Goal: Task Accomplishment & Management: Complete application form

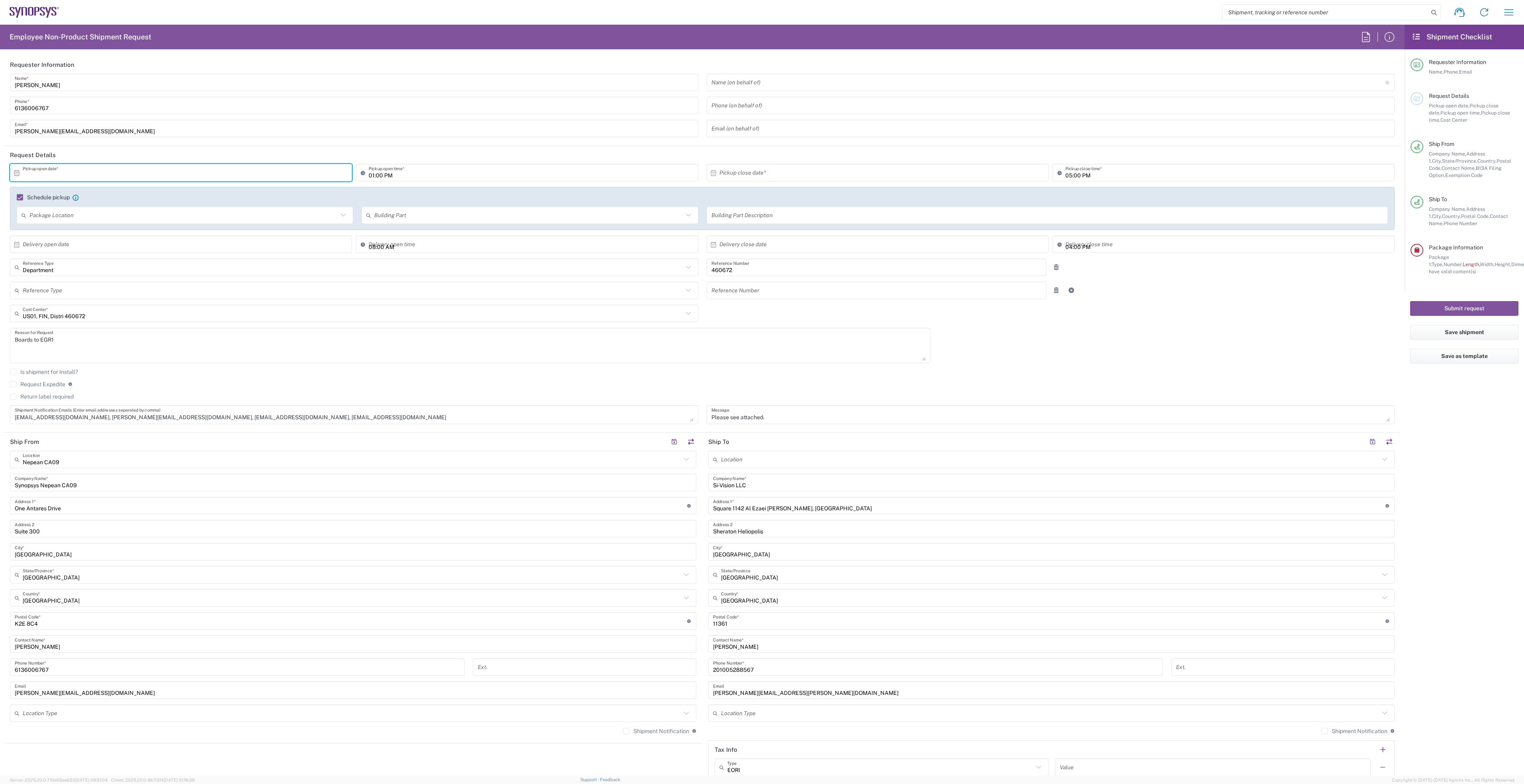
click at [112, 177] on input "text" at bounding box center [182, 173] width 320 height 14
click at [190, 210] on span "2" at bounding box center [193, 211] width 12 height 11
type input "[DATE]"
click at [371, 176] on input "01:00 PM" at bounding box center [531, 173] width 324 height 14
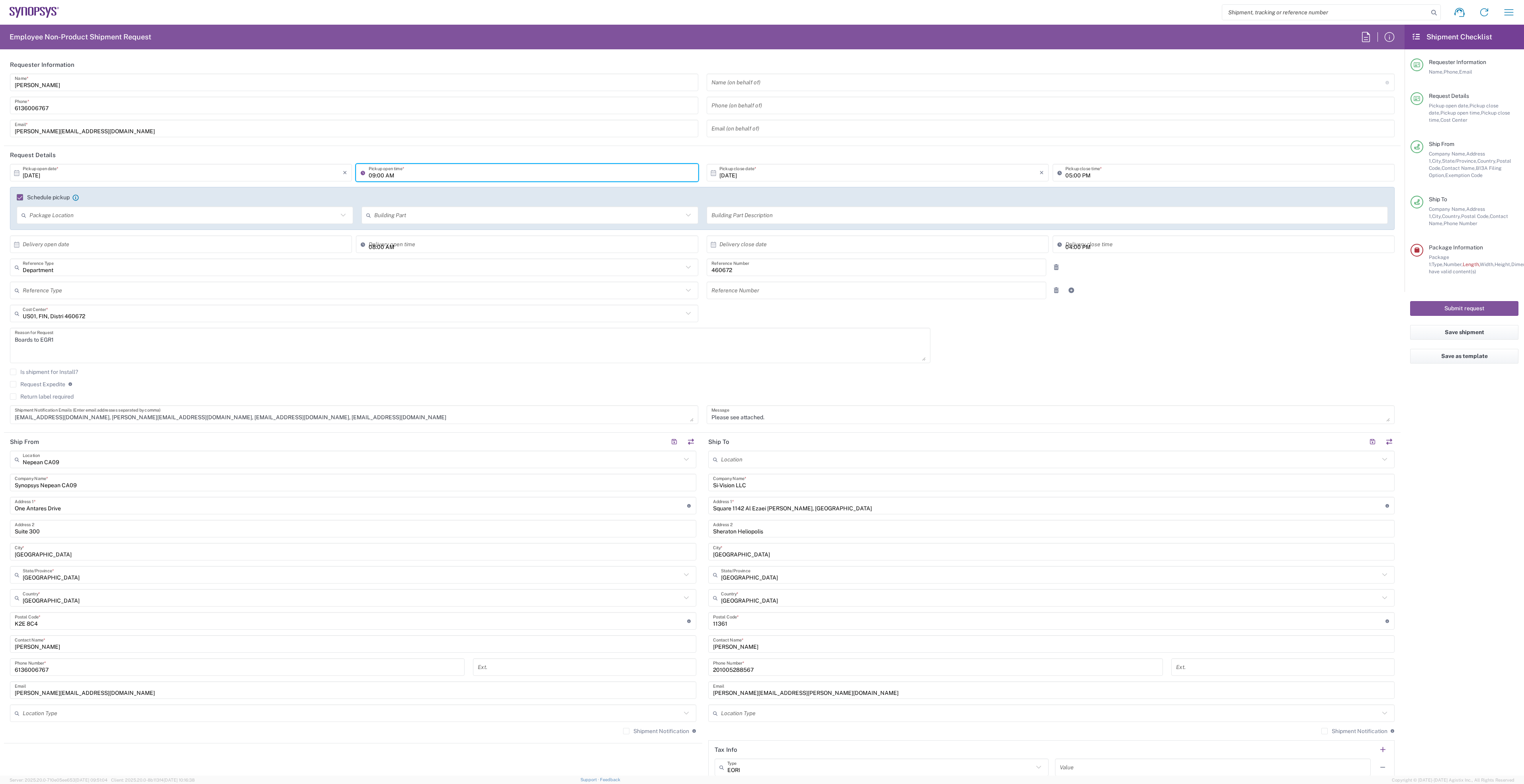
type input "09:00 AM"
click at [1065, 176] on input "05:00 PM" at bounding box center [1228, 173] width 324 height 14
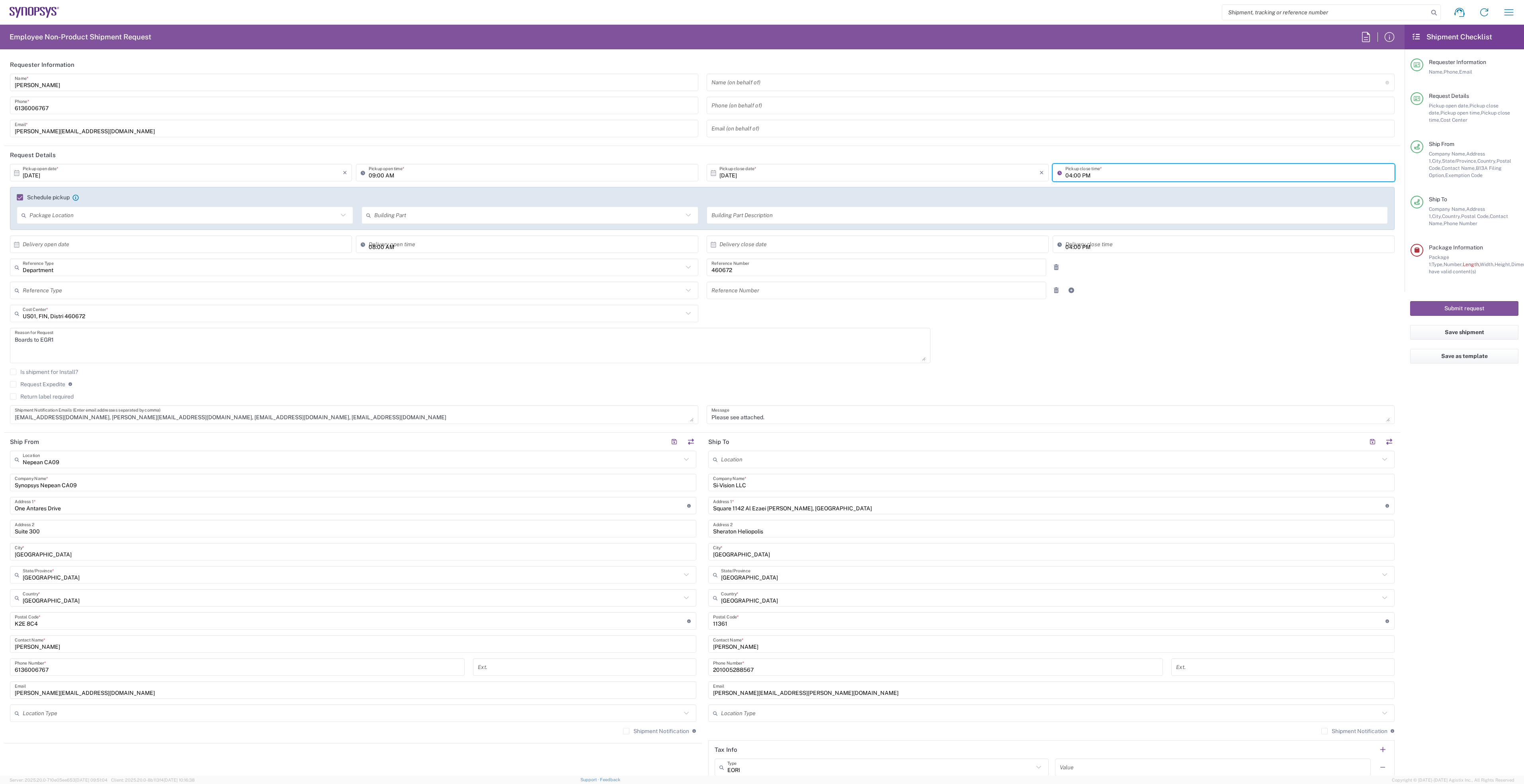
type input "03:00 PM"
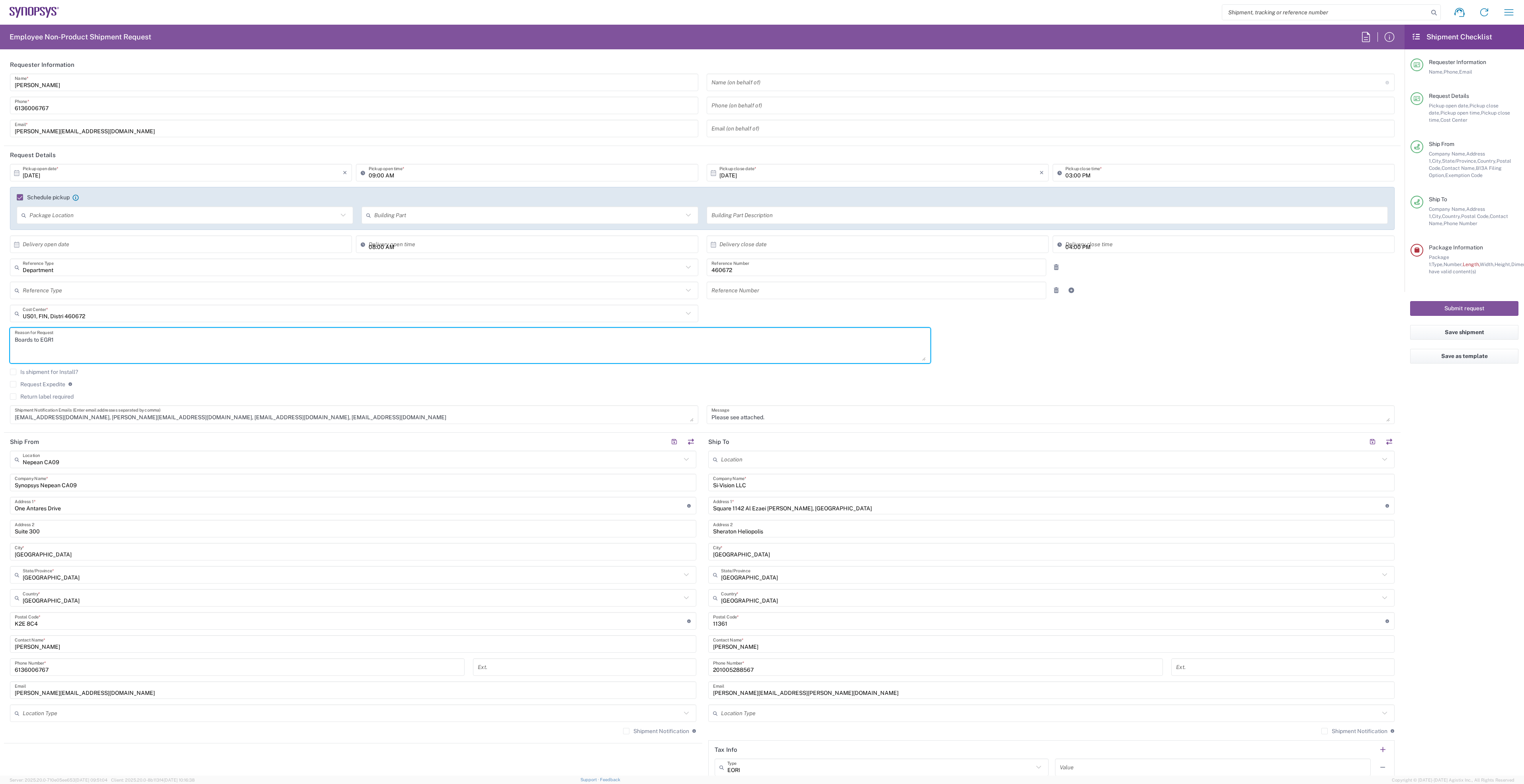
drag, startPoint x: 44, startPoint y: 339, endPoint x: -21, endPoint y: 342, distance: 65.1
click at [0, 342] on html "Shipment request Shipment tracking Employee non-product shipment request My shi…" at bounding box center [762, 392] width 1524 height 784
type textarea "S"
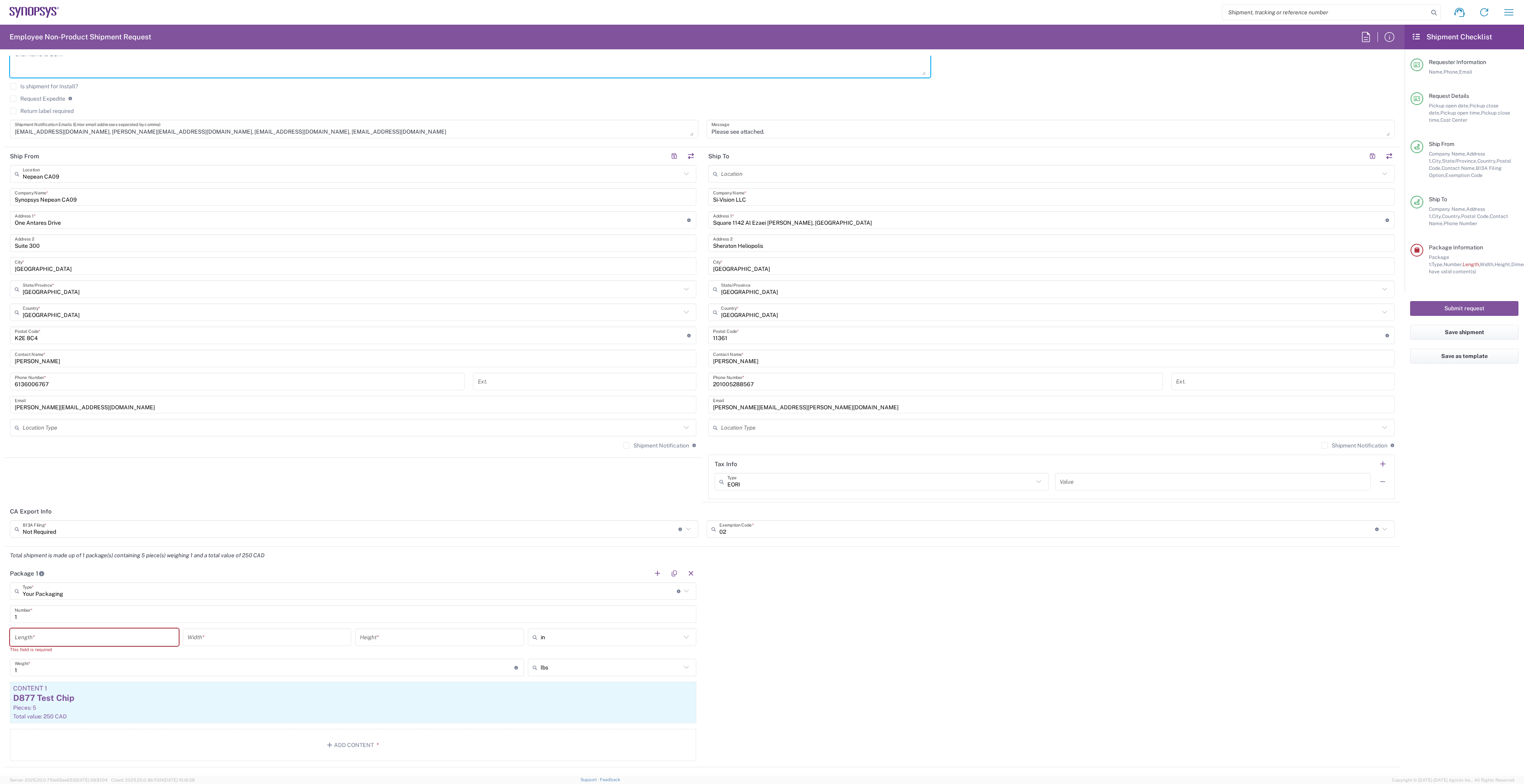
scroll to position [299, 0]
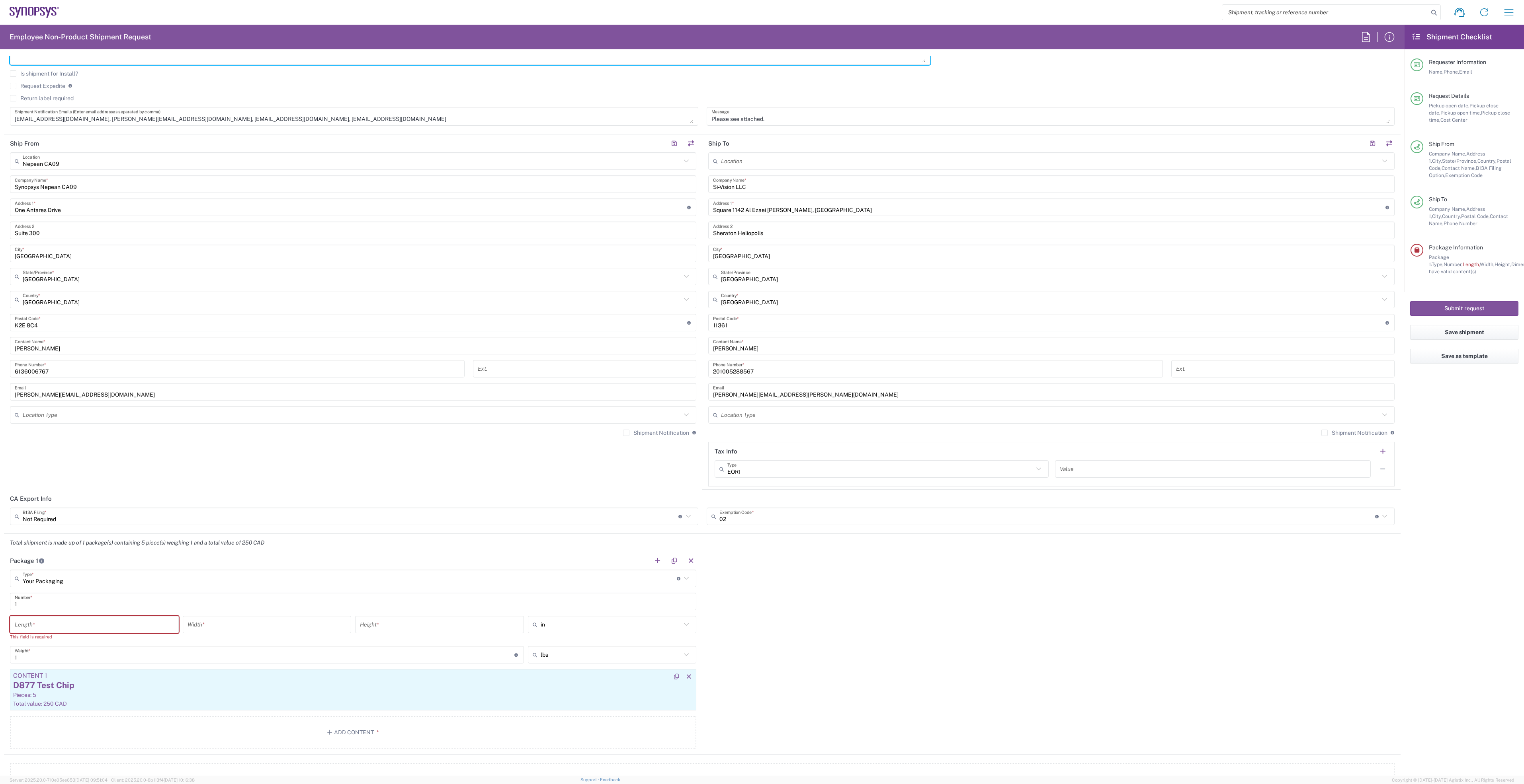
type textarea "Char items to EGR1"
click at [221, 698] on div "Pieces: 5" at bounding box center [353, 695] width 680 height 7
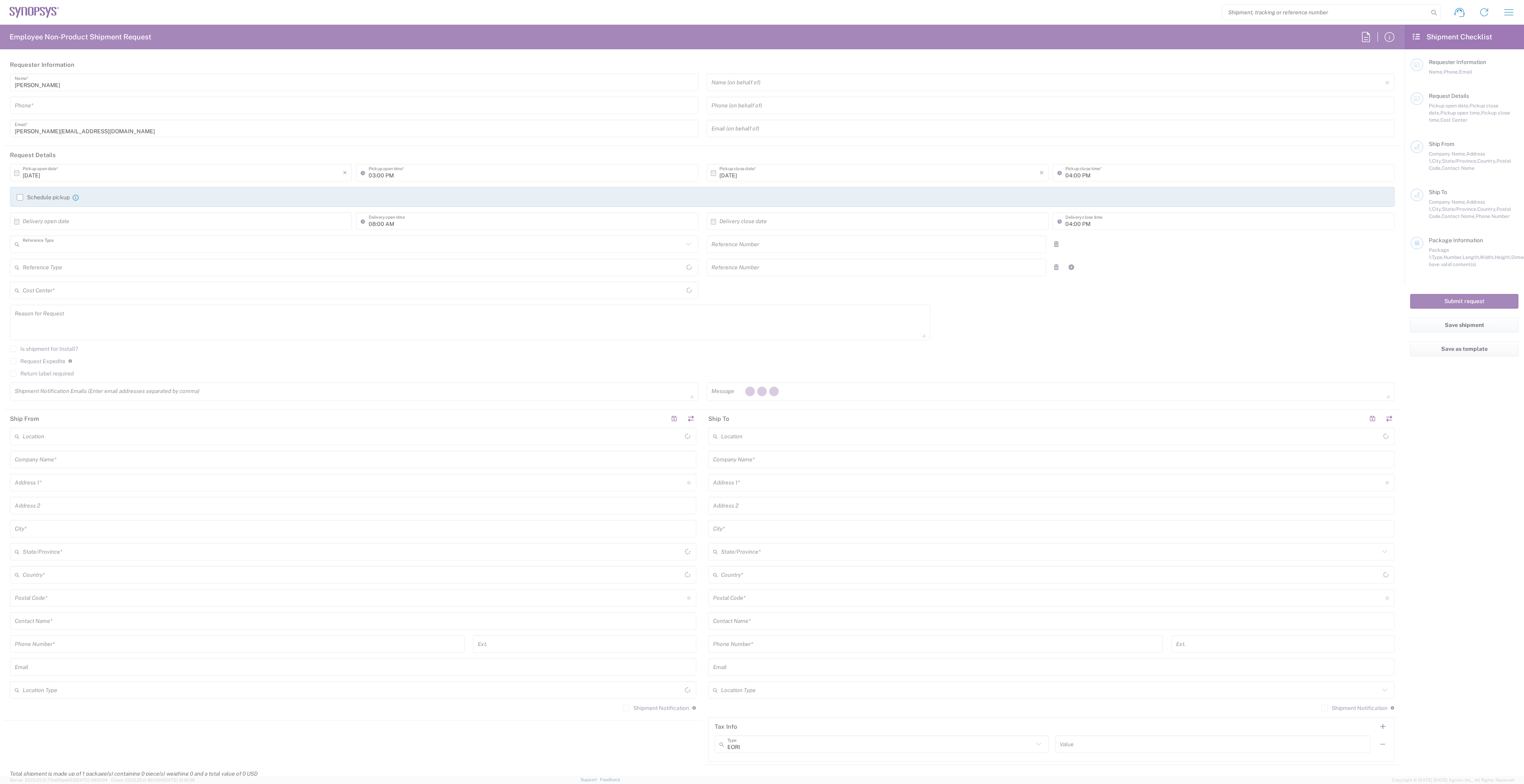
type input "Department"
type input "[GEOGRAPHIC_DATA]"
type input "Delivered at Place"
type input "[GEOGRAPHIC_DATA]"
type input "6136006767"
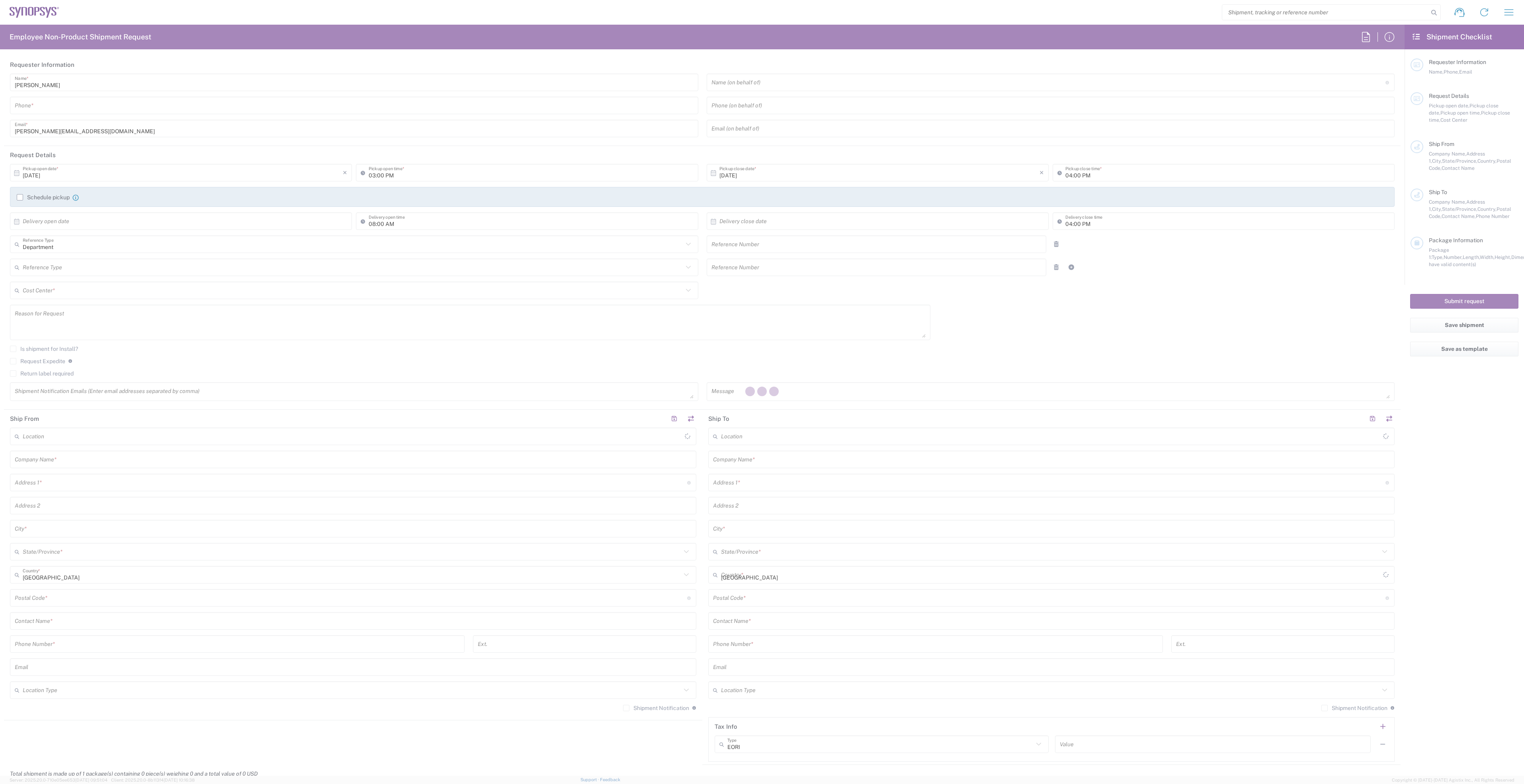
type input "01:00 PM"
type input "05:00 PM"
type input "460672"
type textarea "Boards to EGR1"
type input "Synopsys Nepean CA09"
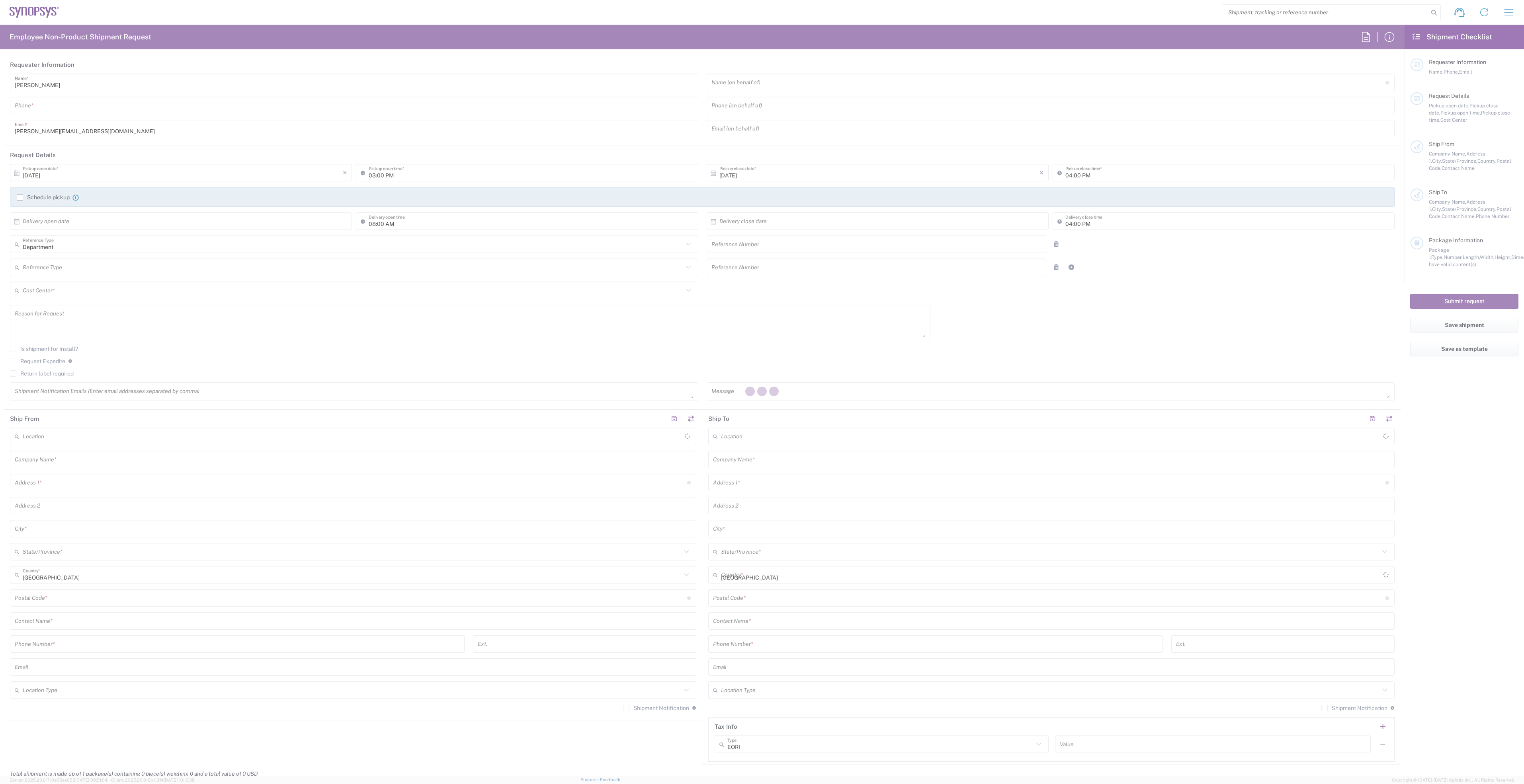
type input "One Antares Drive"
type input "Suite 300"
type input "[GEOGRAPHIC_DATA]"
type input "K2E 8C4"
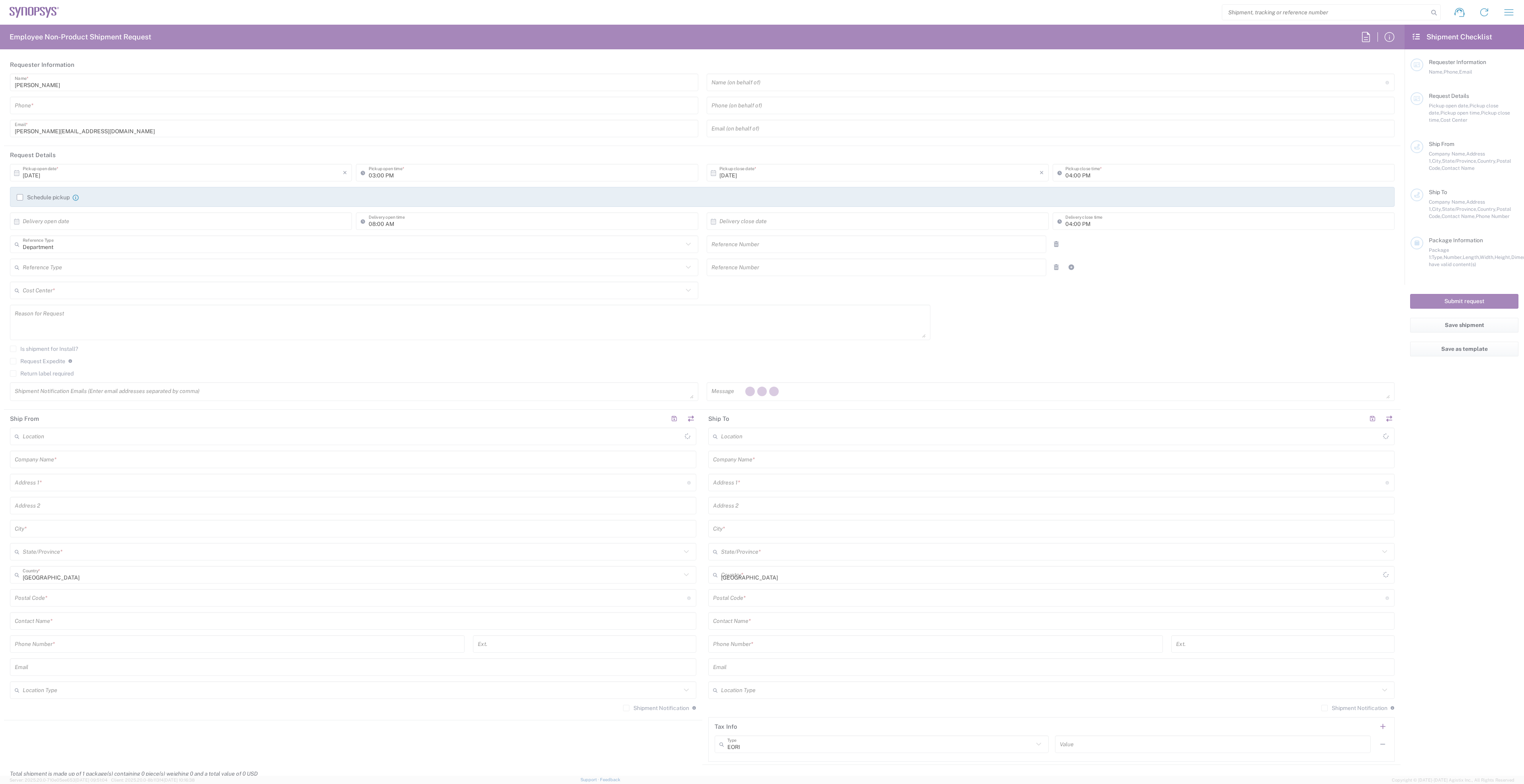
type input "[PERSON_NAME]"
type input "6136006767"
type input "[PERSON_NAME][EMAIL_ADDRESS][DOMAIN_NAME]"
type input "Si-Vision LLC"
type input "Square 1142 Al Ezaei [PERSON_NAME], [GEOGRAPHIC_DATA]"
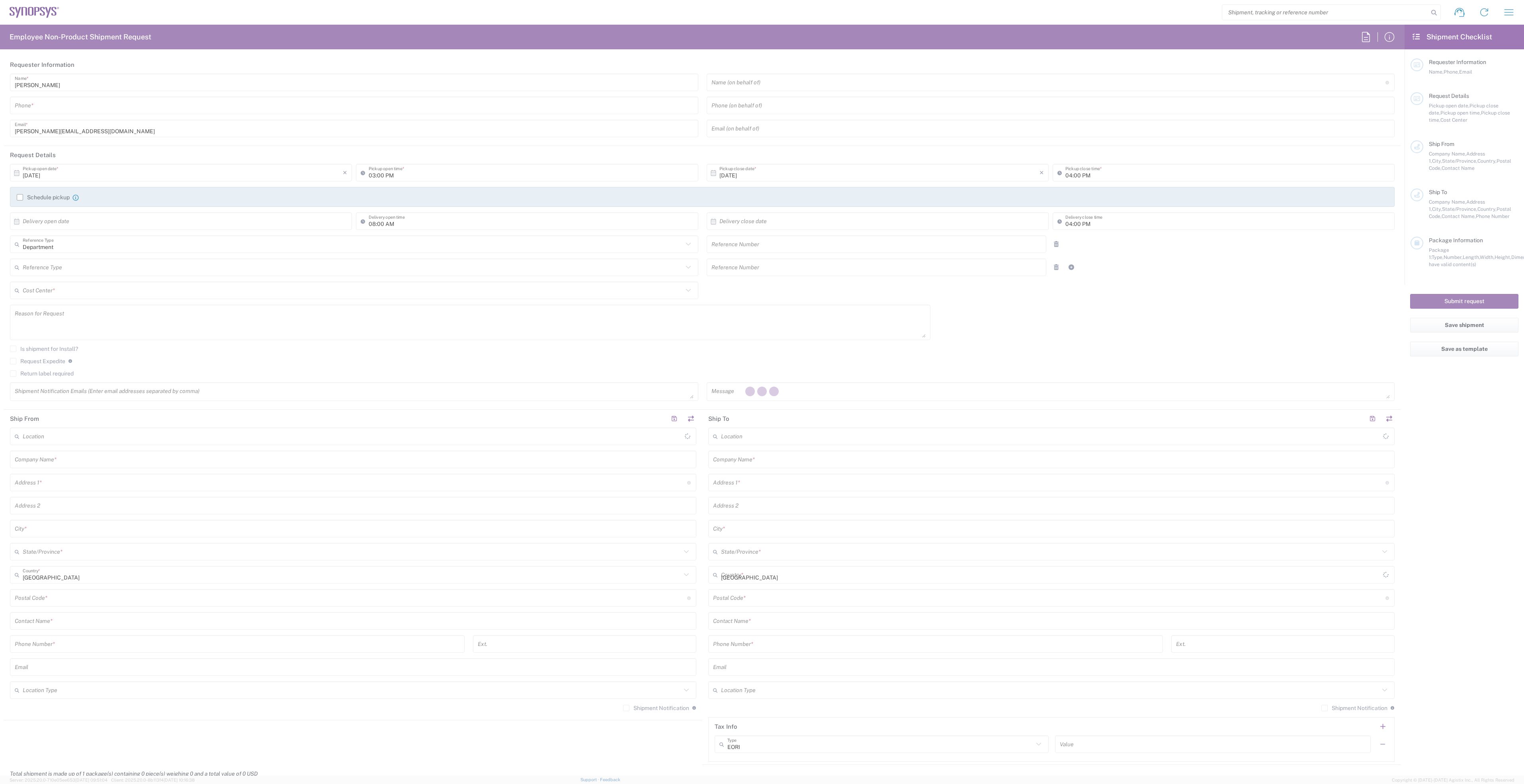
type input "Sheraton Heliopolis"
type input "[GEOGRAPHIC_DATA]"
type input "11361"
type input "[PERSON_NAME]"
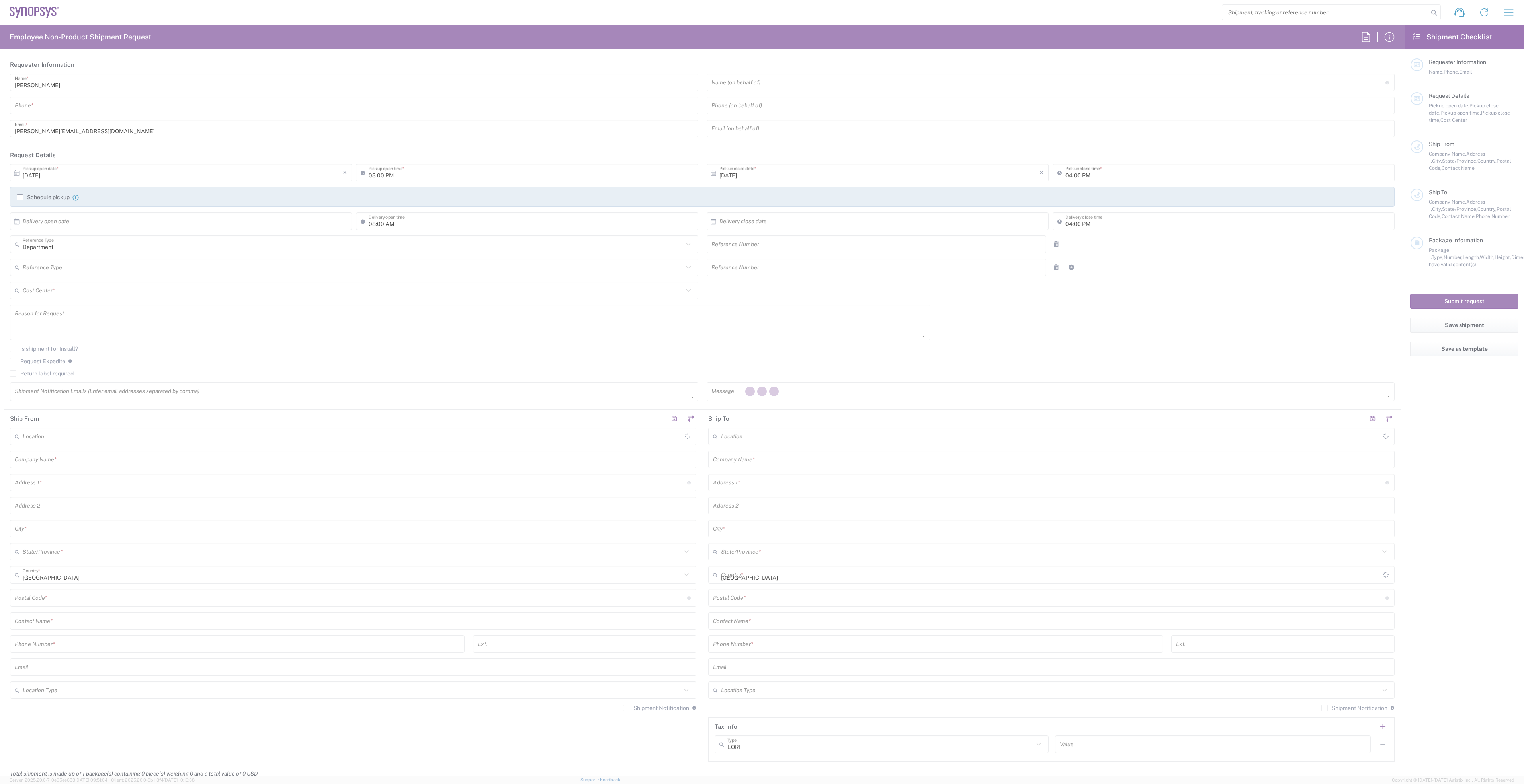
type input "201005288567"
type input "[PERSON_NAME][EMAIL_ADDRESS][PERSON_NAME][DOMAIN_NAME]"
type textarea "[EMAIL_ADDRESS][DOMAIN_NAME], [PERSON_NAME][EMAIL_ADDRESS][DOMAIN_NAME], [EMAIL…"
type textarea "Please see attached. -[GEOGRAPHIC_DATA]"
type input "[GEOGRAPHIC_DATA]"
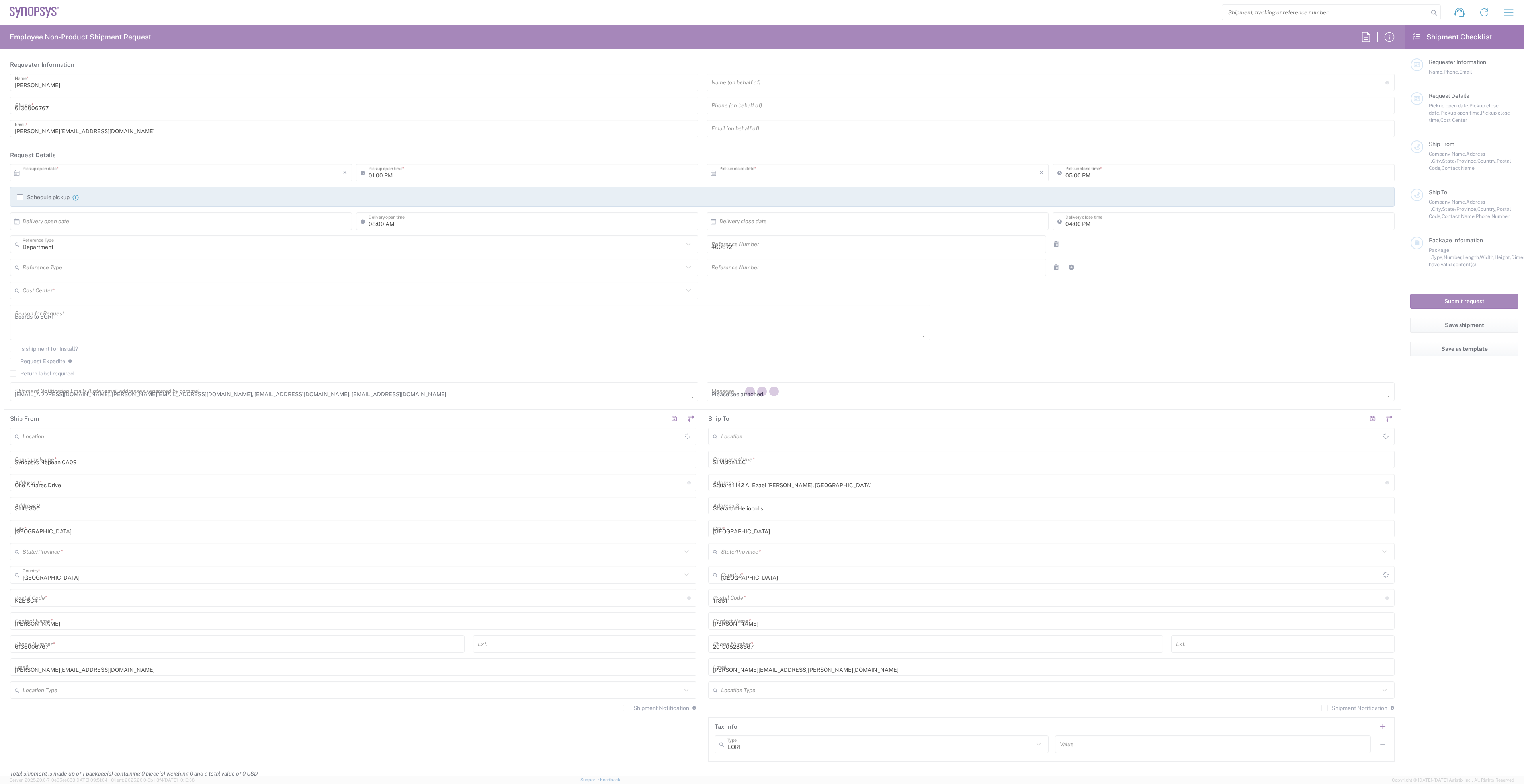
type input "[GEOGRAPHIC_DATA]"
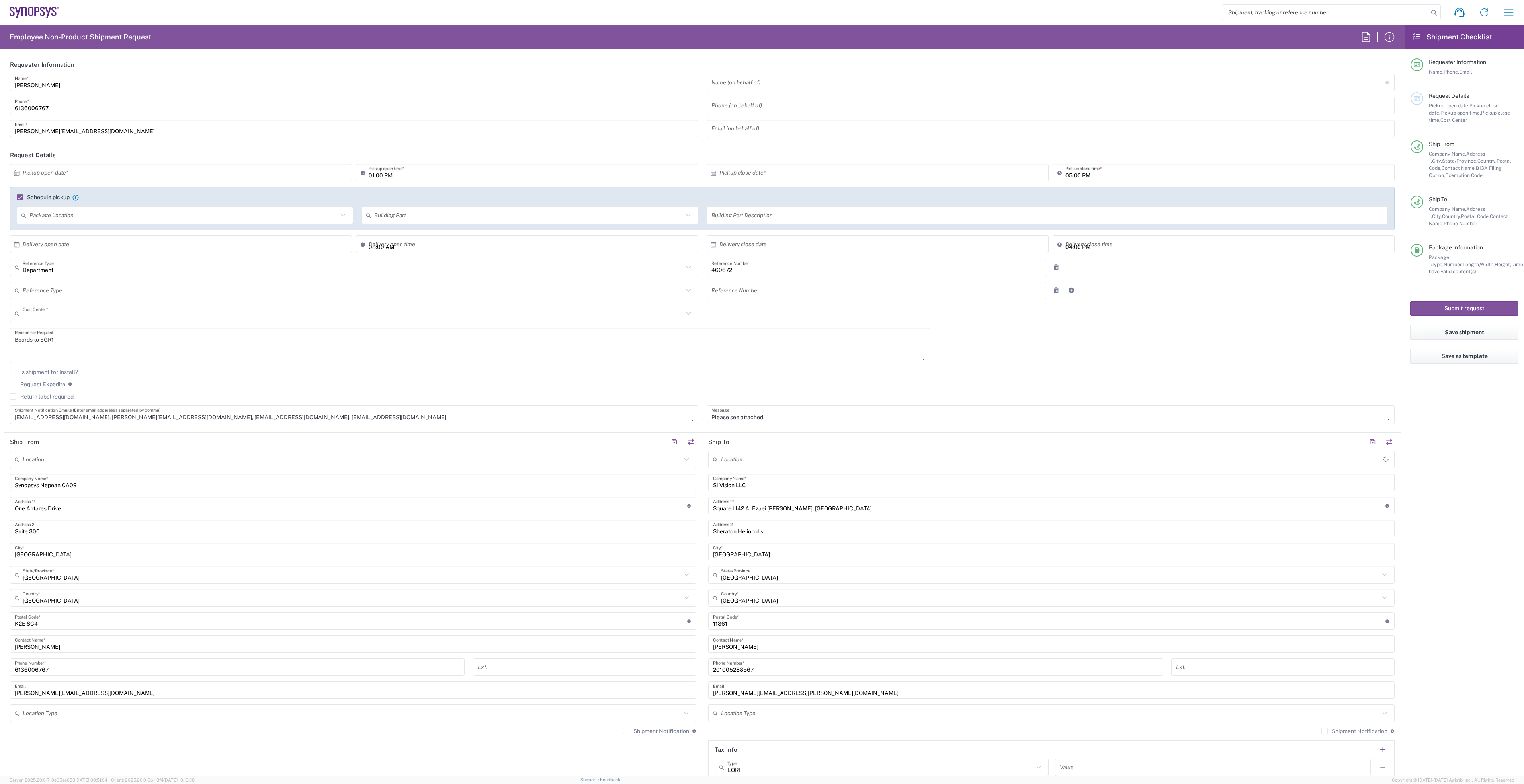
type input "US01, FIN, Distri 460672"
type input "Nepean CA09"
click at [370, 177] on input "01:00 PM" at bounding box center [531, 173] width 324 height 14
type input "09:00 AM"
click at [1074, 173] on input "05:00 PM" at bounding box center [1228, 173] width 324 height 14
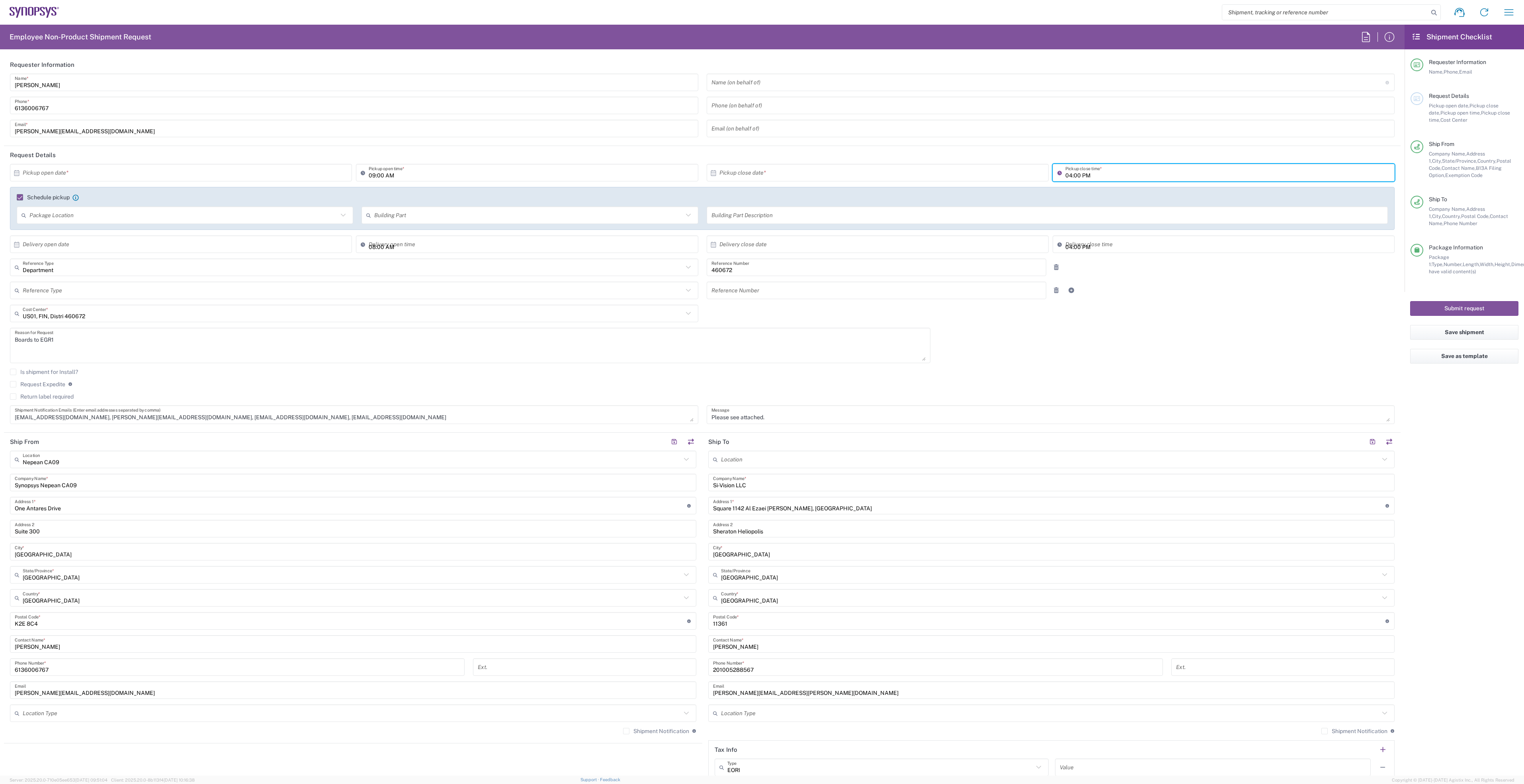
type input "03:00 PM"
click at [163, 178] on input "text" at bounding box center [182, 173] width 320 height 14
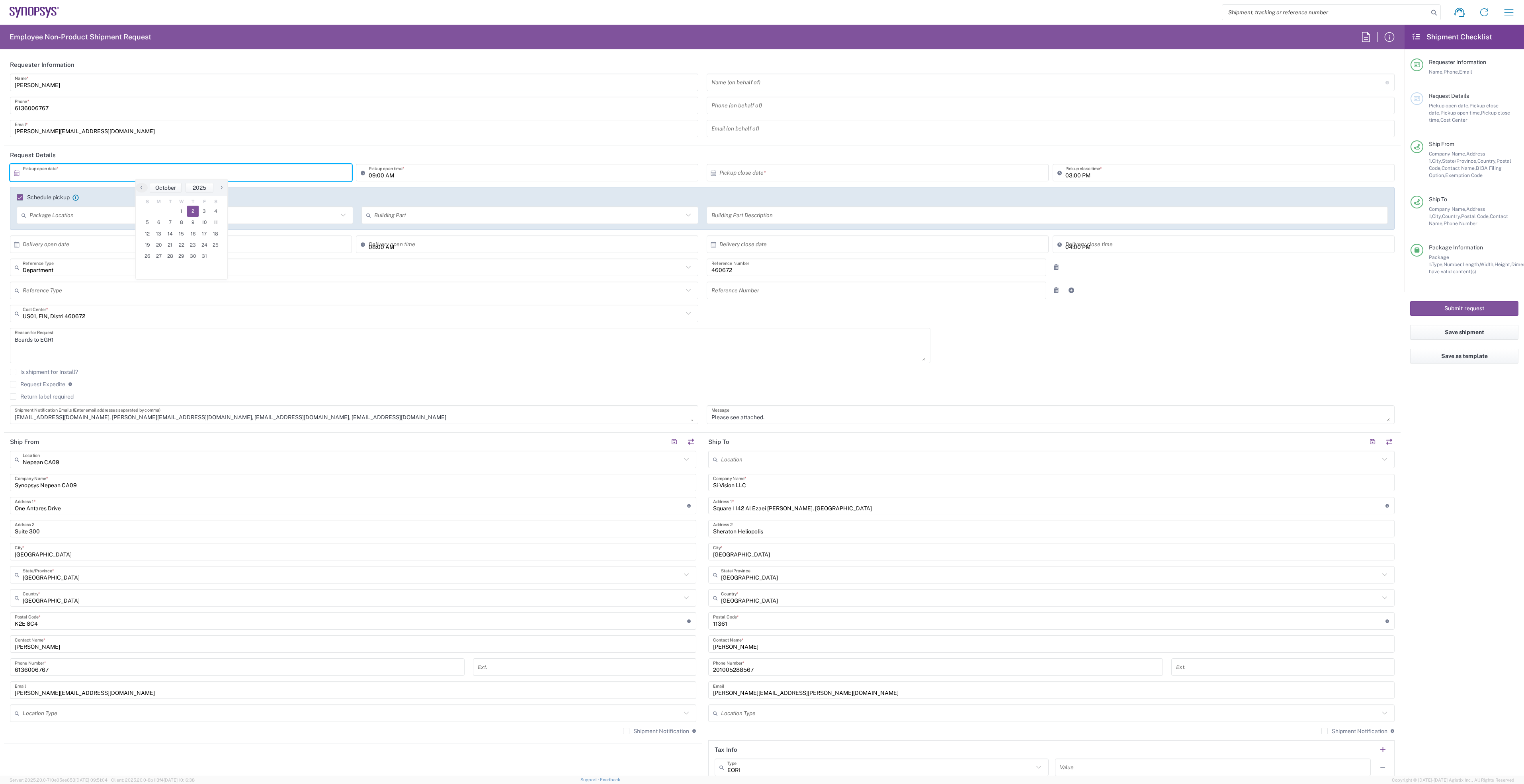
click at [196, 213] on span "2" at bounding box center [193, 211] width 12 height 11
type input "[DATE]"
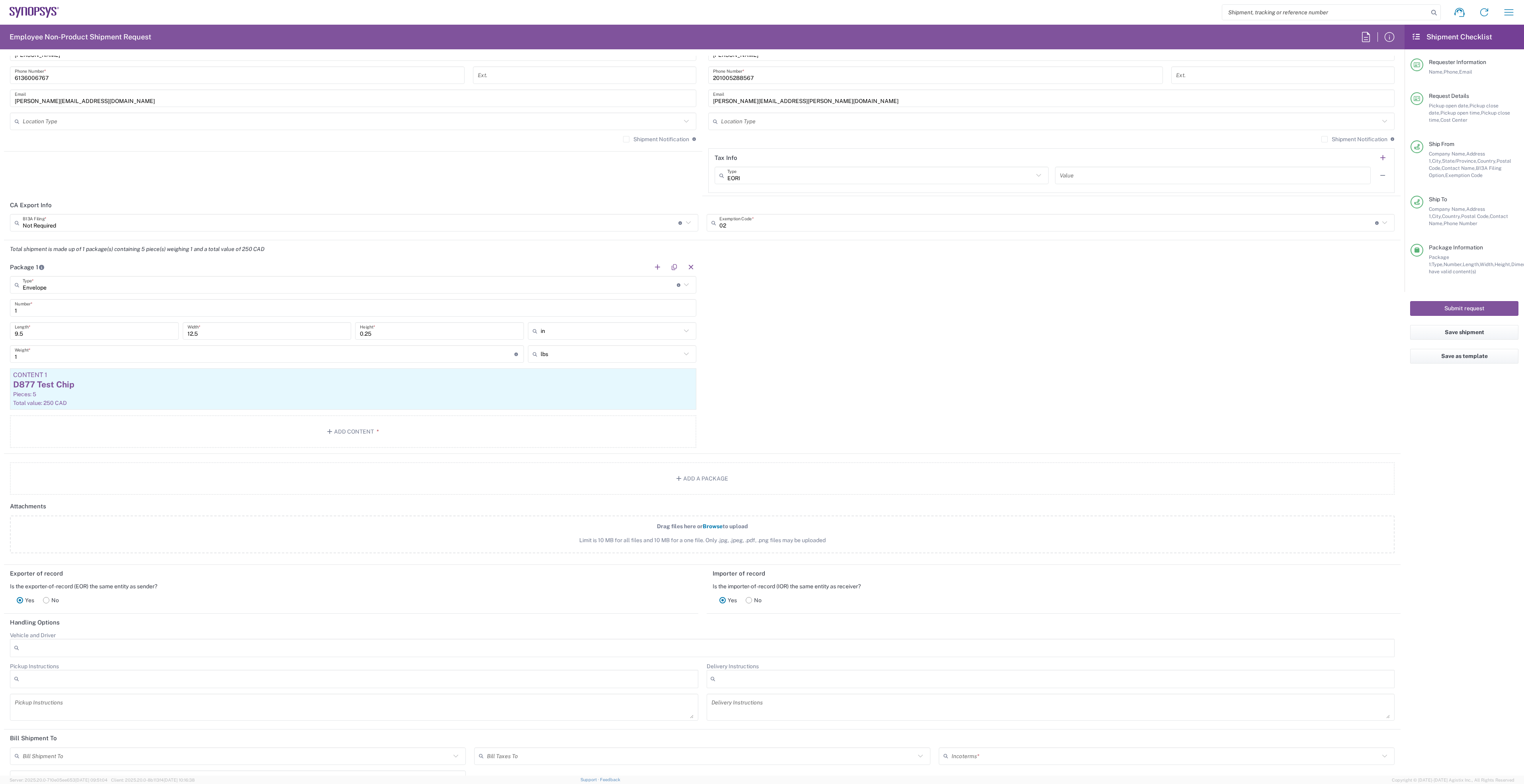
scroll to position [597, 0]
click at [118, 276] on input "text" at bounding box center [350, 280] width 654 height 14
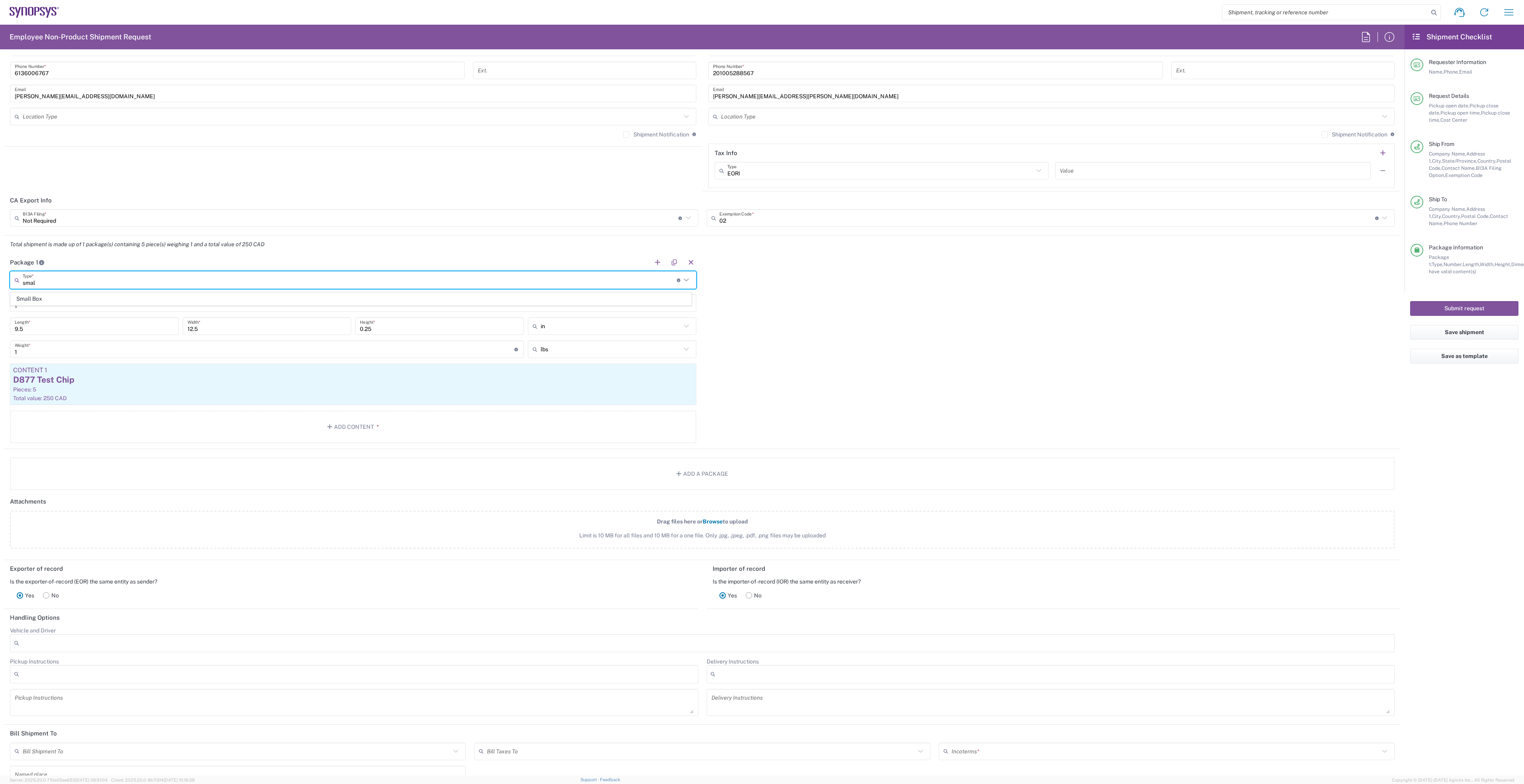
scroll to position [0, 0]
click at [28, 301] on span "Small Box" at bounding box center [351, 299] width 680 height 12
type input "Small Box"
type input "12.25"
type input "11"
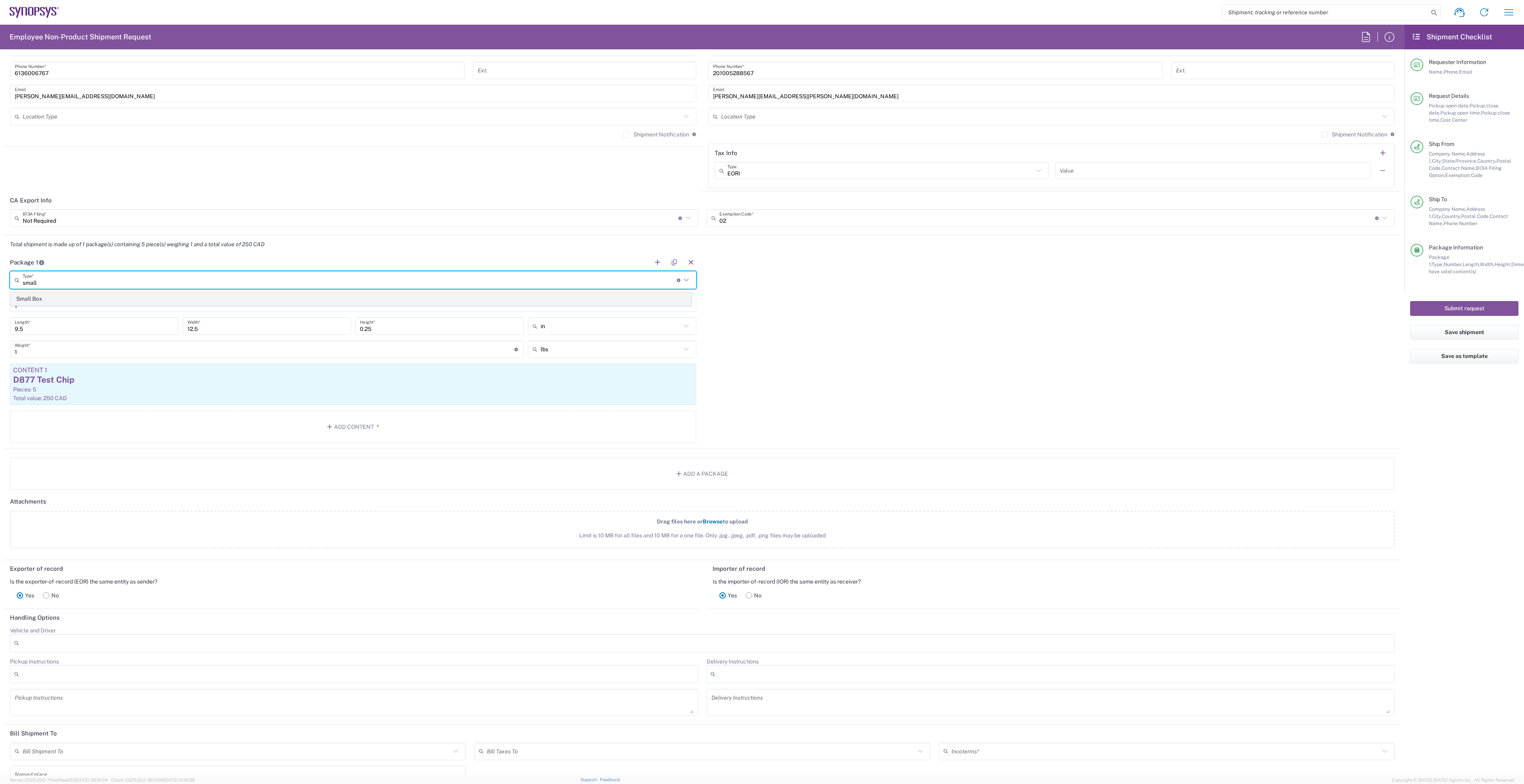
type input "1.5"
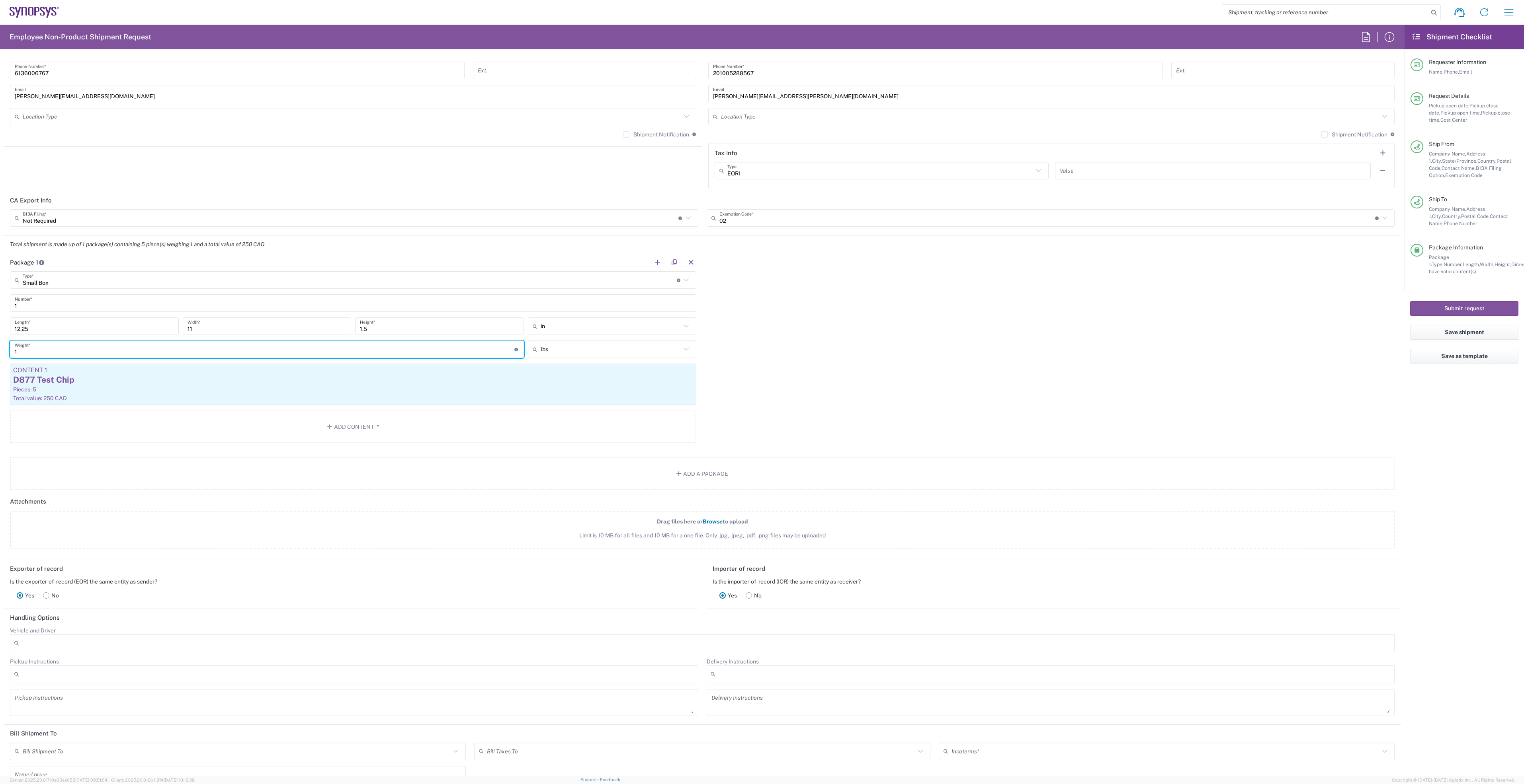
drag, startPoint x: 28, startPoint y: 355, endPoint x: -5, endPoint y: 355, distance: 33.0
click at [0, 355] on html "Shipment request Shipment tracking Employee non-product shipment request My shi…" at bounding box center [762, 392] width 1524 height 784
type input "5"
type input "3"
click at [133, 393] on div "Pieces: 5" at bounding box center [353, 390] width 680 height 7
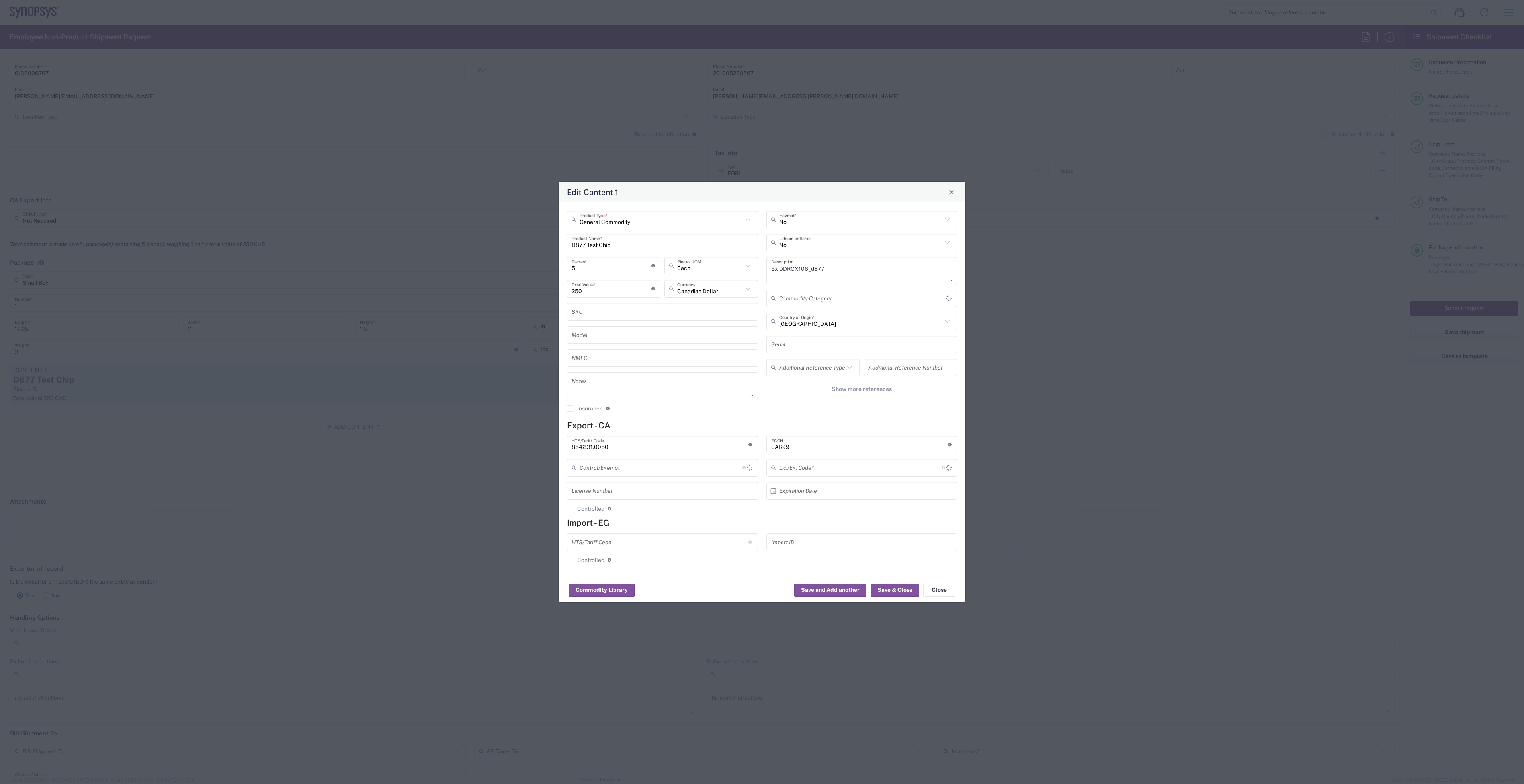
type input "NLR - No License Required"
type input "BIS"
click at [578, 245] on input "D877 Test Chip" at bounding box center [662, 242] width 182 height 14
click at [584, 268] on input "5" at bounding box center [611, 265] width 80 height 14
drag, startPoint x: 584, startPoint y: 268, endPoint x: 541, endPoint y: 263, distance: 43.3
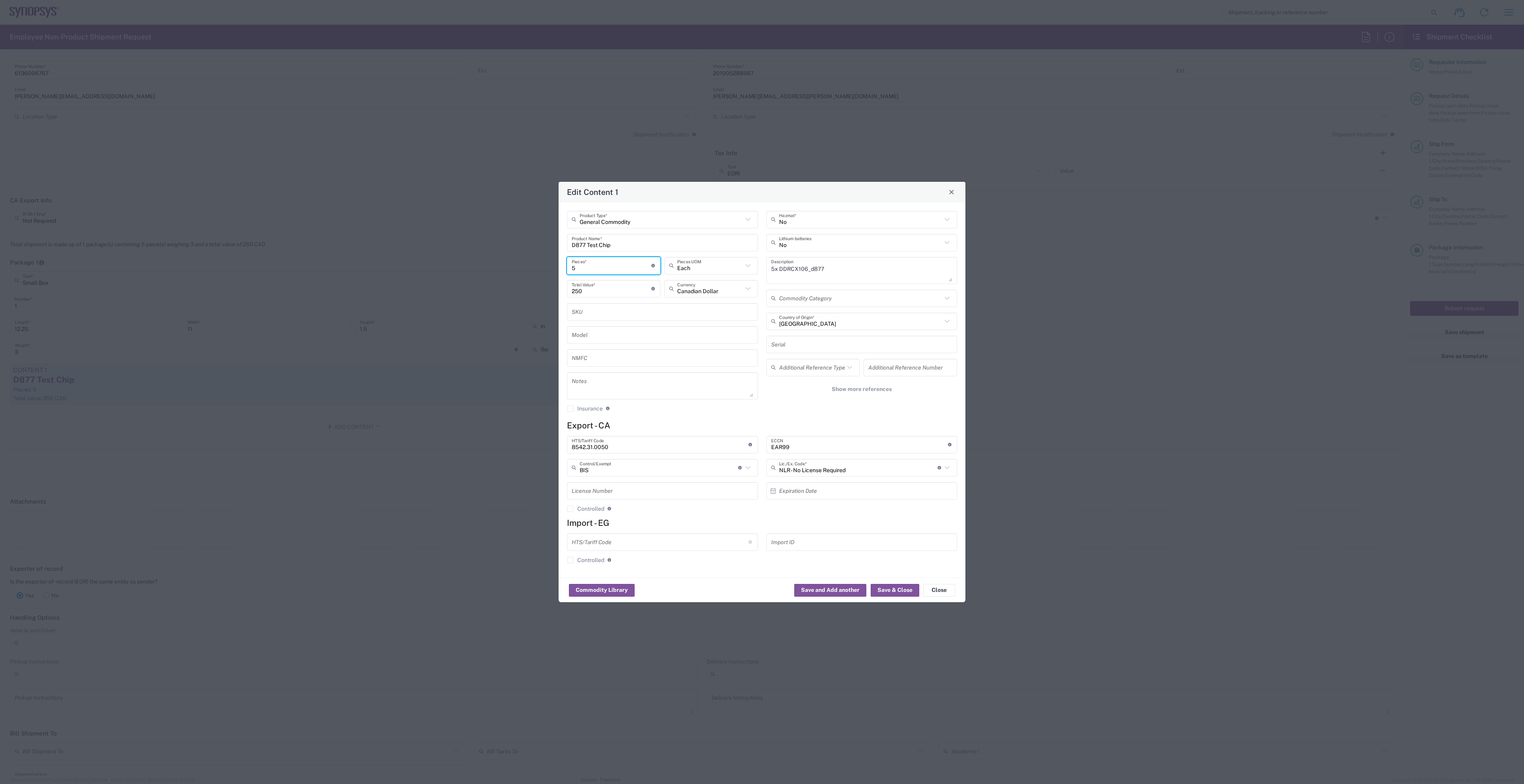
click at [541, 263] on div "Edit Content 1 General Commodity Product Type * D877 Test Chip Product Name * 5…" at bounding box center [762, 392] width 1524 height 784
type input "1"
type input "50"
type input "10"
type input "500"
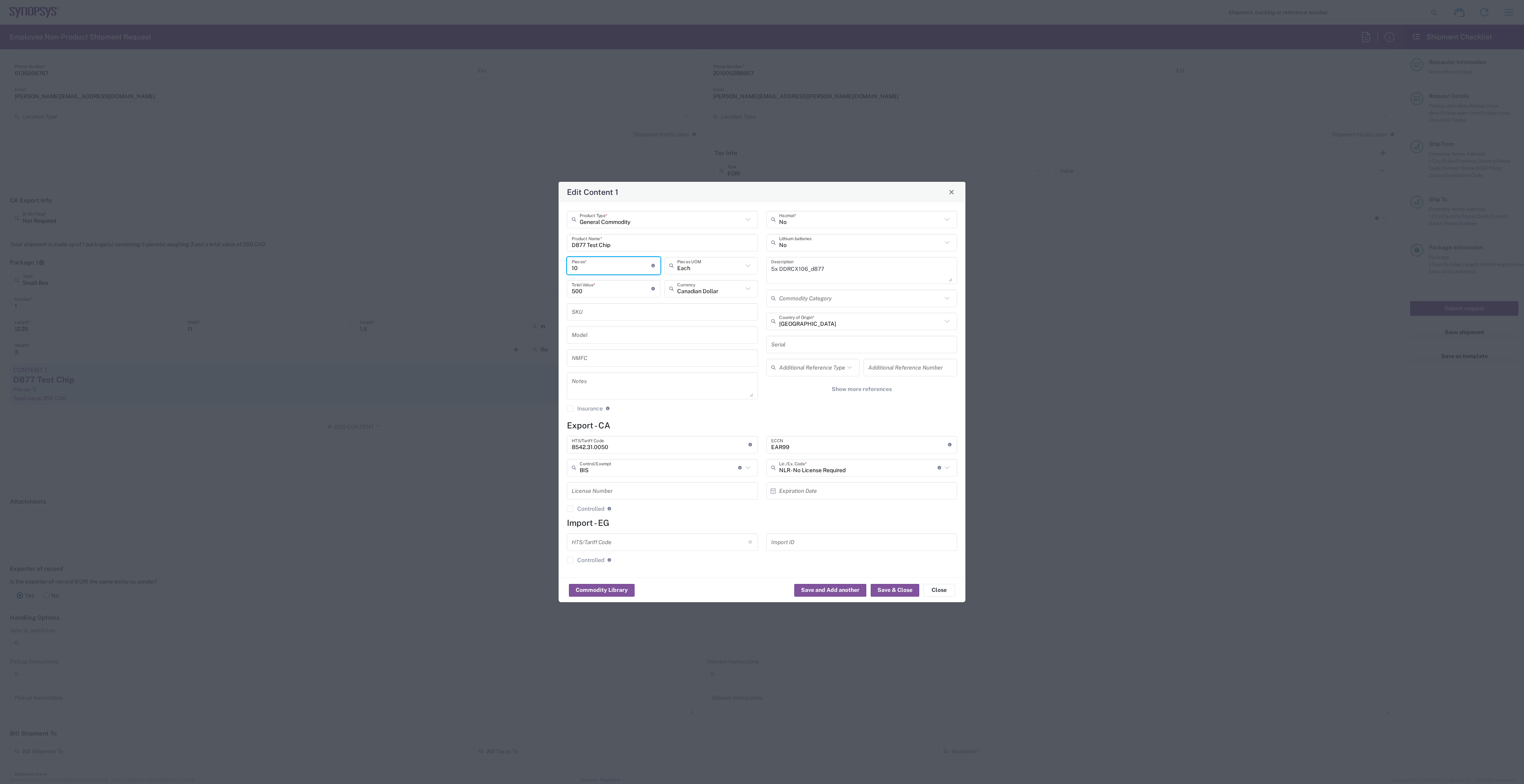
type input "10"
click at [808, 267] on textarea "5x DDRCX106_d877" at bounding box center [861, 271] width 182 height 22
click at [582, 240] on input "D877 Test Chip" at bounding box center [662, 242] width 182 height 14
type input "D887 Test Chip"
click at [774, 266] on textarea "5x DDRCX106_d877" at bounding box center [861, 271] width 182 height 22
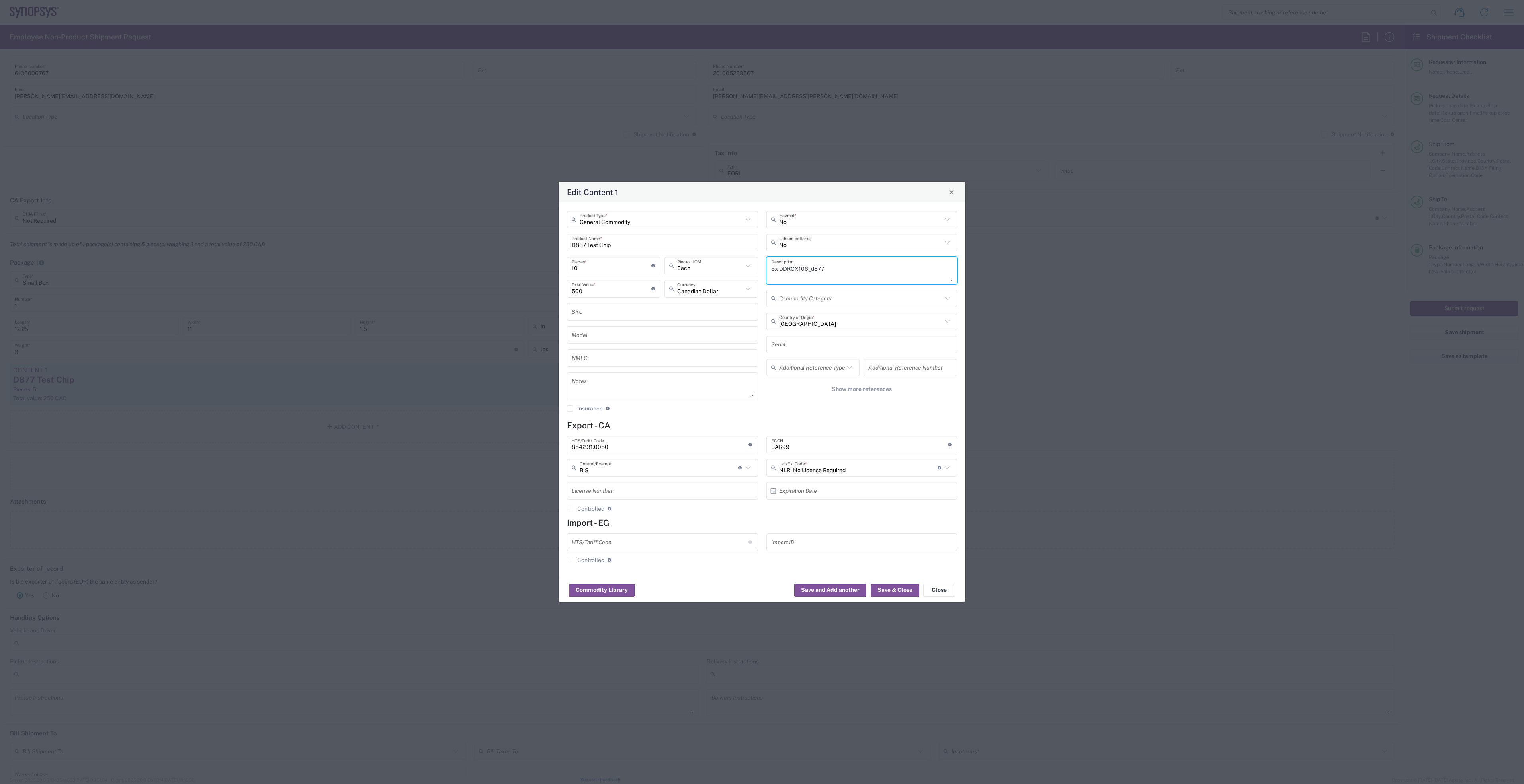
click at [802, 268] on textarea "5x DDRCX106_d877" at bounding box center [861, 271] width 182 height 22
click at [808, 269] on textarea "5x DDRCX106_d877" at bounding box center [861, 271] width 182 height 22
click at [902, 261] on textarea "10 x DDRCX092" at bounding box center [861, 271] width 182 height 22
paste textarea "SS 1003, 1009 FF 1011, 1012 SF 1001, 1003 FS 1004, 1000 TT 1013, 1011"
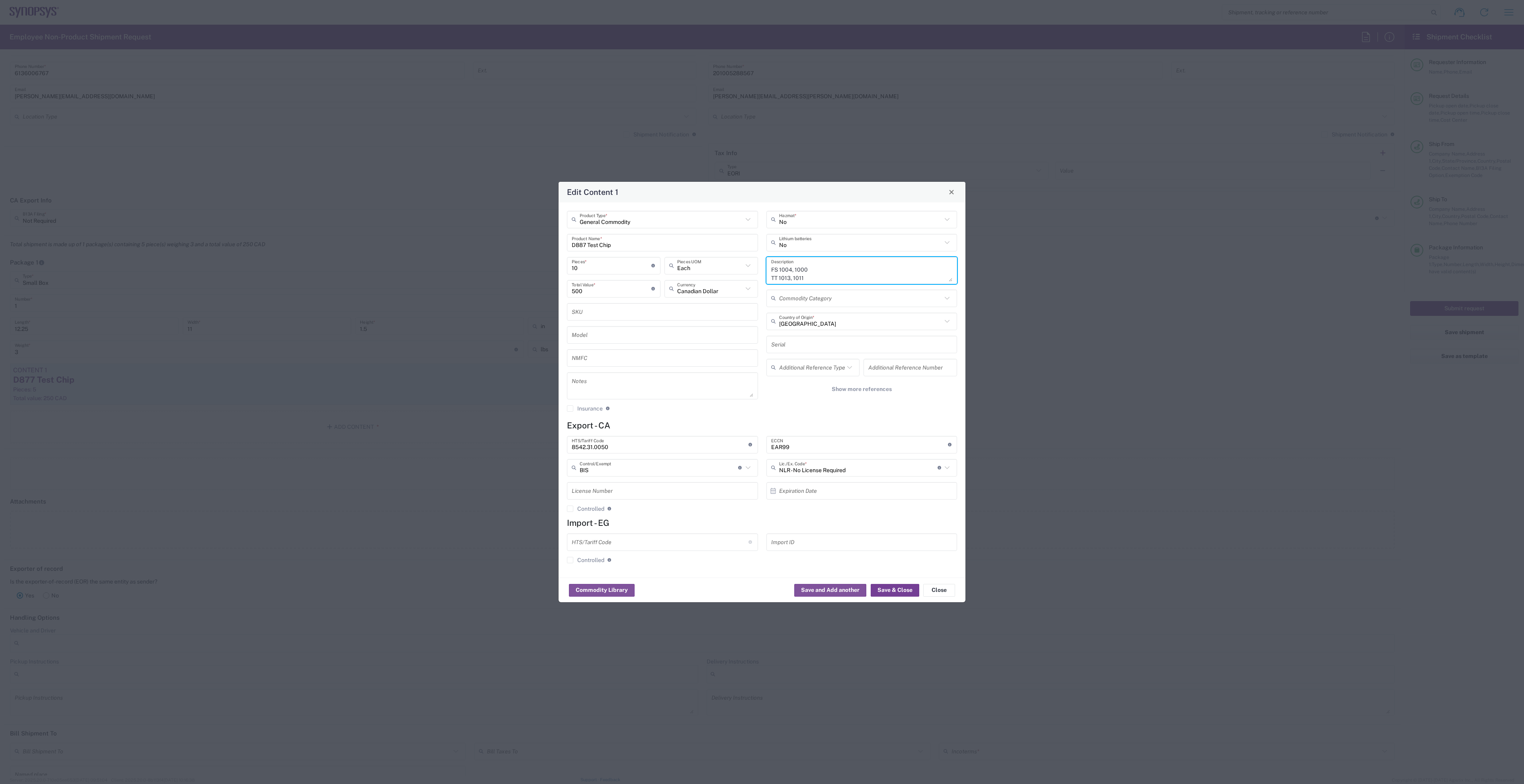
type textarea "10 x DDRCX092 D887 SS 1003, 1009 FF 1011, 1012 SF 1001, 1003 FS 1004, 1000 TT 1…"
click at [895, 590] on button "Save & Close" at bounding box center [895, 591] width 49 height 13
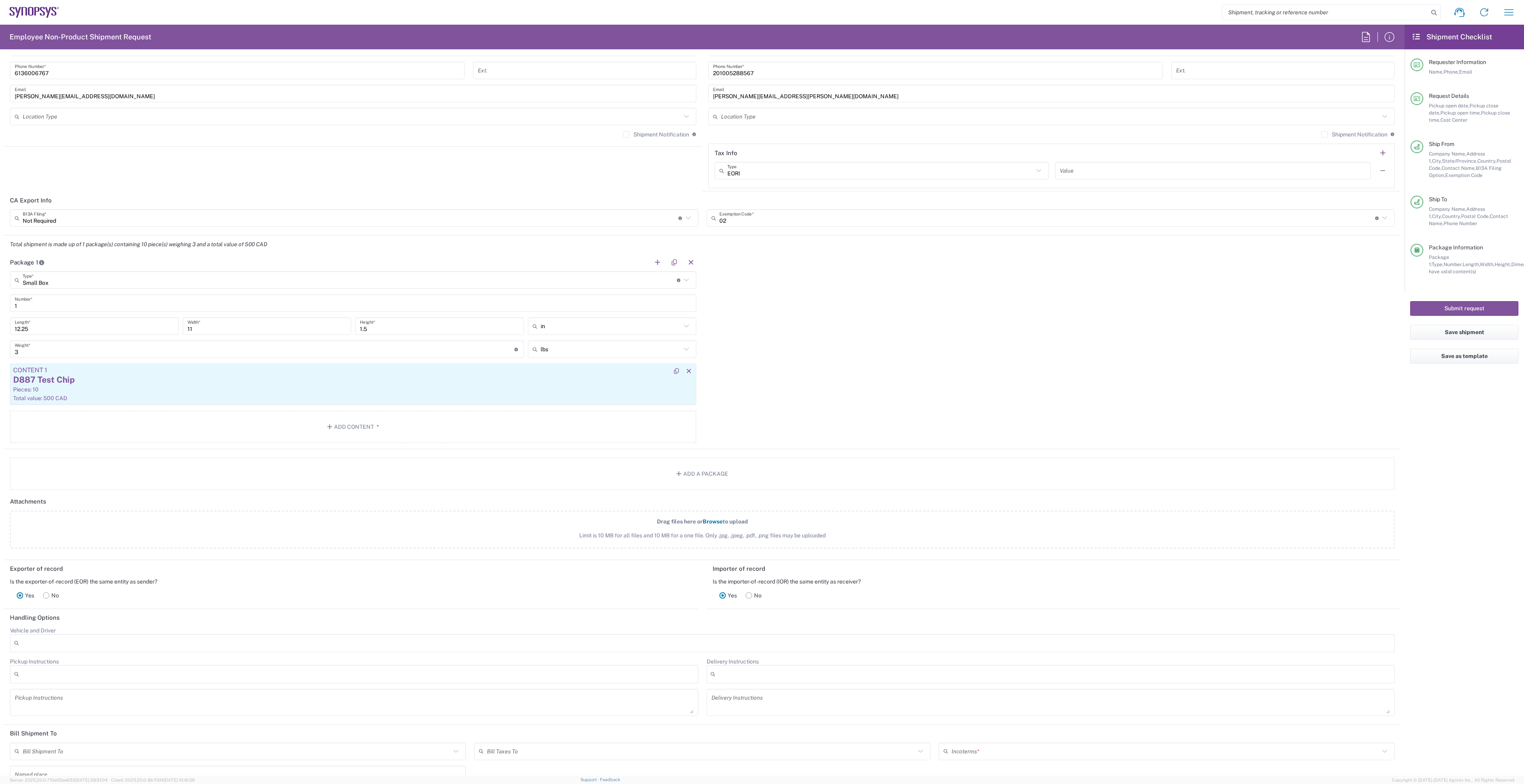
click at [350, 397] on div "Total value: 500 CAD" at bounding box center [353, 399] width 680 height 7
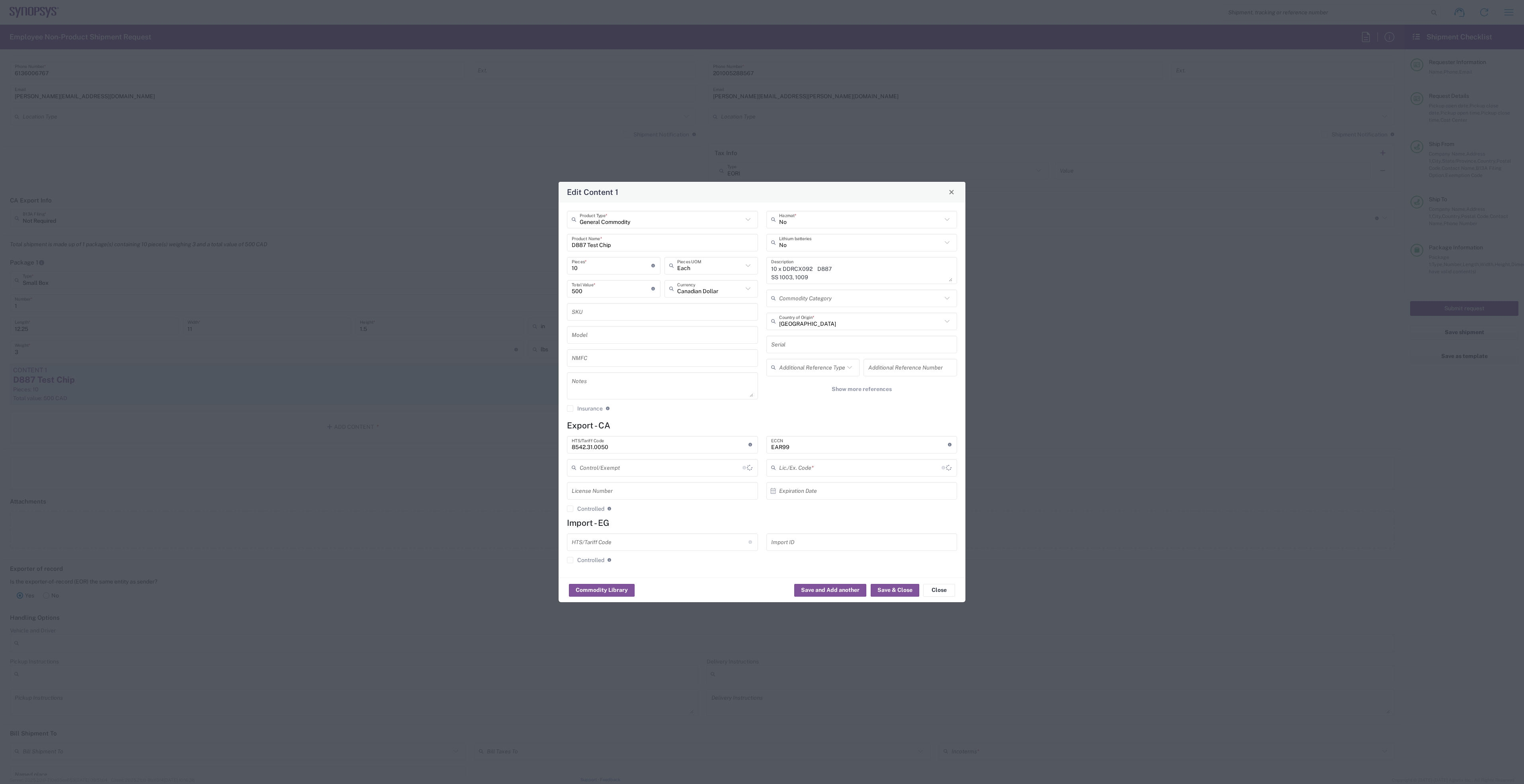
type input "BIS"
type input "NLR - No License Required"
click at [938, 589] on button "Close" at bounding box center [939, 591] width 32 height 13
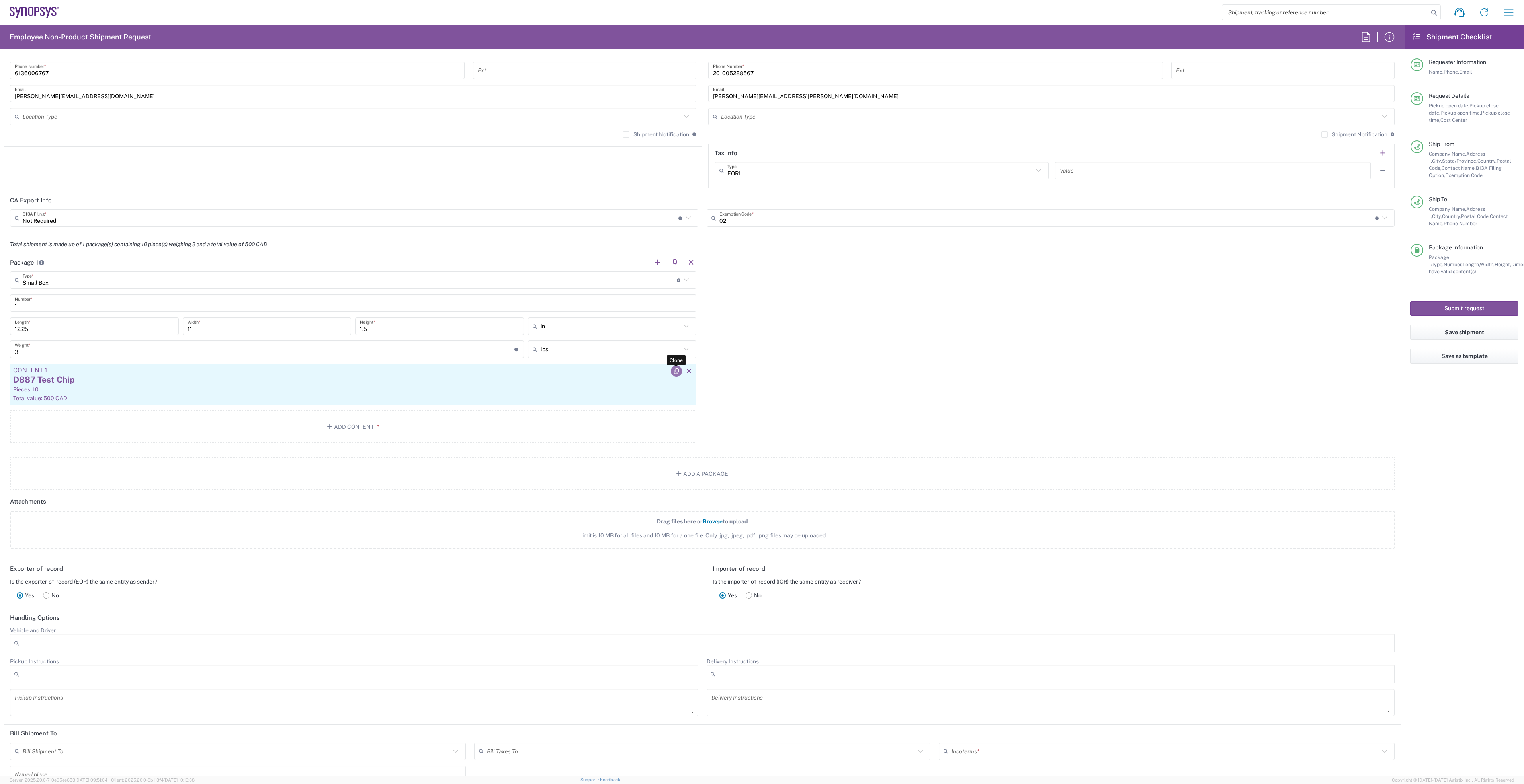
click at [673, 372] on icon "button" at bounding box center [676, 371] width 7 height 5
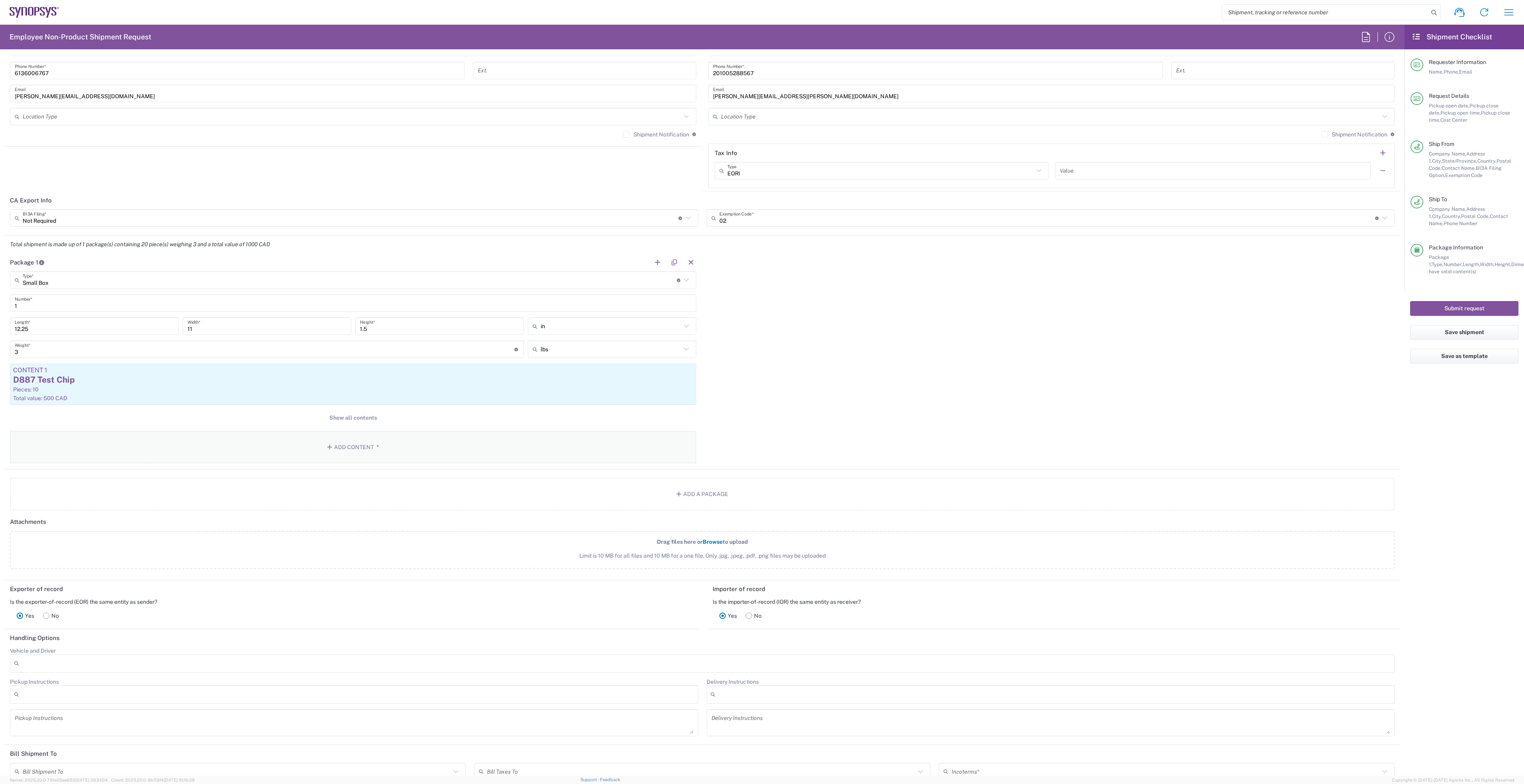
click at [367, 446] on button "Add Content *" at bounding box center [353, 447] width 686 height 33
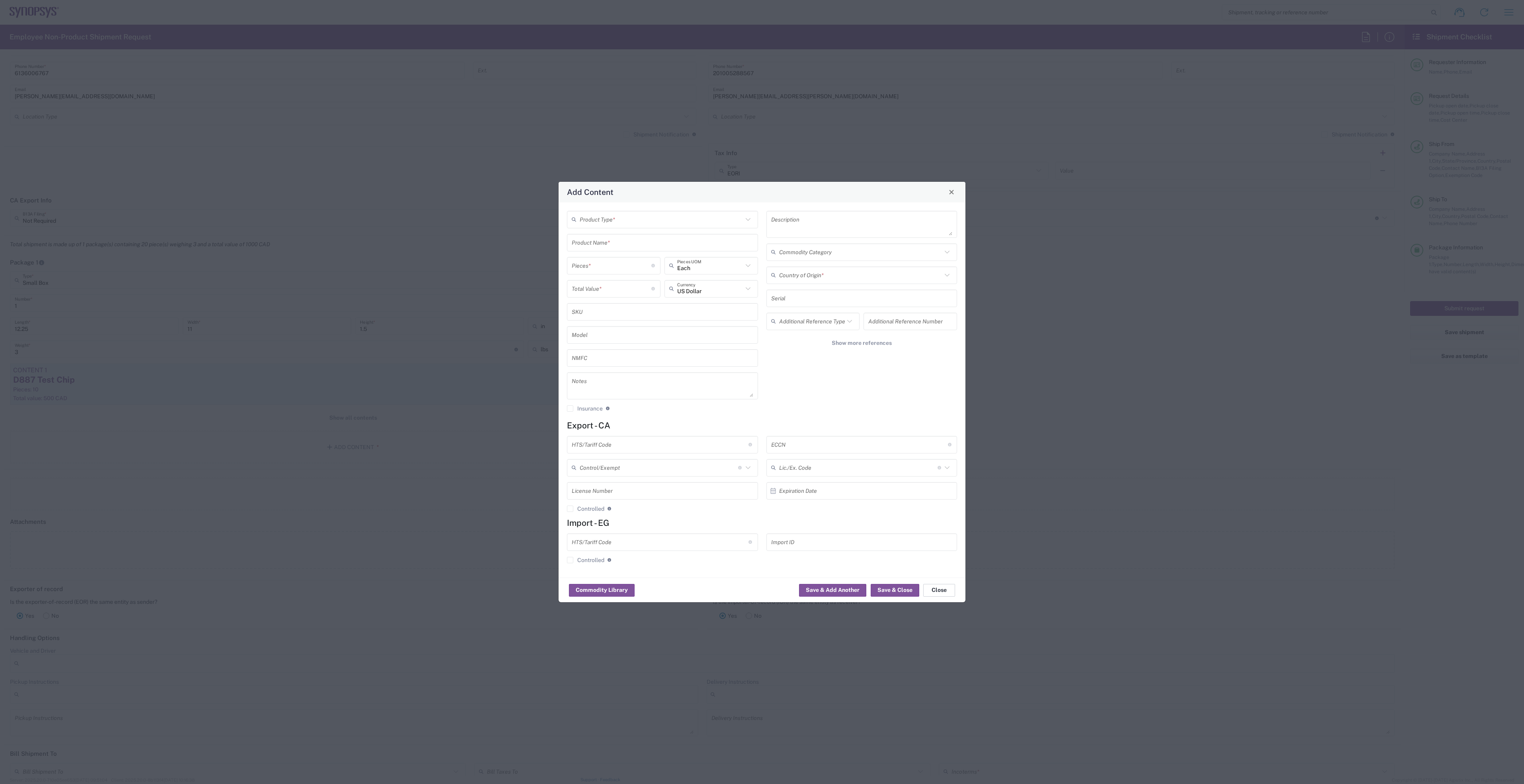
click at [945, 588] on button "Close" at bounding box center [939, 591] width 32 height 13
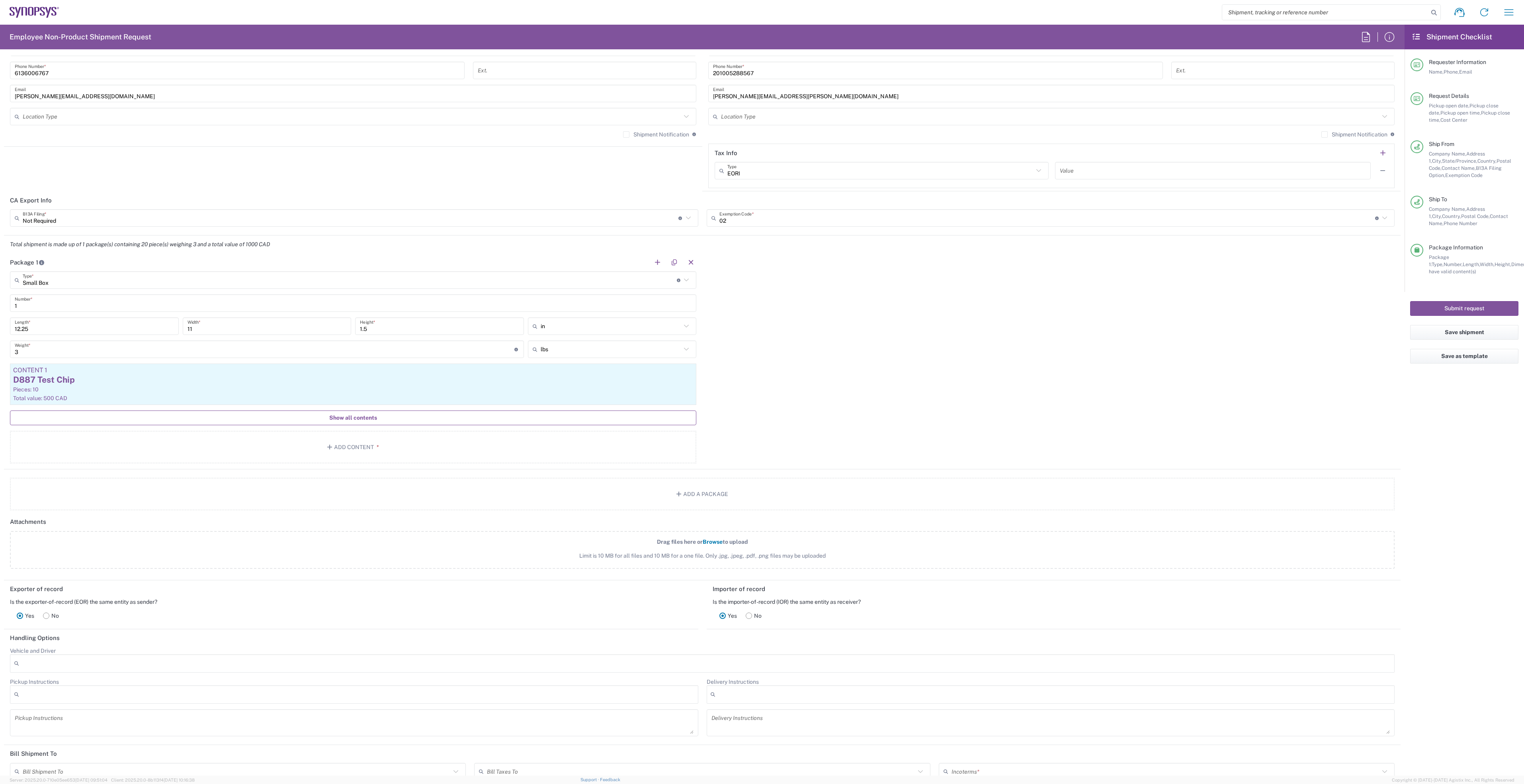
click at [346, 422] on span "Show all contents" at bounding box center [353, 418] width 48 height 8
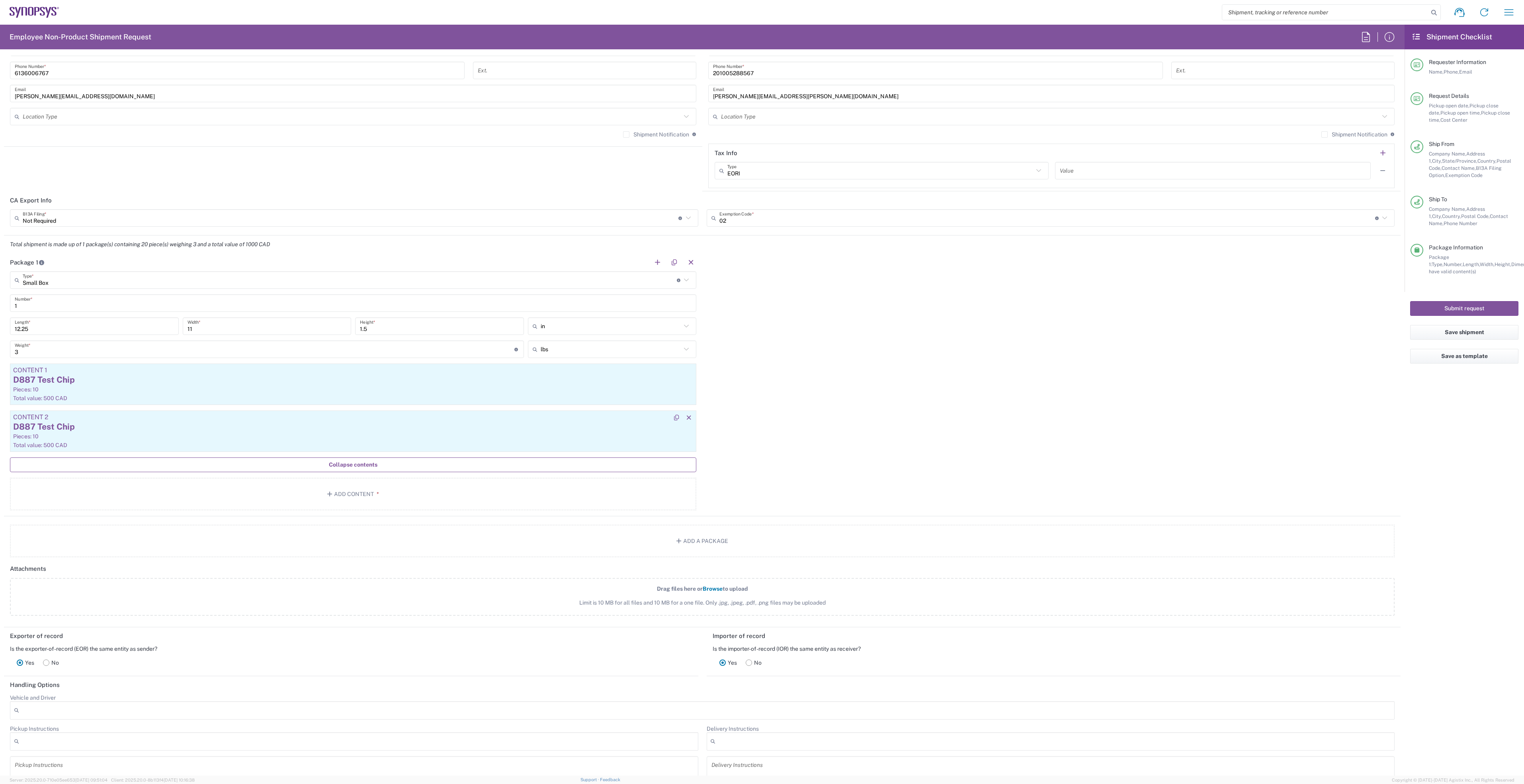
click at [241, 445] on div "Total value: 500 CAD" at bounding box center [353, 445] width 680 height 7
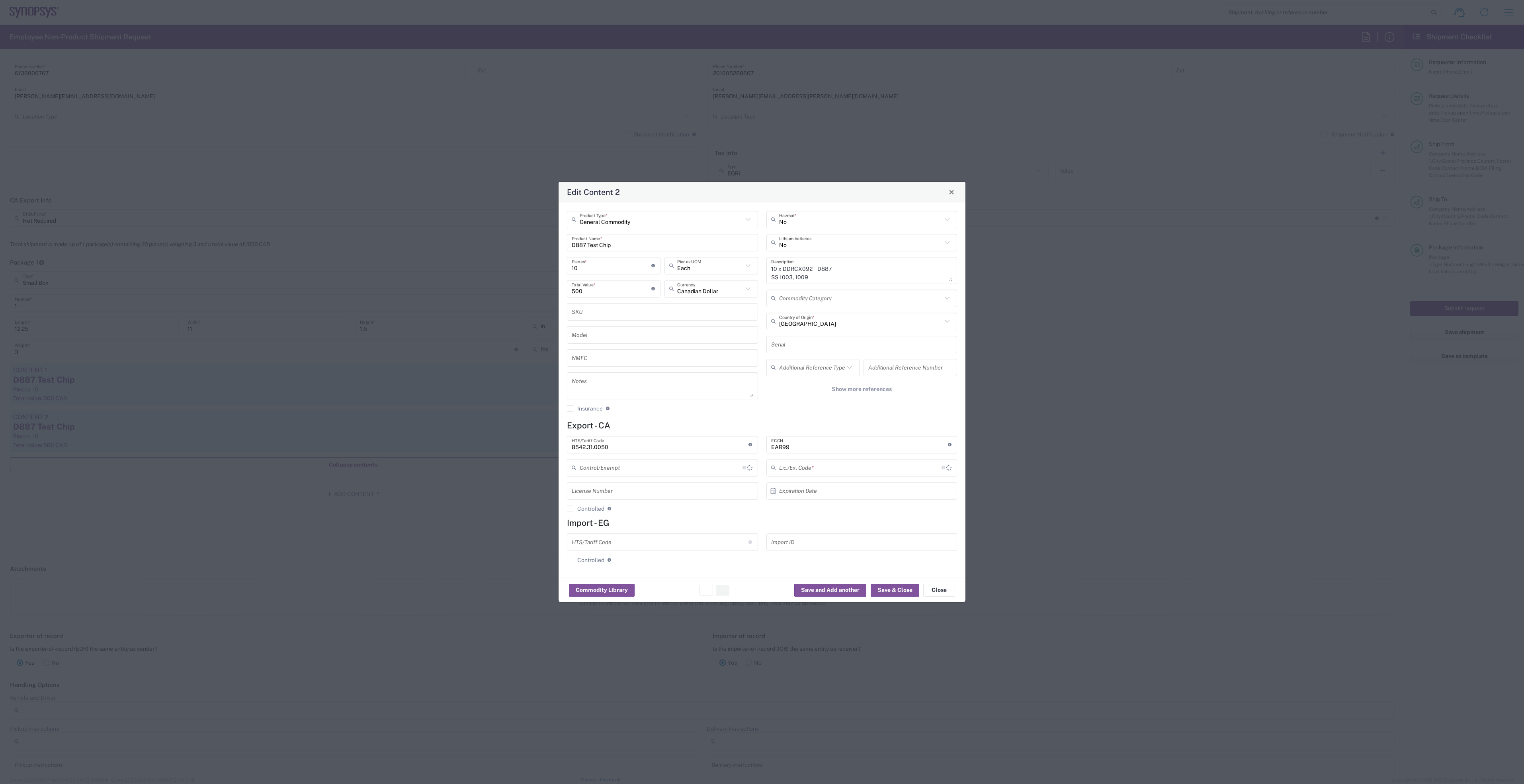
type input "BIS"
type input "NLR - No License Required"
click at [582, 245] on input "D887 Test Chip" at bounding box center [662, 242] width 182 height 14
click at [586, 245] on input "D887 Test Chip" at bounding box center [662, 242] width 182 height 14
type input "D917 Test Chip"
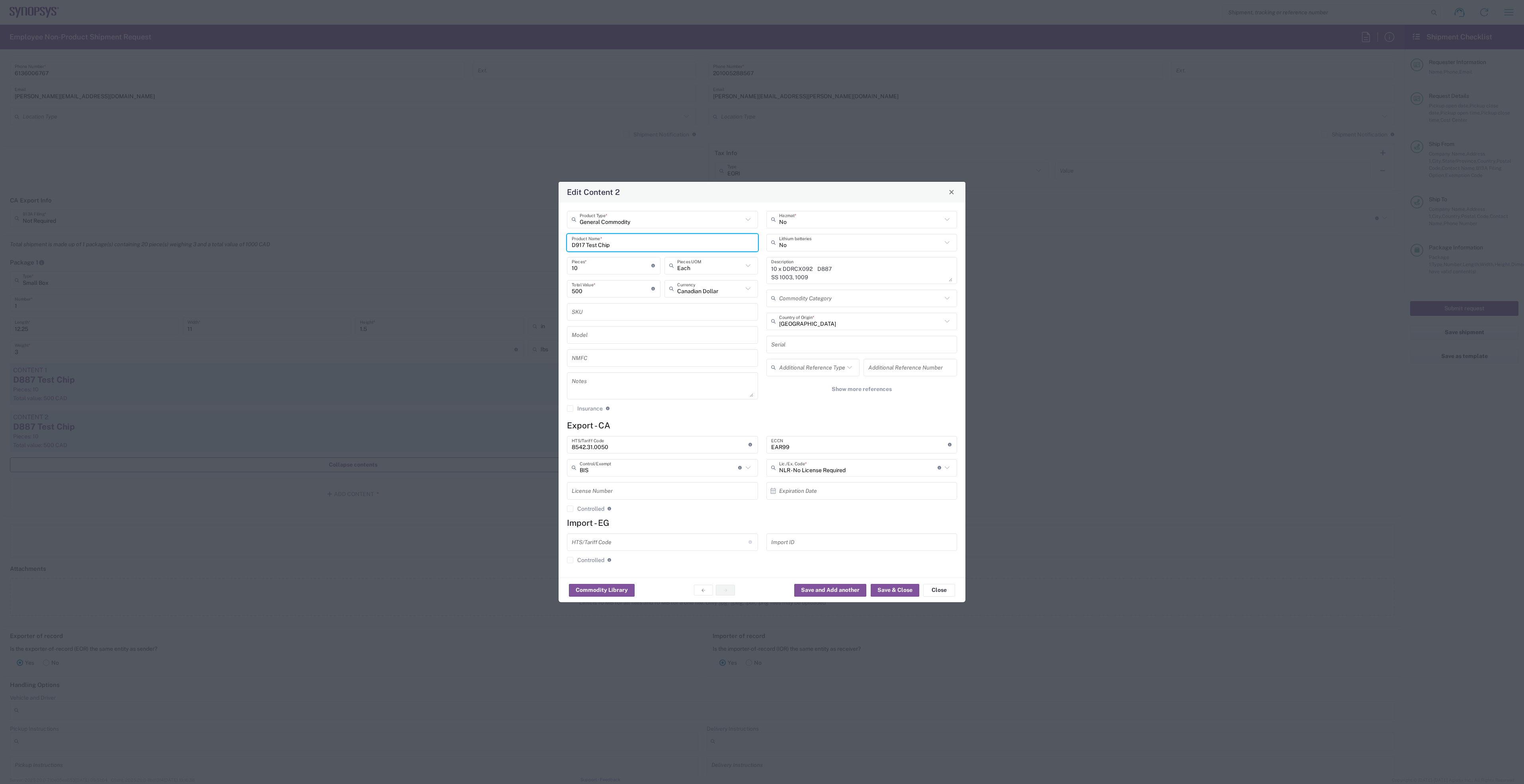
click at [797, 267] on textarea "10 x DDRCX092 D887 SS 1003, 1009 FF 1011, 1012 SF 1001, 1003 FS 1004, 1000 TT 1…" at bounding box center [861, 271] width 182 height 22
click at [802, 268] on textarea "10 x DDRCX092 D887 SS 1003, 1009 FF 1011, 1012 SF 1001, 1003 FS 1004, 1000 TT 1…" at bounding box center [861, 271] width 182 height 22
drag, startPoint x: 802, startPoint y: 268, endPoint x: 849, endPoint y: 265, distance: 47.1
click at [849, 265] on textarea "10 x DDRCX092 D887 SS 1003, 1009 FF 1011, 1012 SF 1001, 1003 FS 1004, 1000 TT 1…" at bounding box center [861, 271] width 182 height 22
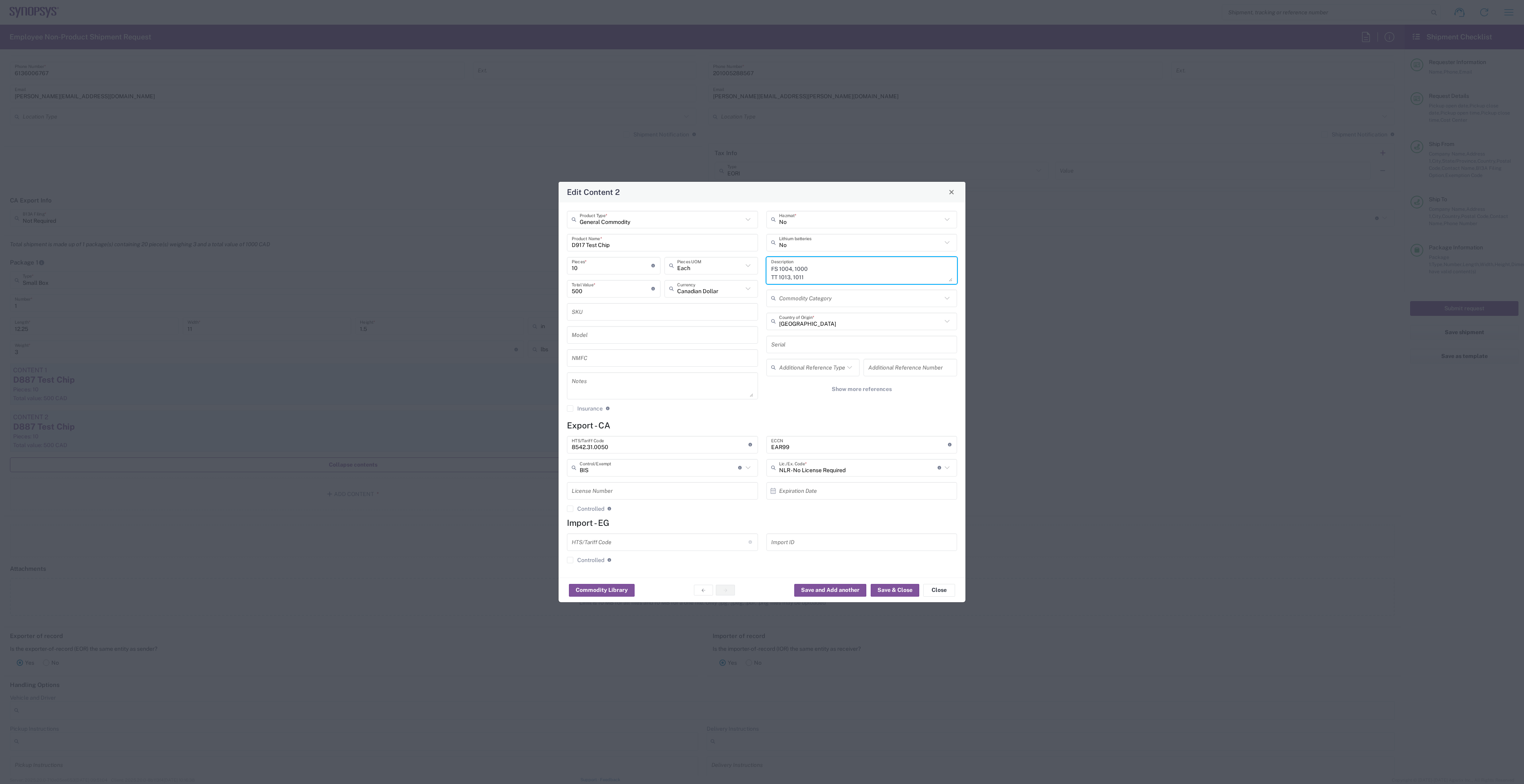
drag, startPoint x: 771, startPoint y: 273, endPoint x: 816, endPoint y: 297, distance: 51.0
click at [816, 297] on div "No Hazmat * No Lithium batteries 10 x DDRCX102-NN SS 1003, 1009 FF 1011, 1012 S…" at bounding box center [861, 315] width 199 height 207
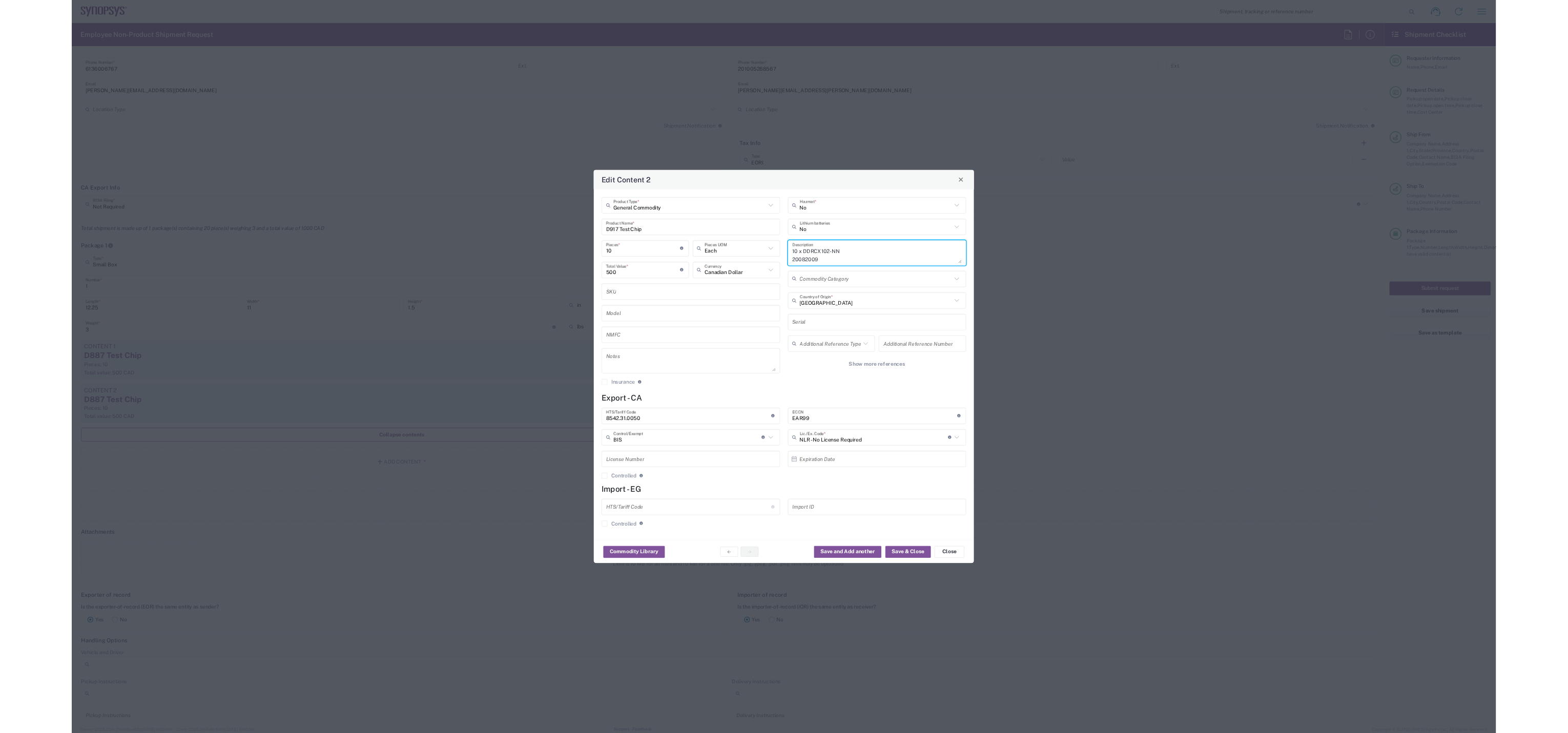
scroll to position [0, 0]
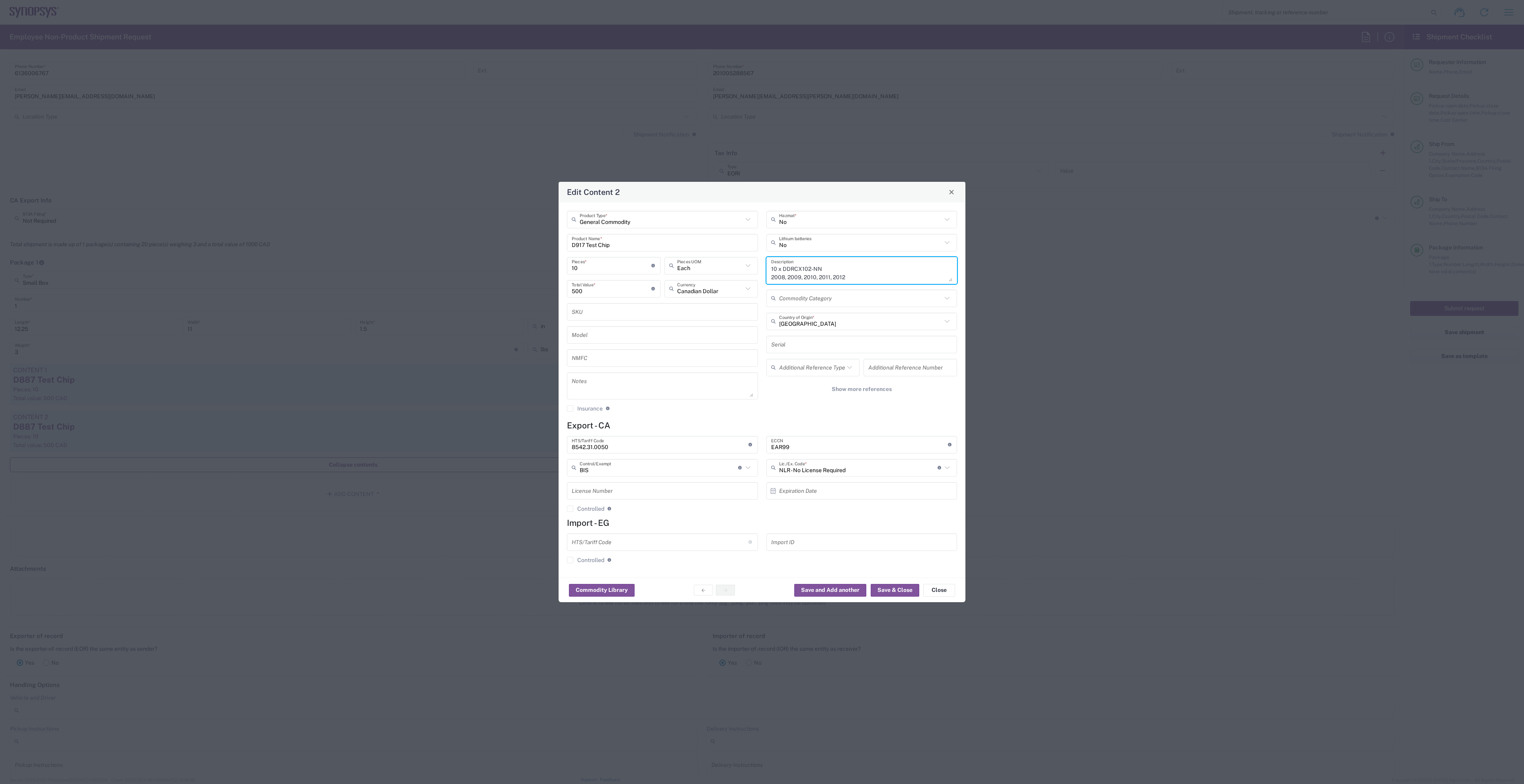
drag, startPoint x: 774, startPoint y: 267, endPoint x: 758, endPoint y: 268, distance: 16.0
click at [758, 268] on div "General Commodity Product Type * D917 Test Chip Product Name * 10 Pieces * Numb…" at bounding box center [763, 315] width 399 height 207
type textarea "5 x DDRCX102-NN 2008, 2009, 2010, 2011, 2012"
click at [884, 590] on button "Save & Close" at bounding box center [895, 591] width 49 height 13
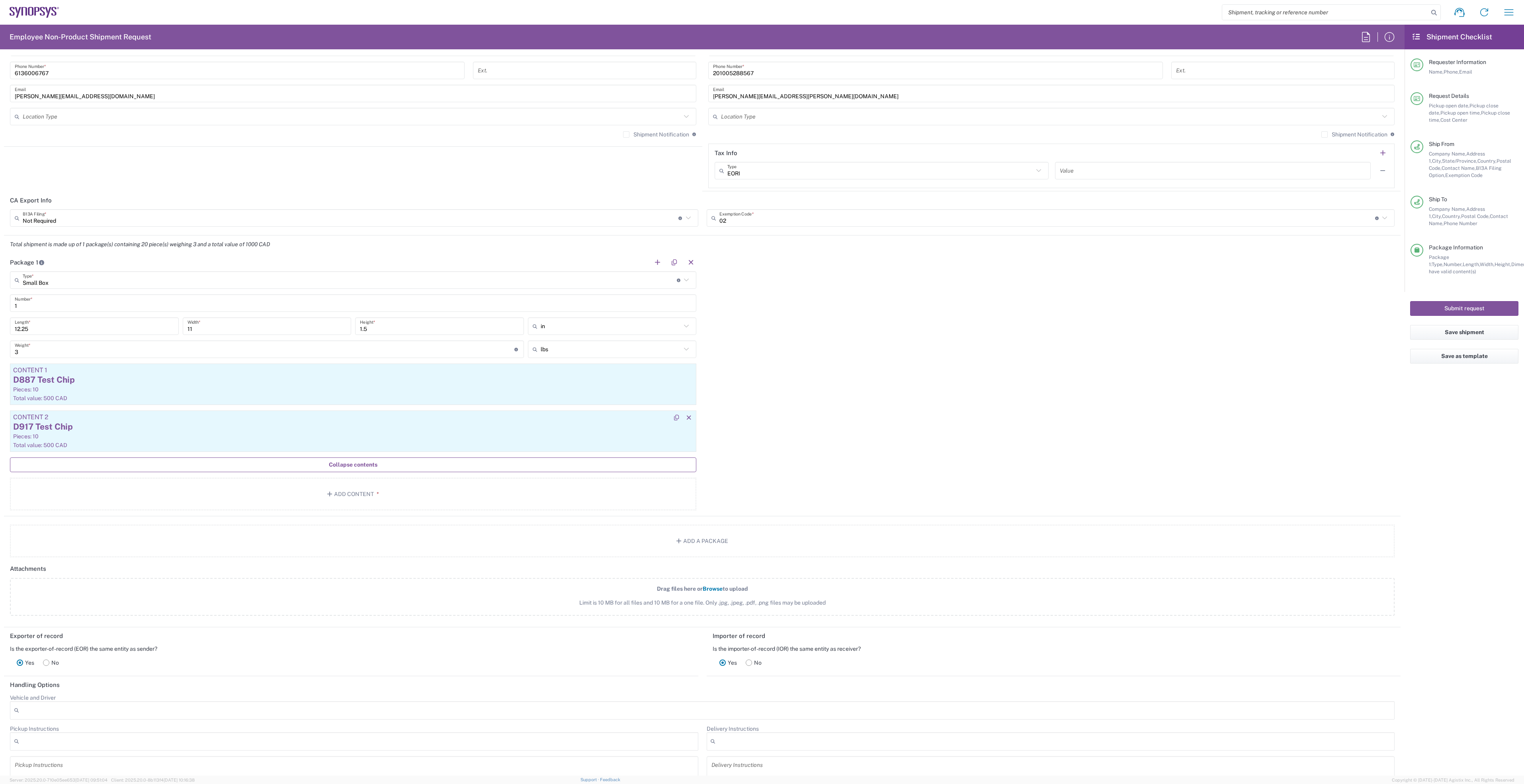
click at [131, 424] on div "D917 Test Chip" at bounding box center [353, 427] width 680 height 12
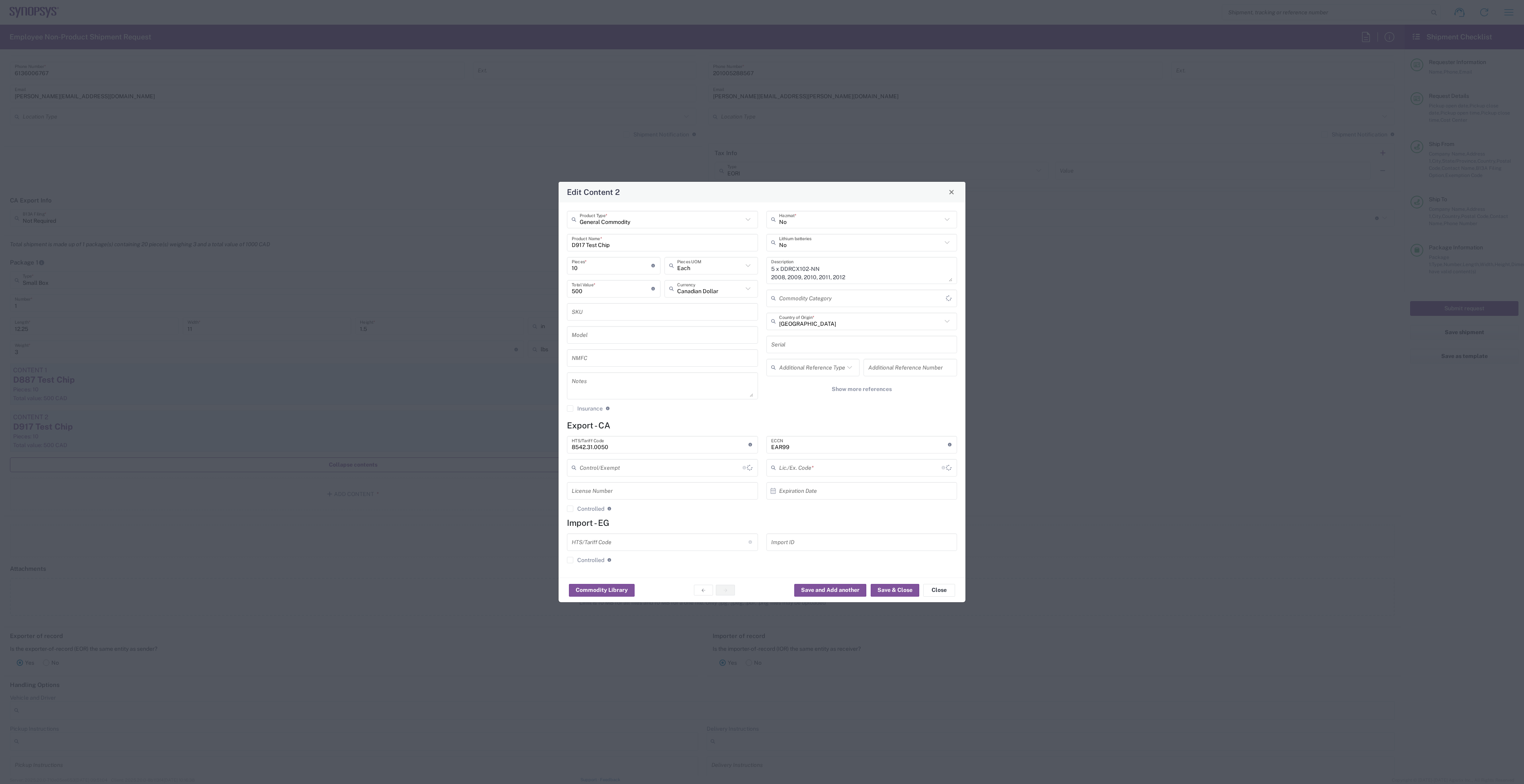
type input "BIS"
type input "NLR - No License Required"
click at [582, 268] on input "10" at bounding box center [611, 265] width 80 height 14
type input "1"
type input "50"
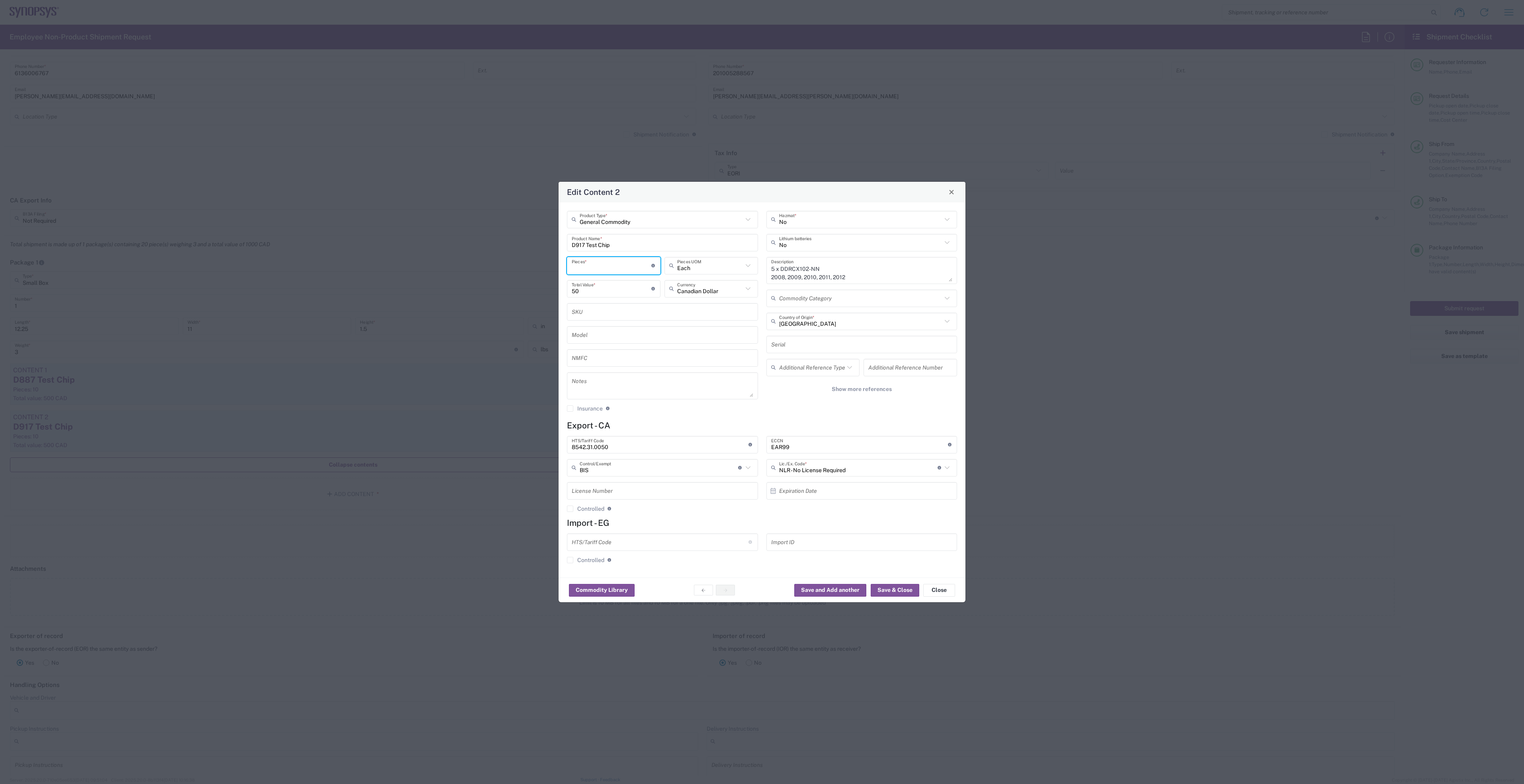
type input "5"
type input "250"
type input "5"
click at [886, 591] on button "Save & Close" at bounding box center [895, 591] width 49 height 13
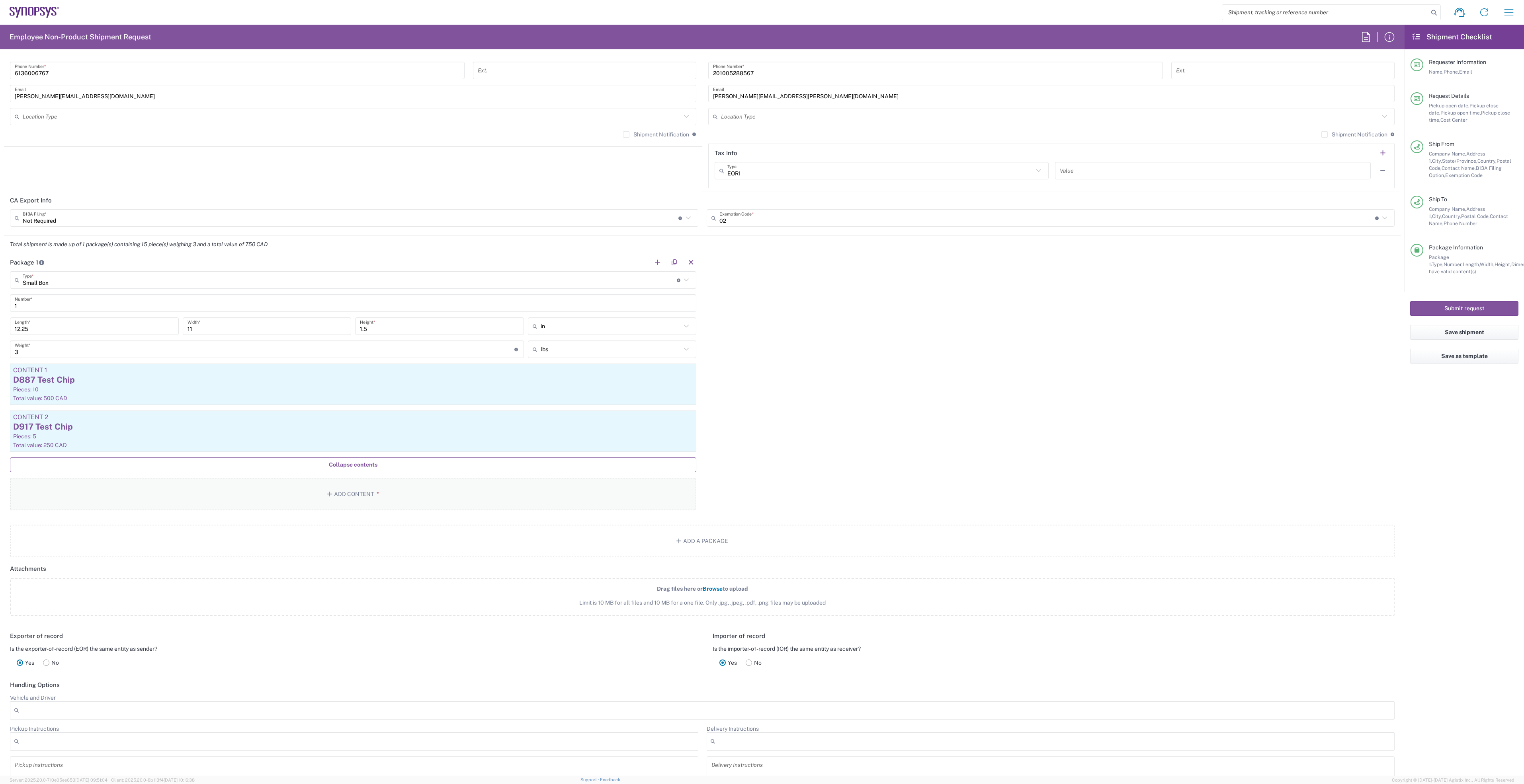
click at [342, 497] on button "Add Content *" at bounding box center [353, 494] width 686 height 33
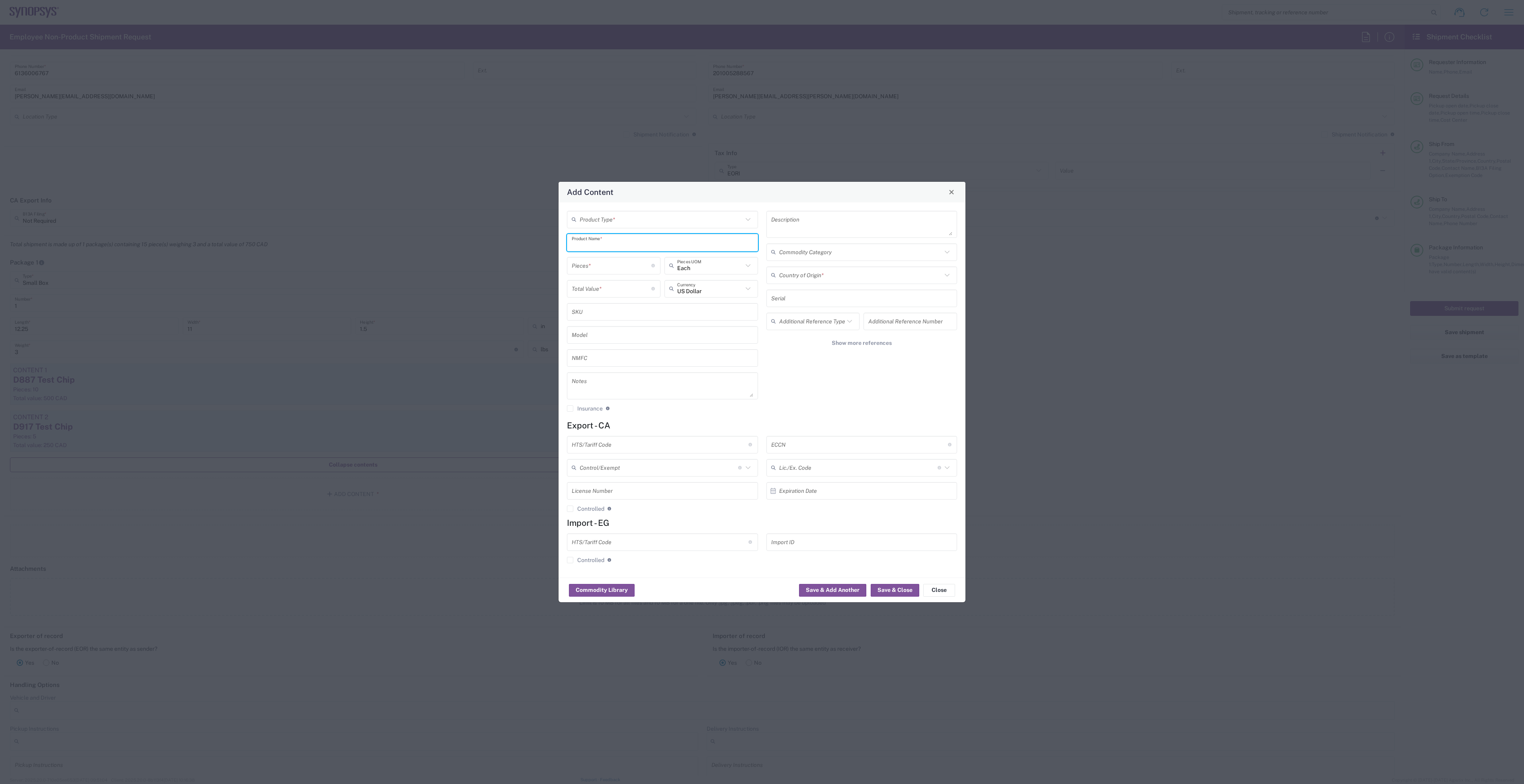
click at [638, 239] on input "text" at bounding box center [662, 242] width 182 height 14
paste input "SK-Hynix DIMM Memory Module"
type input "SK-Hynix DIMM Memory Module"
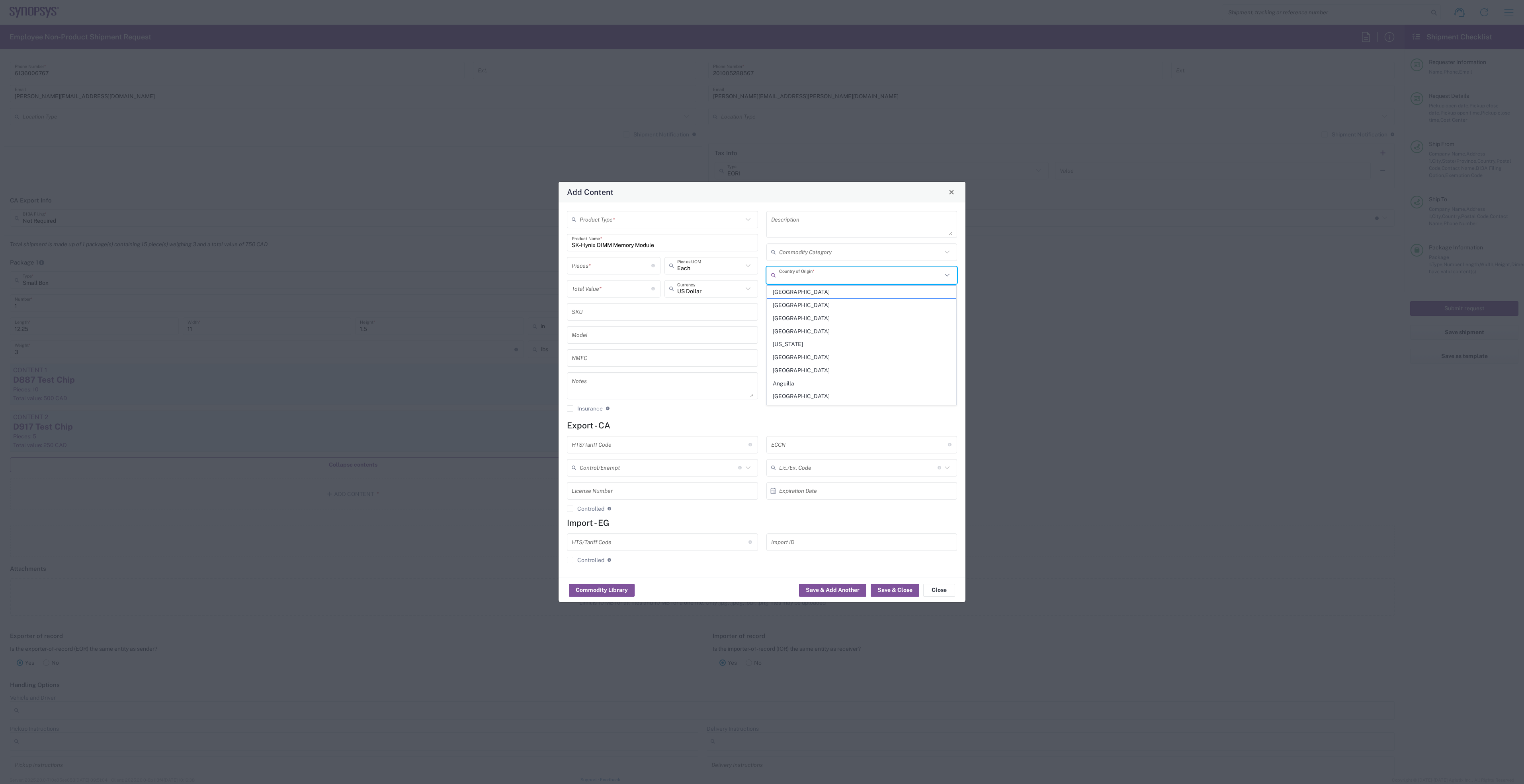
click at [797, 267] on div "Country of Origin *" at bounding box center [861, 276] width 191 height 18
click at [789, 304] on span "[GEOGRAPHIC_DATA]" at bounding box center [862, 305] width 189 height 12
type input "[GEOGRAPHIC_DATA]"
click at [608, 268] on input "number" at bounding box center [611, 265] width 80 height 14
click at [628, 291] on input "number" at bounding box center [611, 289] width 80 height 14
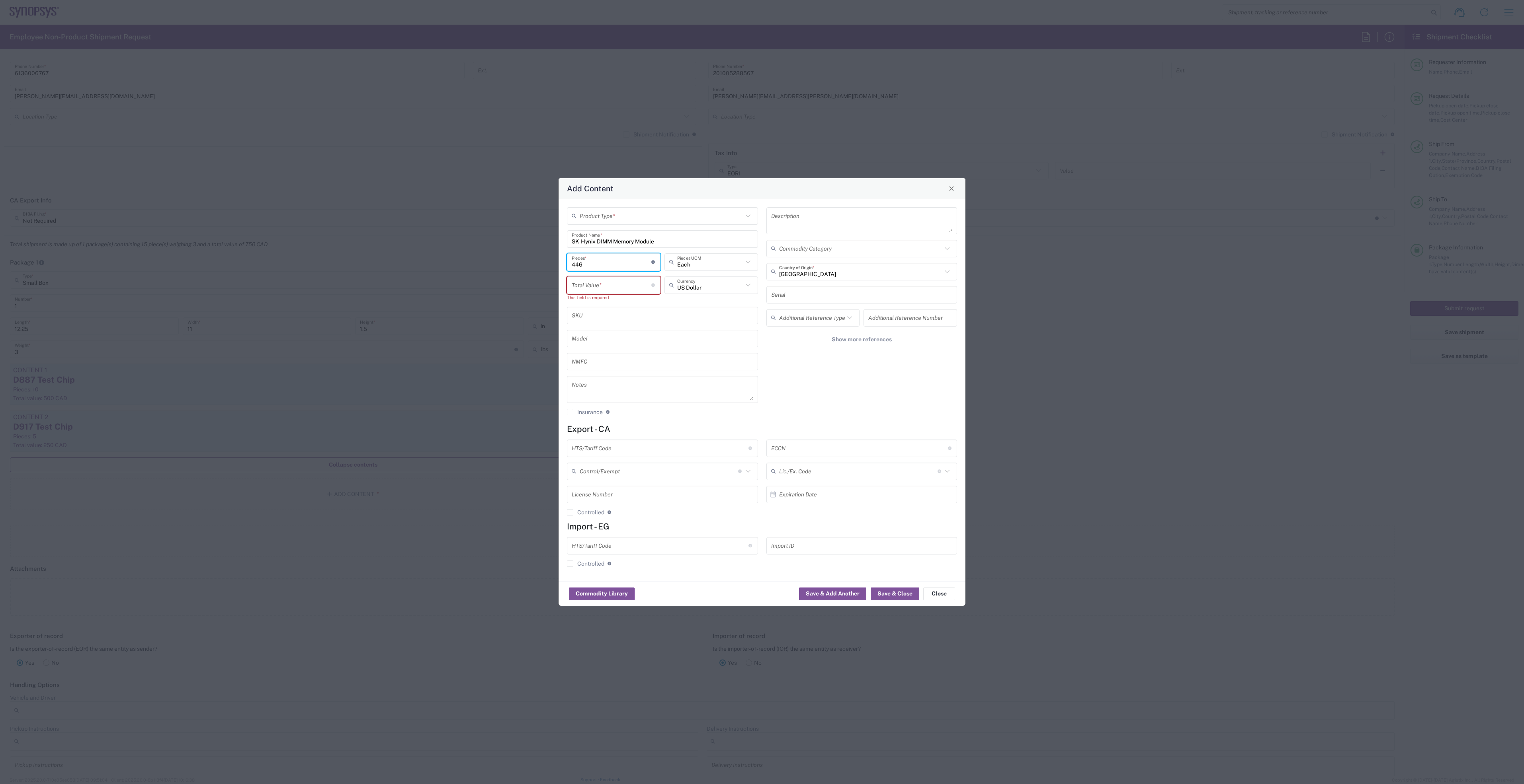
drag, startPoint x: 592, startPoint y: 266, endPoint x: 405, endPoint y: 260, distance: 187.1
click at [405, 260] on div "Add Content Product Type * SK-Hynix DIMM Memory Module Product Name * 446 Piece…" at bounding box center [762, 392] width 1524 height 784
type input "1"
type input "Each"
click at [684, 284] on input "text" at bounding box center [710, 285] width 66 height 14
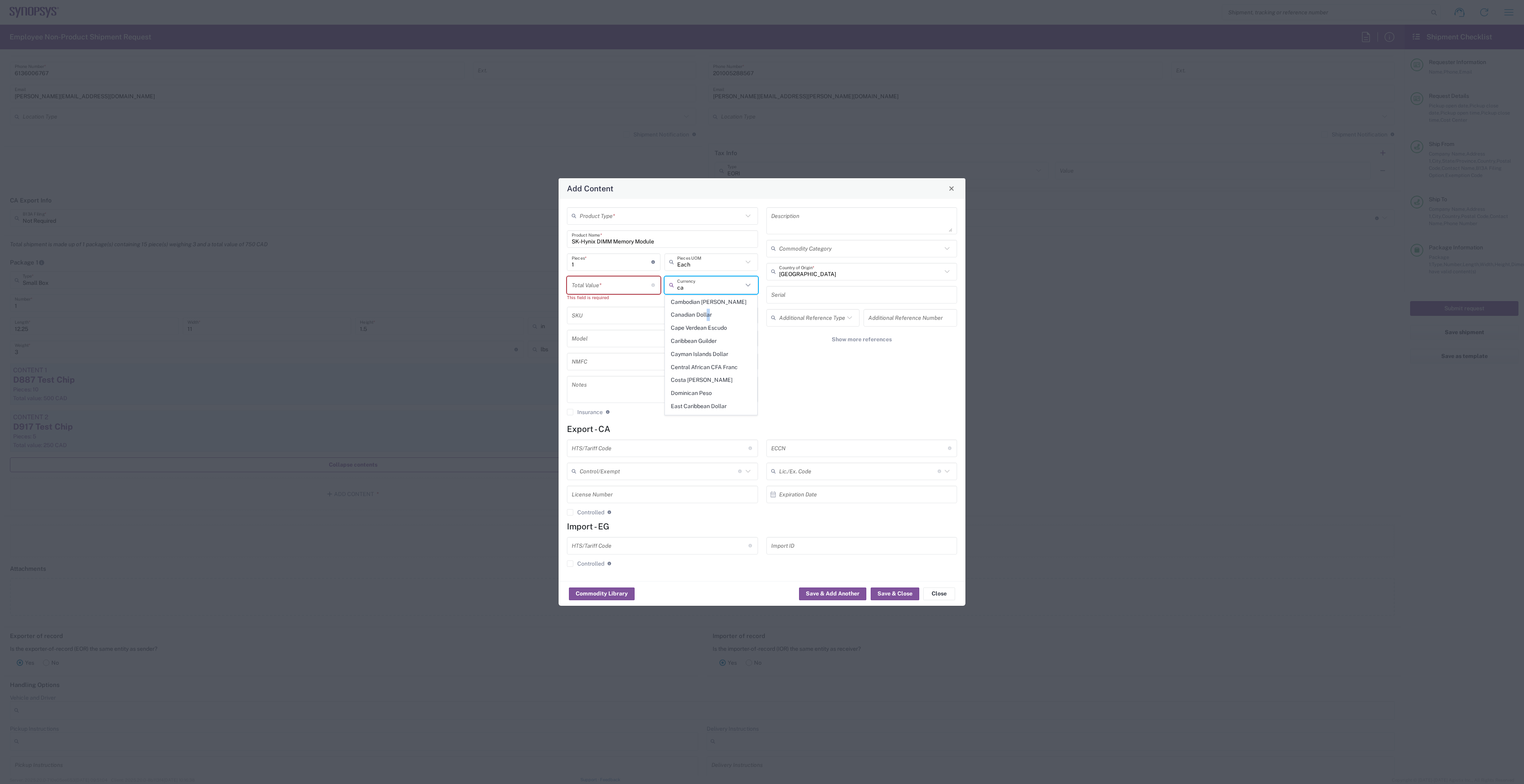
click at [709, 318] on span "Canadian Dollar" at bounding box center [711, 315] width 92 height 12
type input "Canadian Dollar"
click at [619, 288] on input "number" at bounding box center [611, 285] width 80 height 14
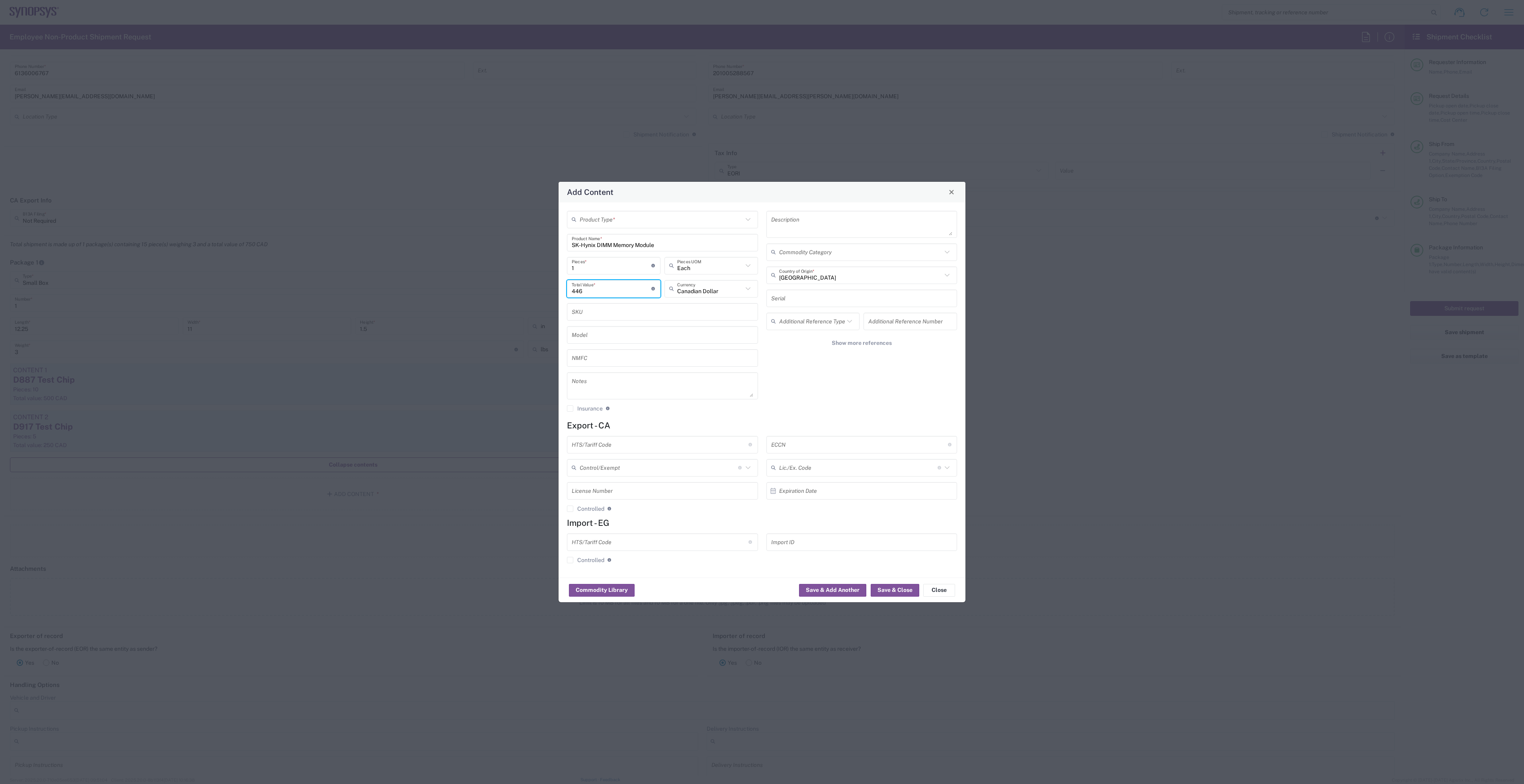
type input "446"
click at [810, 291] on input "text" at bounding box center [861, 299] width 182 height 14
click at [735, 214] on input "text" at bounding box center [661, 219] width 163 height 14
click at [735, 221] on input "text" at bounding box center [661, 219] width 163 height 14
click at [716, 246] on span "General Commodity" at bounding box center [663, 249] width 189 height 12
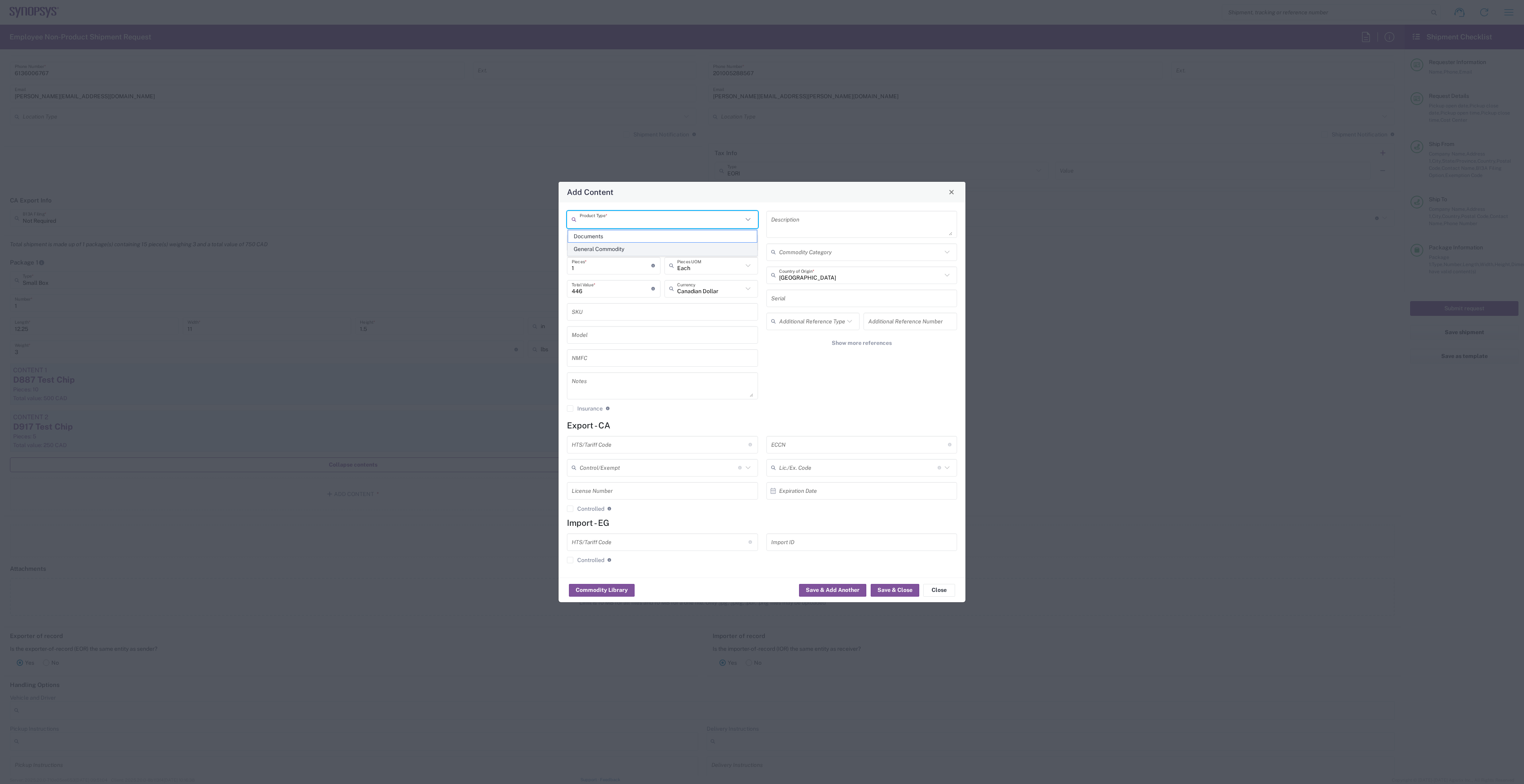
type input "General Commodity"
click at [864, 274] on textarea at bounding box center [861, 271] width 182 height 22
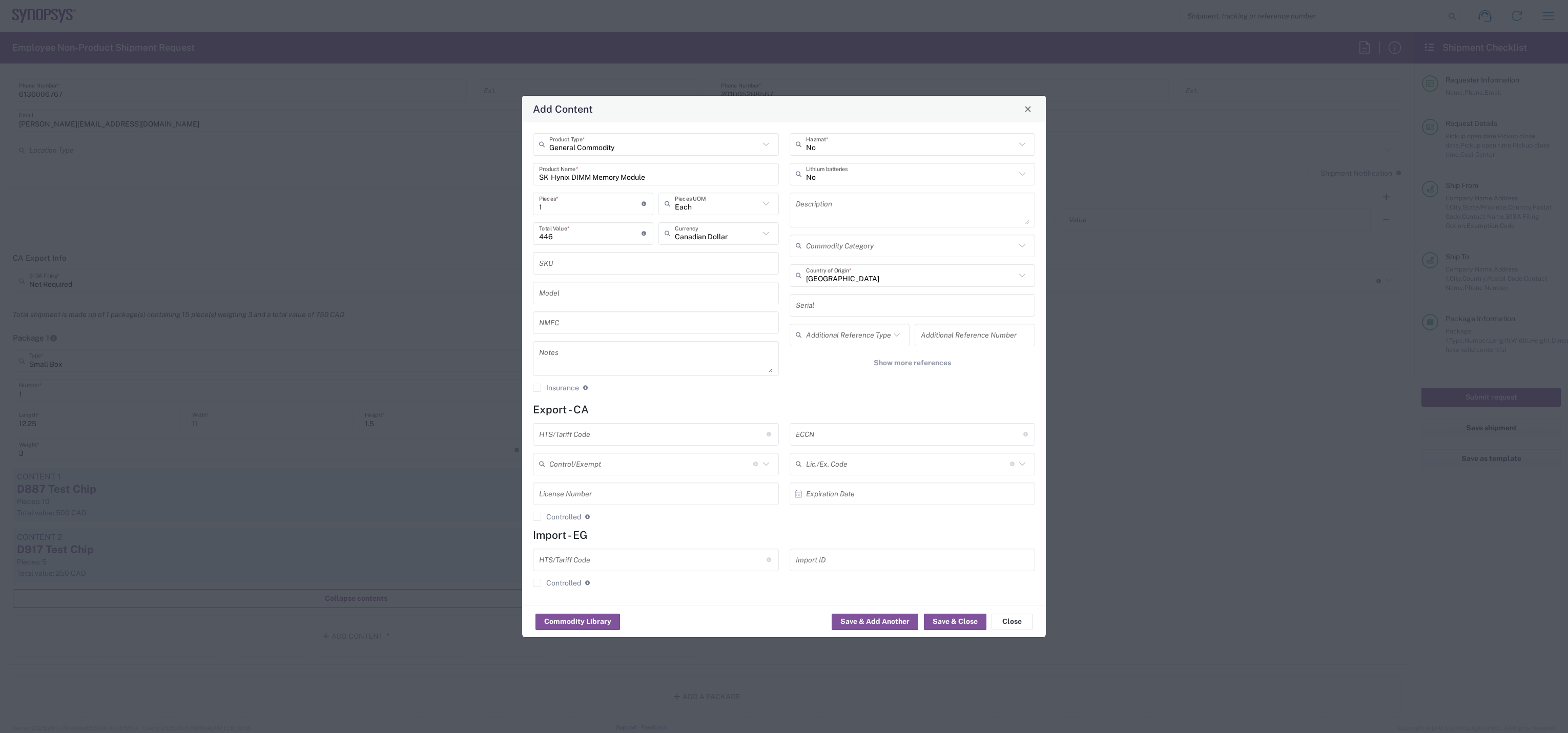
click at [809, 203] on textarea at bounding box center [912, 210] width 234 height 29
paste textarea "DDR5"
click at [854, 206] on textarea "DDR5" at bounding box center [912, 210] width 234 height 29
paste textarea "2Rx4"
click at [797, 208] on textarea "DDR5 2Rx4" at bounding box center [912, 210] width 234 height 29
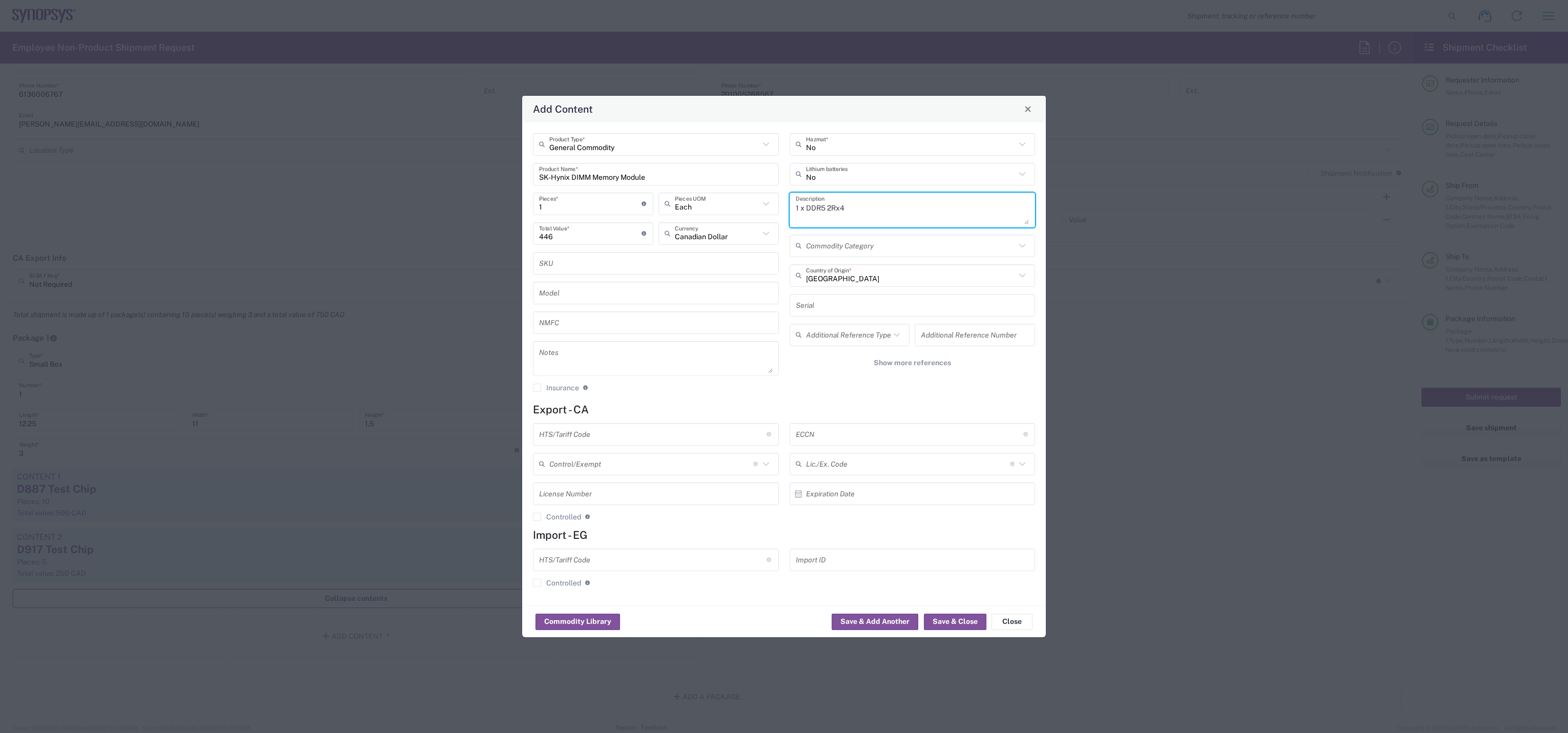
click at [886, 206] on textarea "1 x DDR5 2Rx4" at bounding box center [912, 210] width 234 height 29
paste textarea "SK Hynix"
click at [893, 214] on textarea "1 x DDR5 2Rx4 SK Hynix" at bounding box center [912, 210] width 234 height 29
paste textarea "HMCG94CMBRA772N AA"
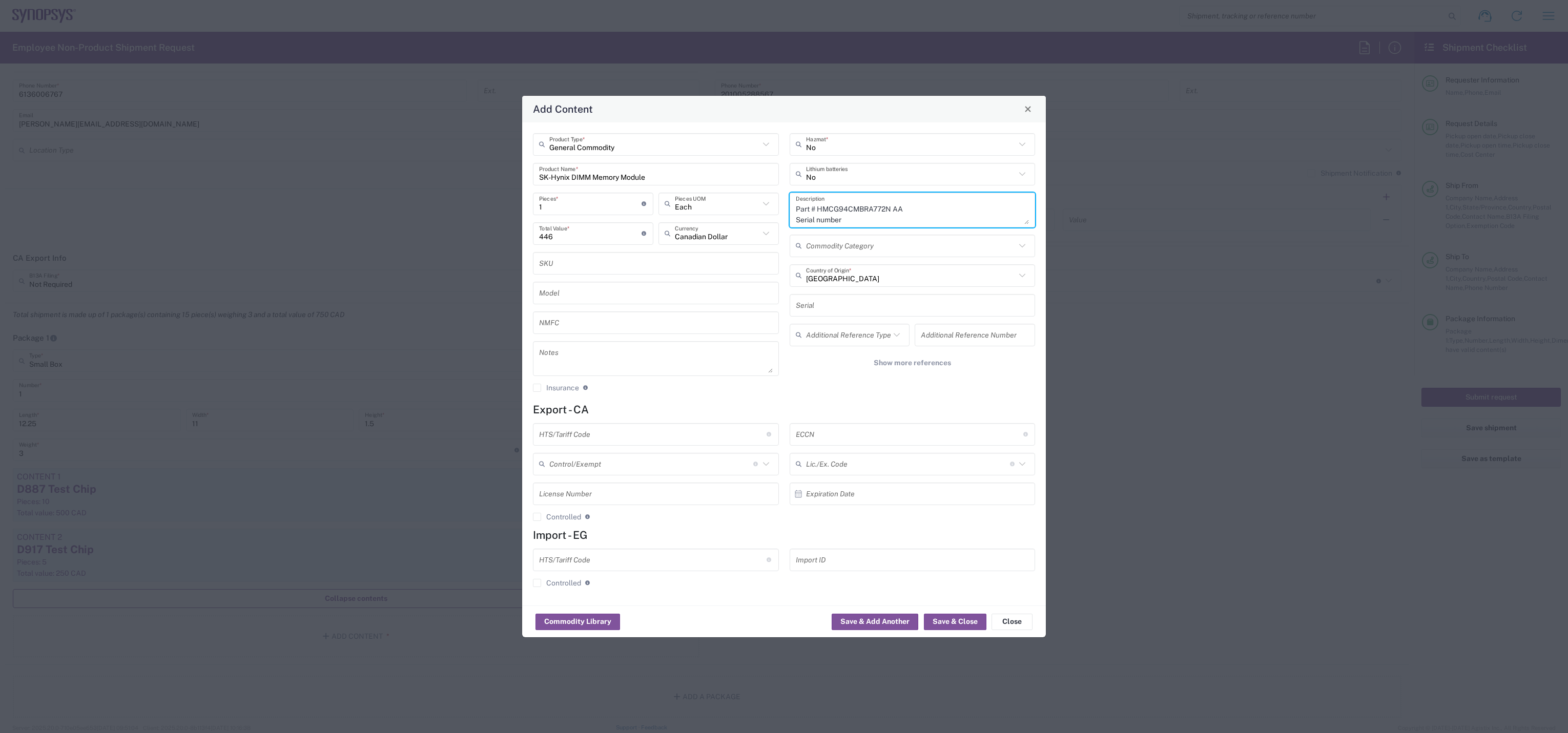
click at [873, 221] on textarea "1 x DDR5 2Rx4 SK Hynix Part # HMCG94CMBRA772N AA Serial number" at bounding box center [912, 210] width 234 height 29
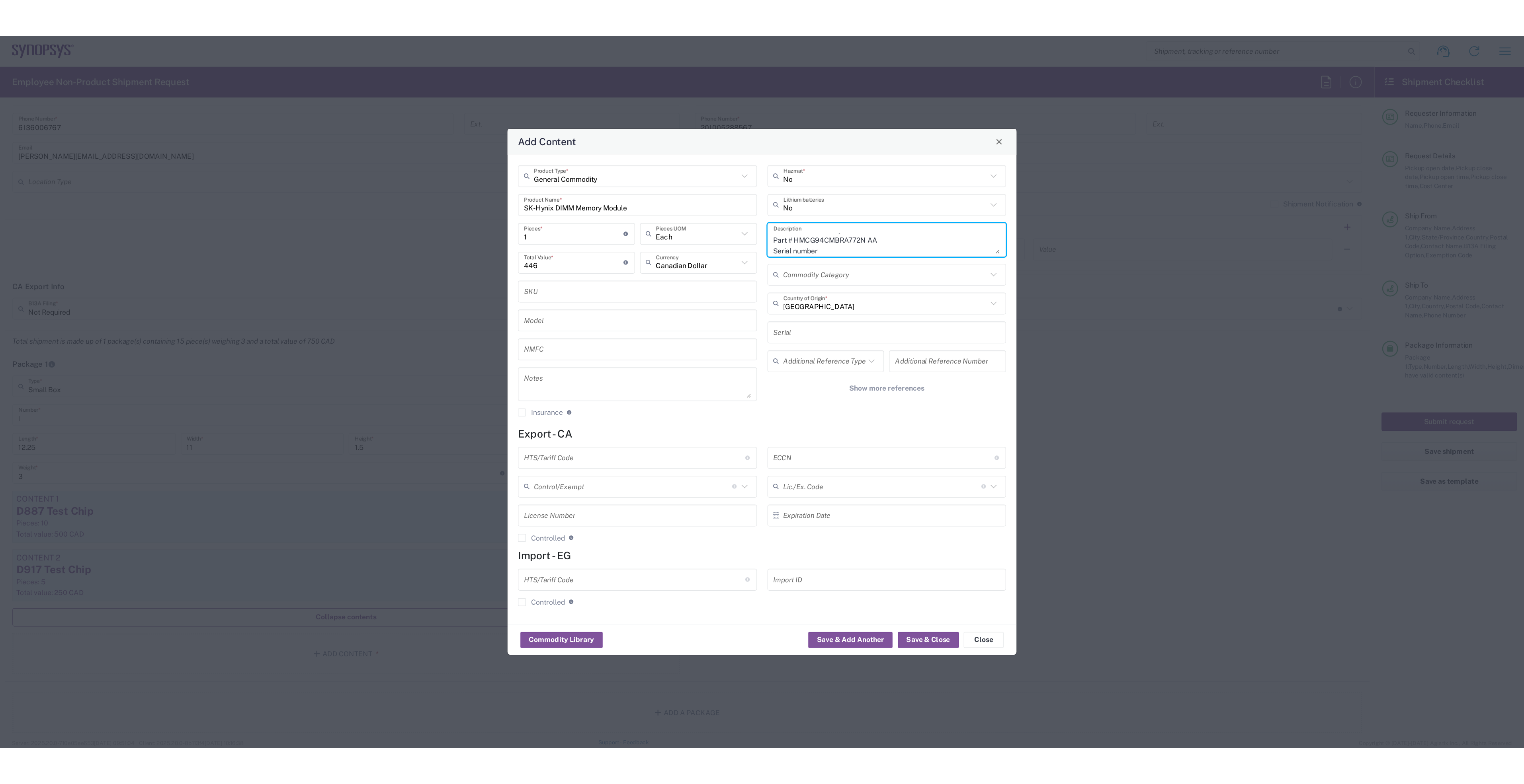
scroll to position [8, 0]
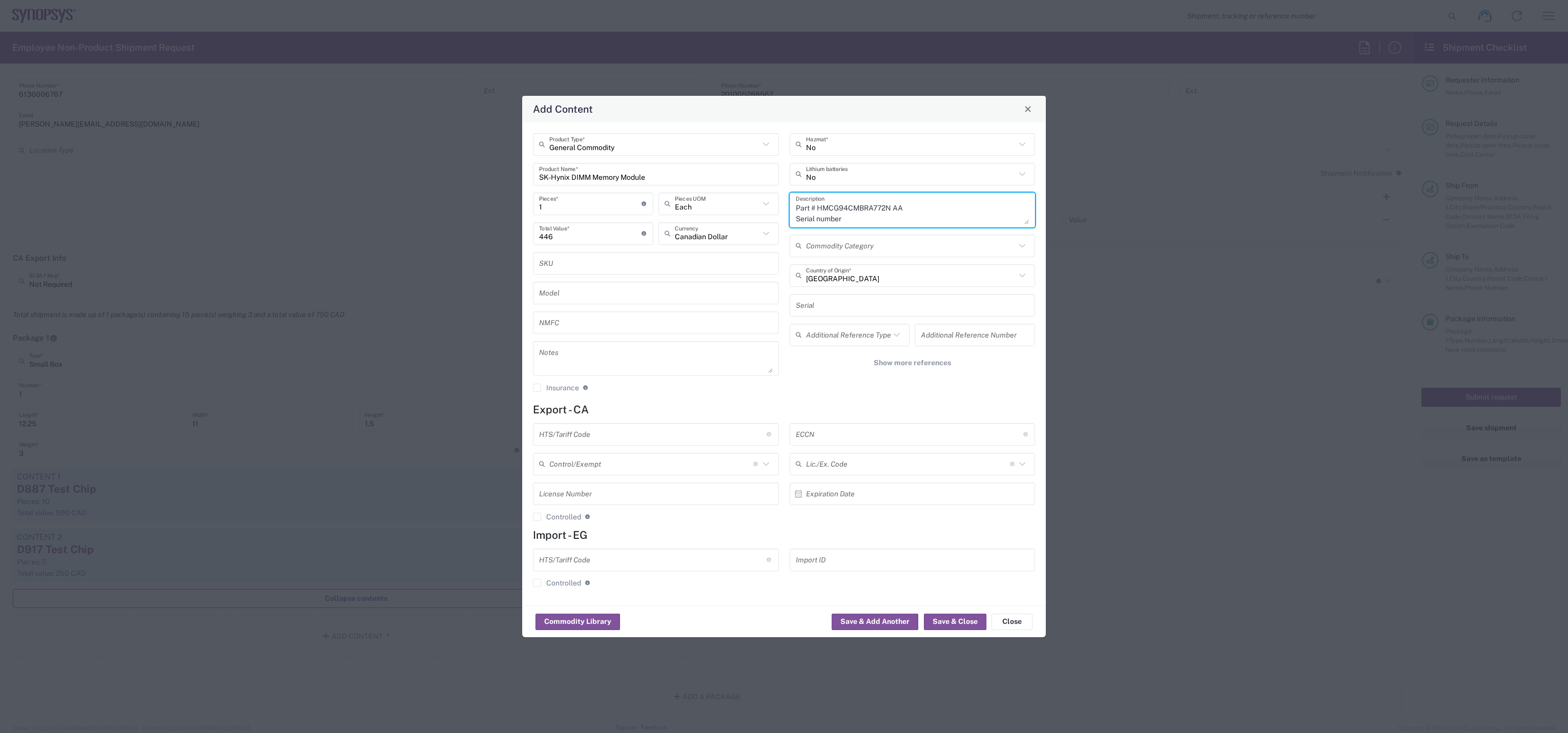
click at [797, 217] on textarea "1 x DDR5 2Rx4 SK Hynix Part # HMCG94CMBRA772N AA Serial number" at bounding box center [912, 210] width 234 height 29
click at [892, 214] on textarea "1 x DDR5 2Rx4 SK Hynix Part # HMCG94CMBRA772N AA Dram Serial number" at bounding box center [912, 210] width 234 height 29
paste textarea "H5CG44CMBD X030 527ES"
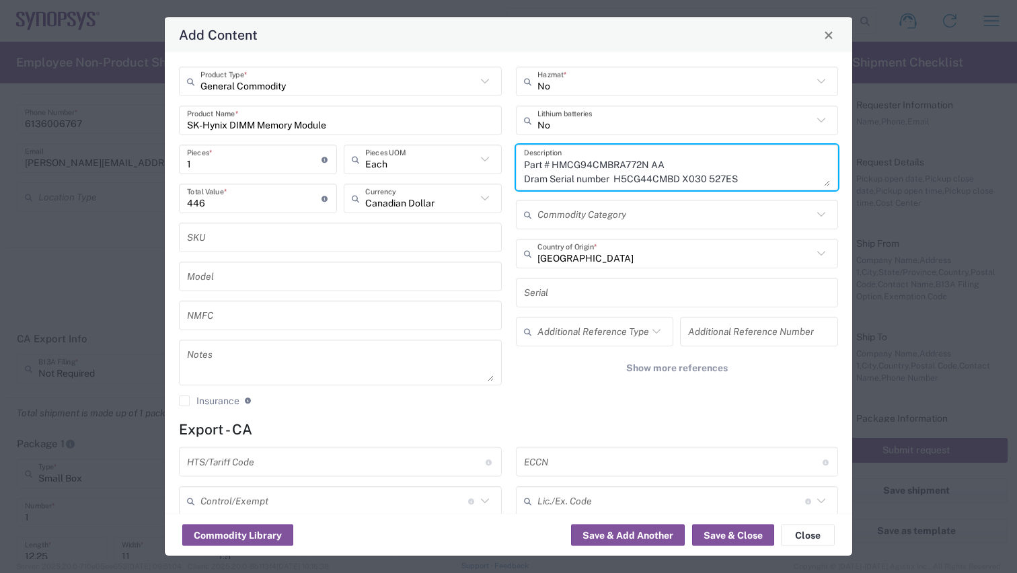
type textarea "1 x DDR5 2Rx4 SK Hynix Part # HMCG94CMBRA772N AA Dram Serial number H5CG44CMBD …"
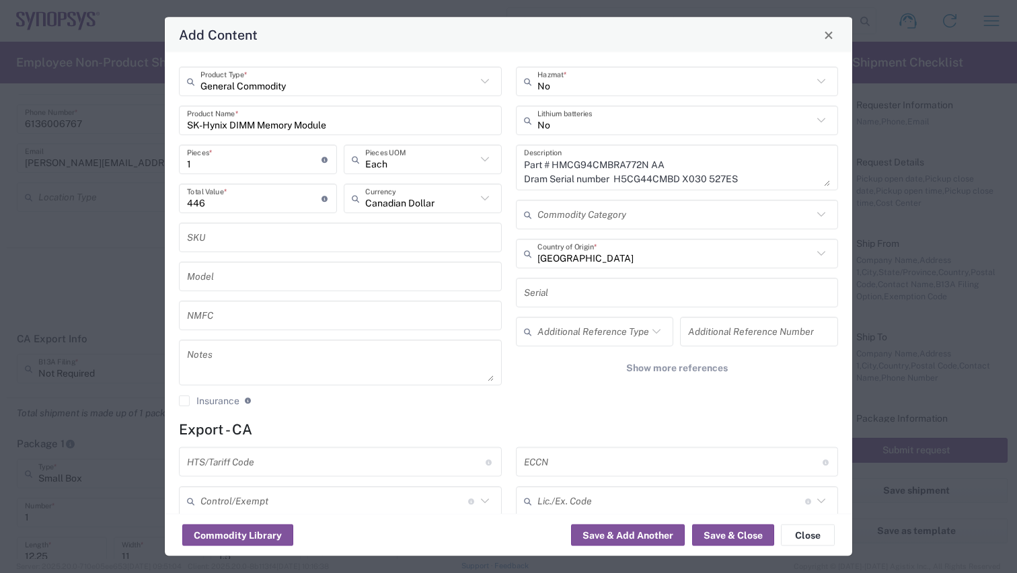
click at [254, 464] on input "text" at bounding box center [336, 462] width 299 height 24
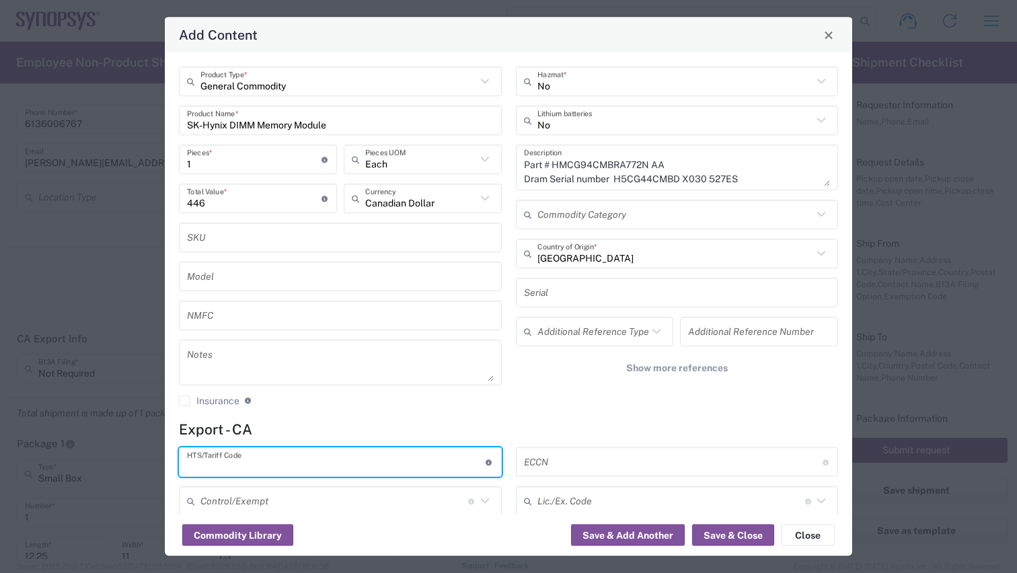
paste input "8473.30.0002"
type input "8473.30.0002"
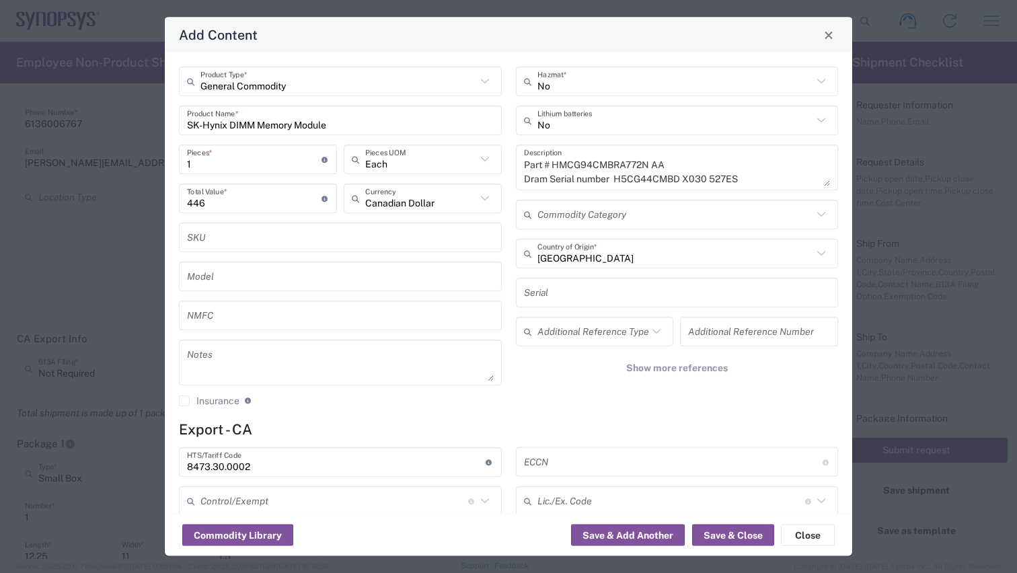
click at [587, 458] on input "text" at bounding box center [673, 462] width 299 height 24
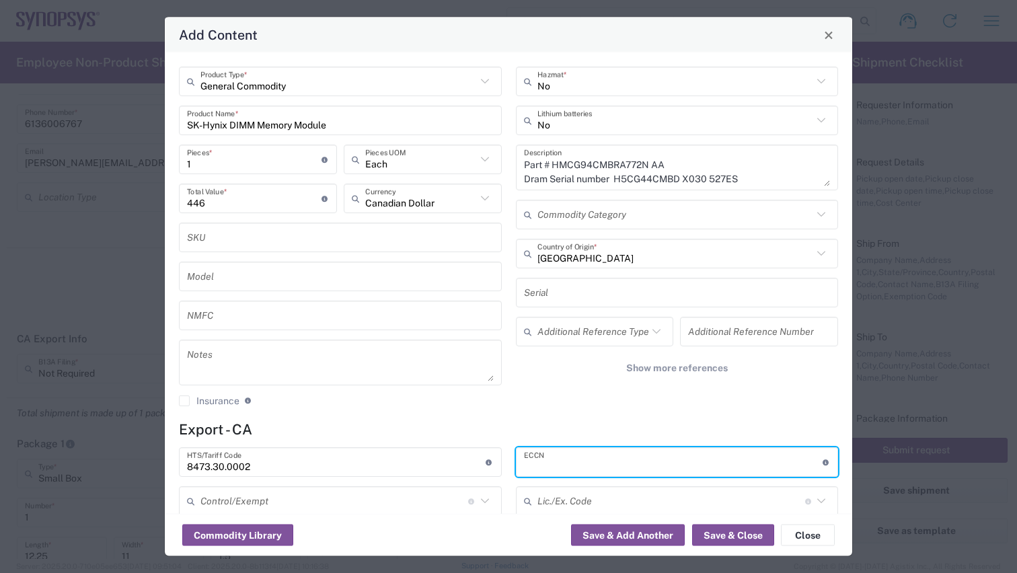
paste input "EAR99"
type input "EAR99"
click at [717, 539] on button "Save & Close" at bounding box center [733, 536] width 82 height 22
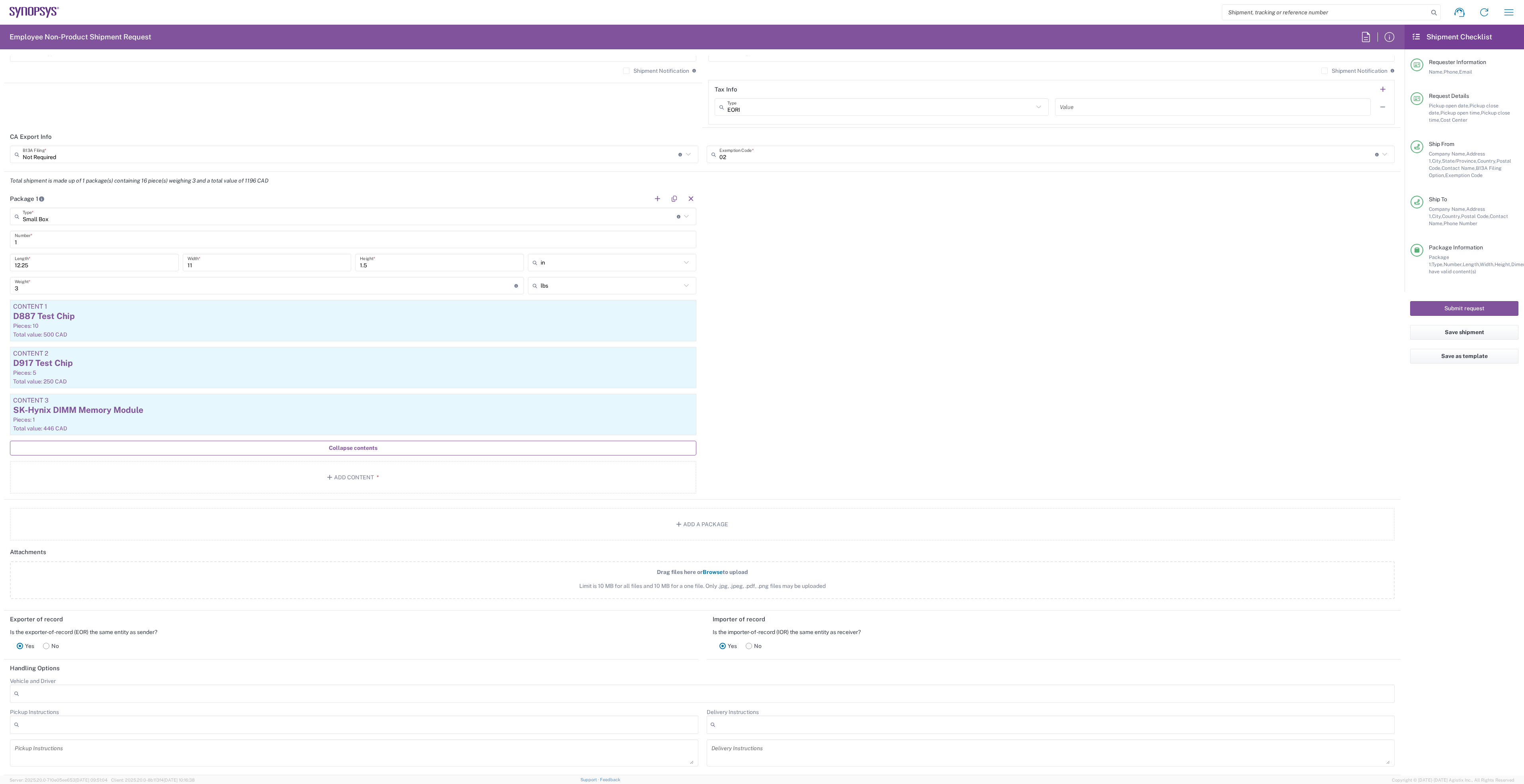
scroll to position [655, 0]
click at [135, 385] on div "Total value: 250 CAD" at bounding box center [353, 387] width 680 height 7
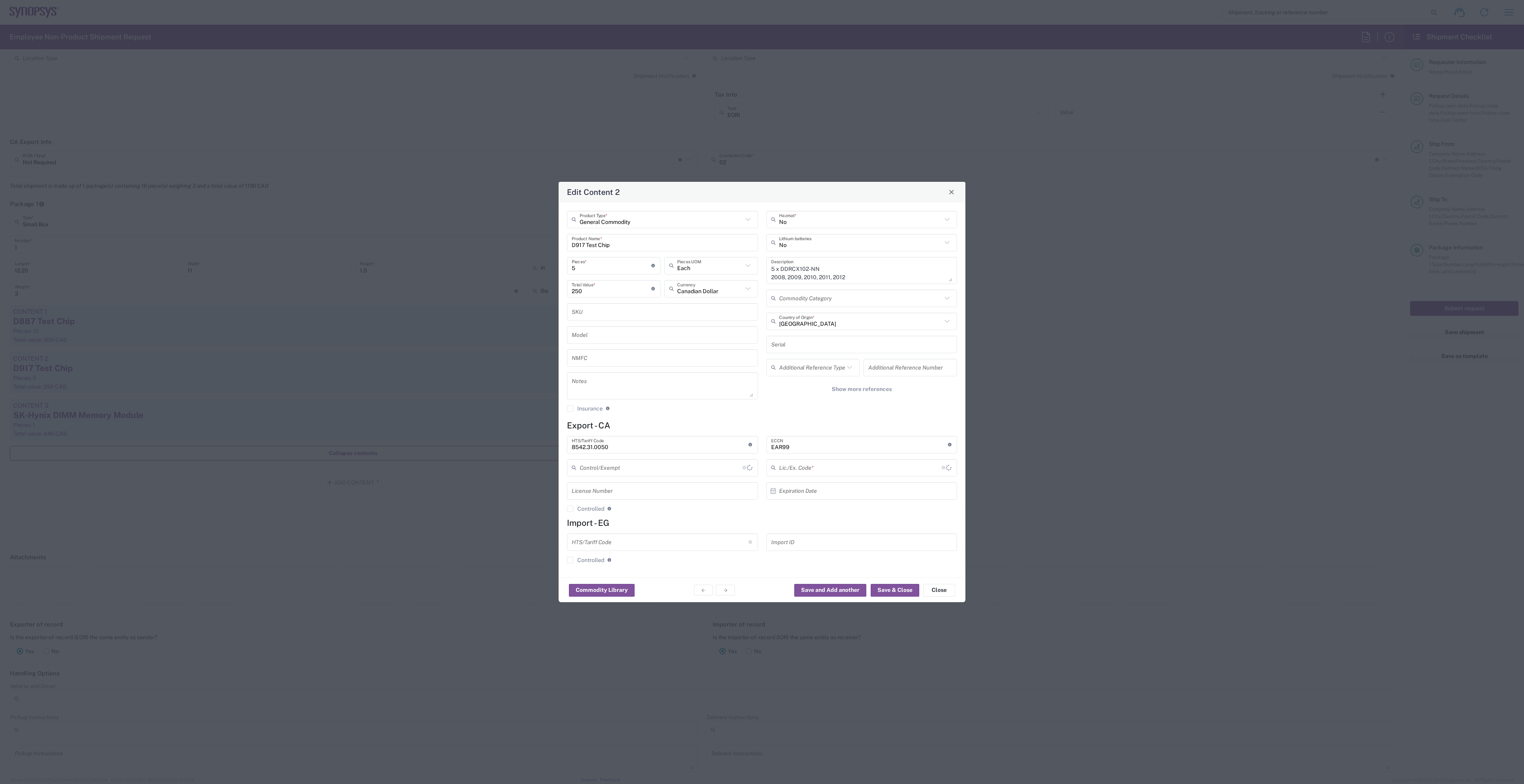
type input "BIS"
type input "NLR - No License Required"
click at [945, 588] on button "Close" at bounding box center [939, 591] width 32 height 13
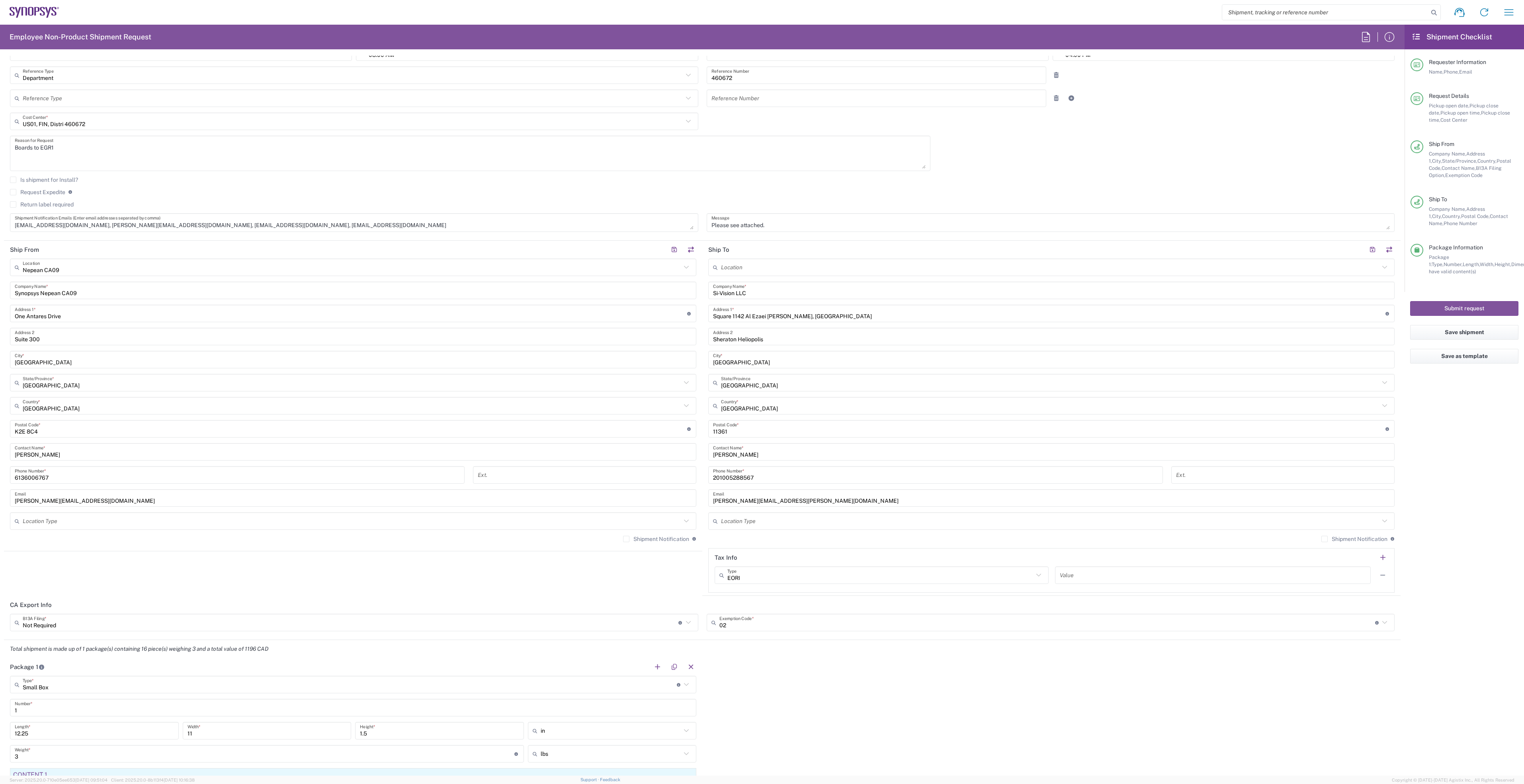
scroll to position [177, 0]
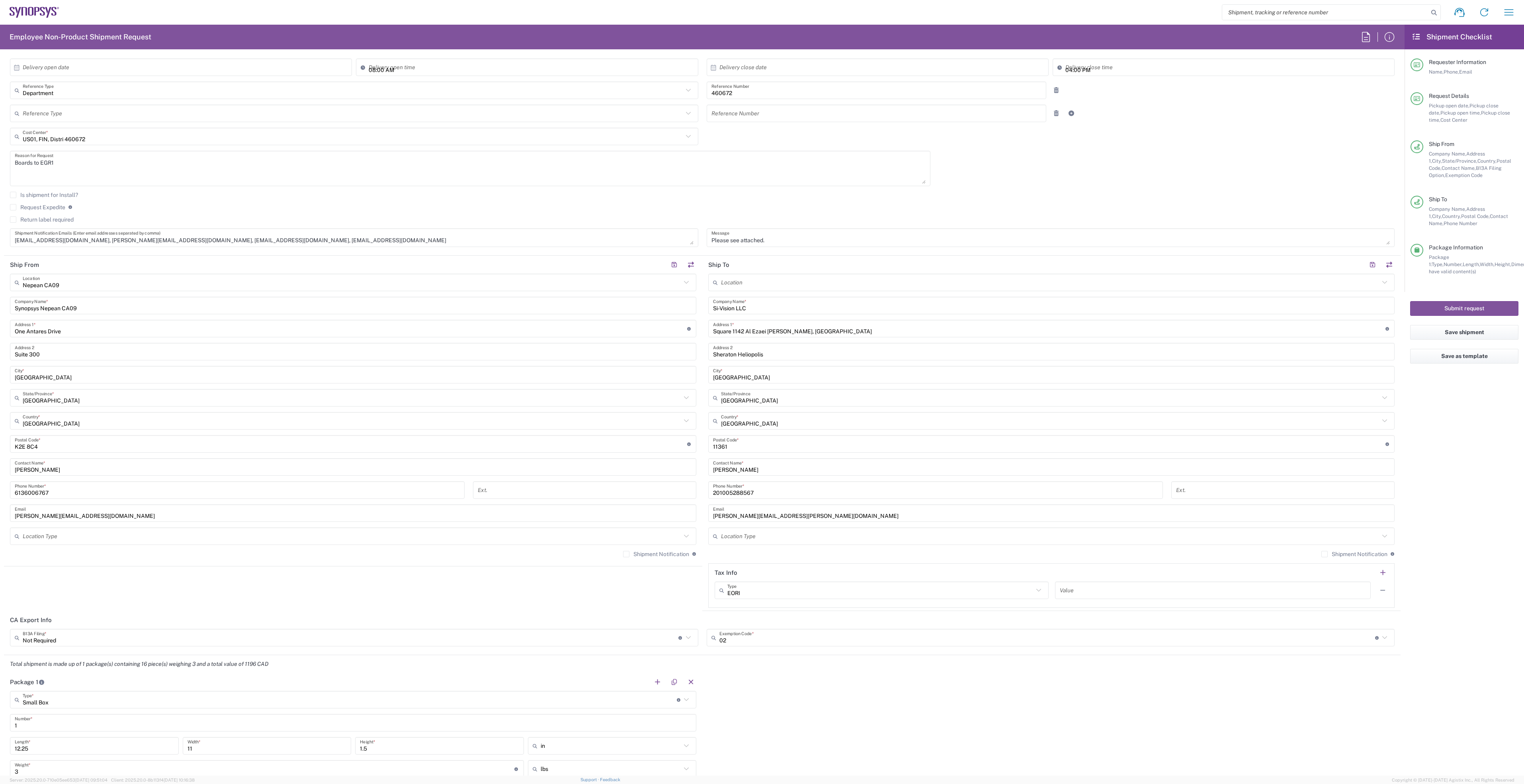
click at [12, 209] on label "Request Expedite" at bounding box center [38, 207] width 56 height 7
click at [13, 208] on input "Request Expedite" at bounding box center [13, 208] width 0 height 0
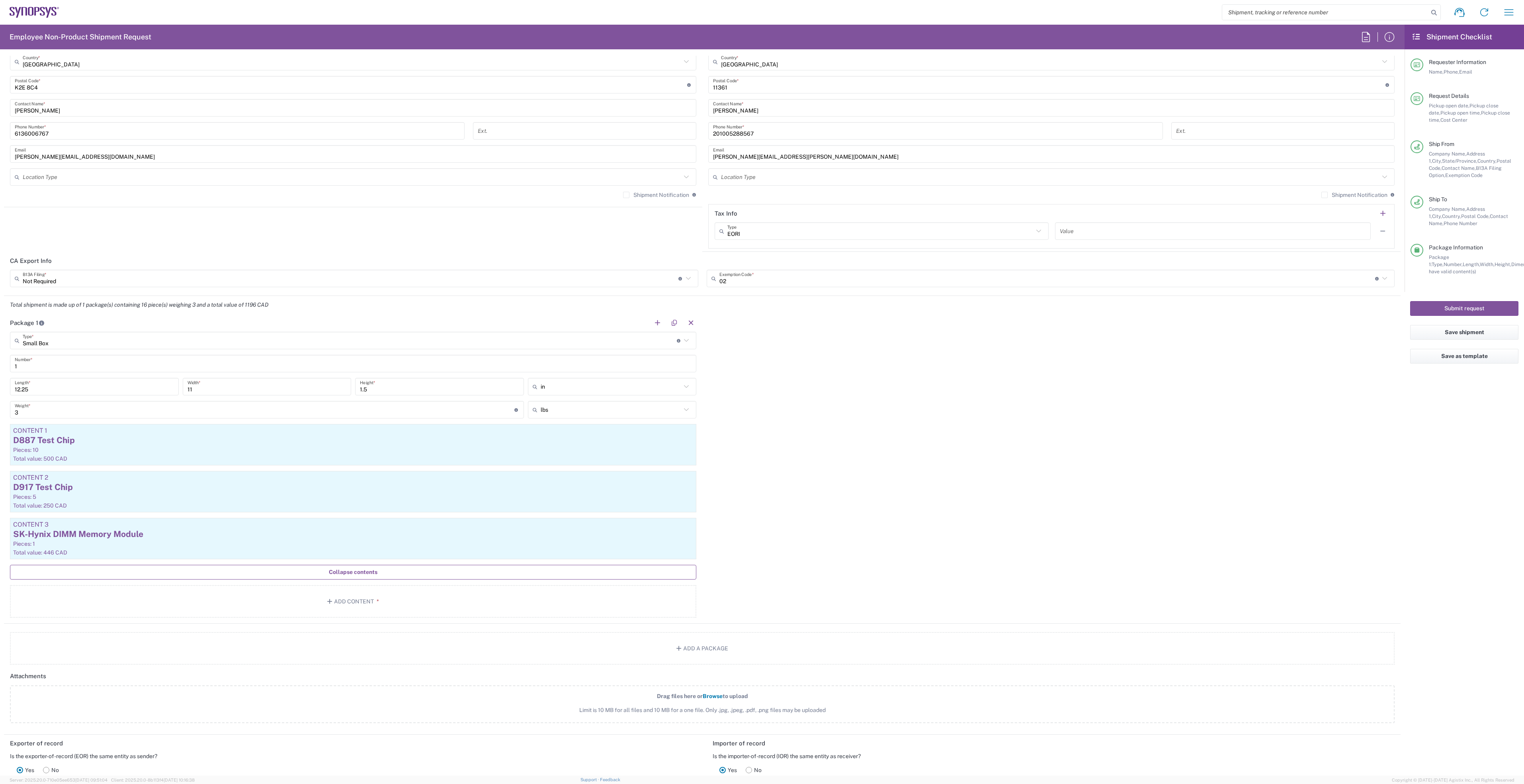
scroll to position [834, 0]
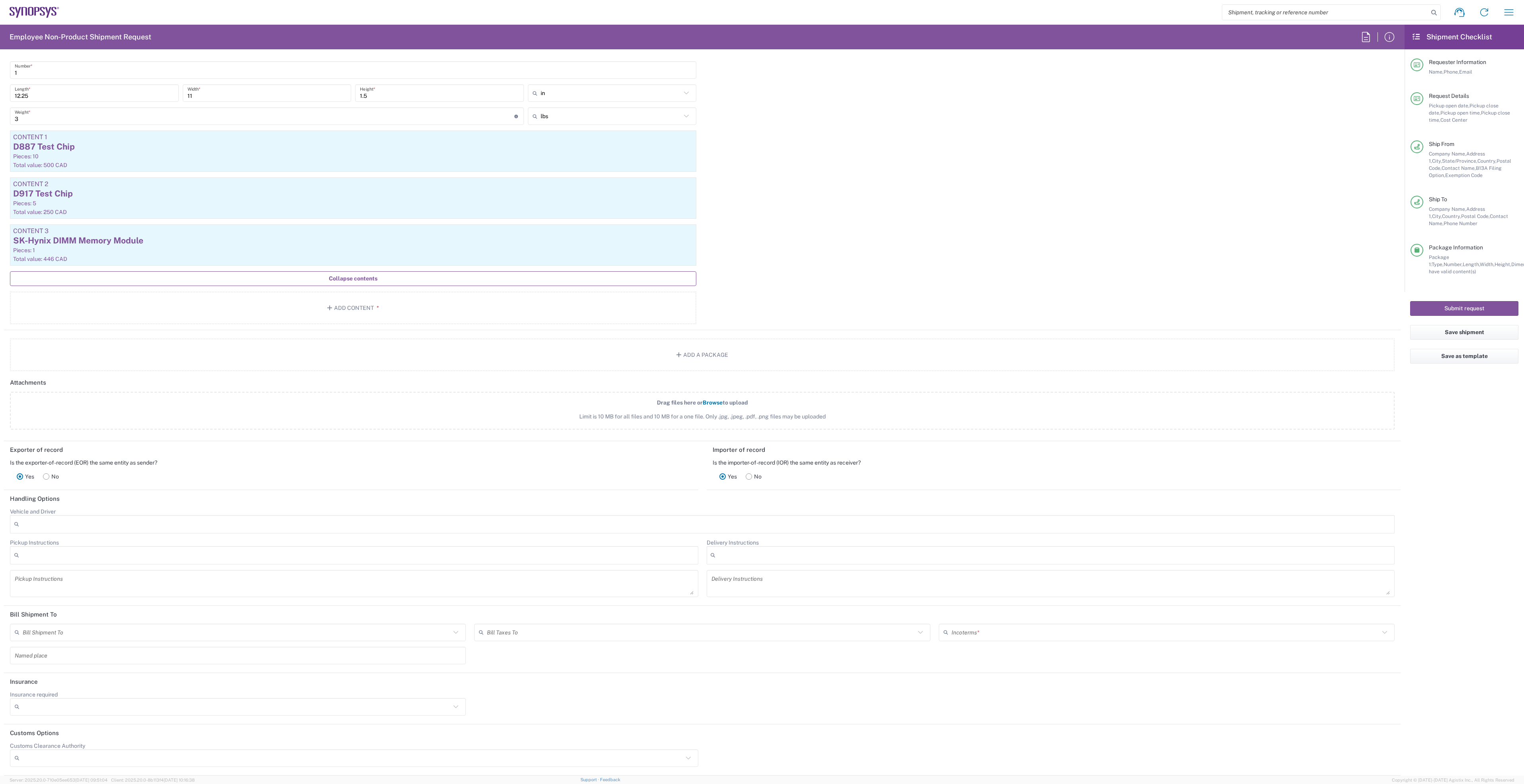
click at [1014, 639] on input "text" at bounding box center [1165, 633] width 428 height 14
click at [982, 666] on span "Delivered at Place" at bounding box center [1159, 665] width 451 height 12
type input "Sender/Shipper"
type input "Recipient Account"
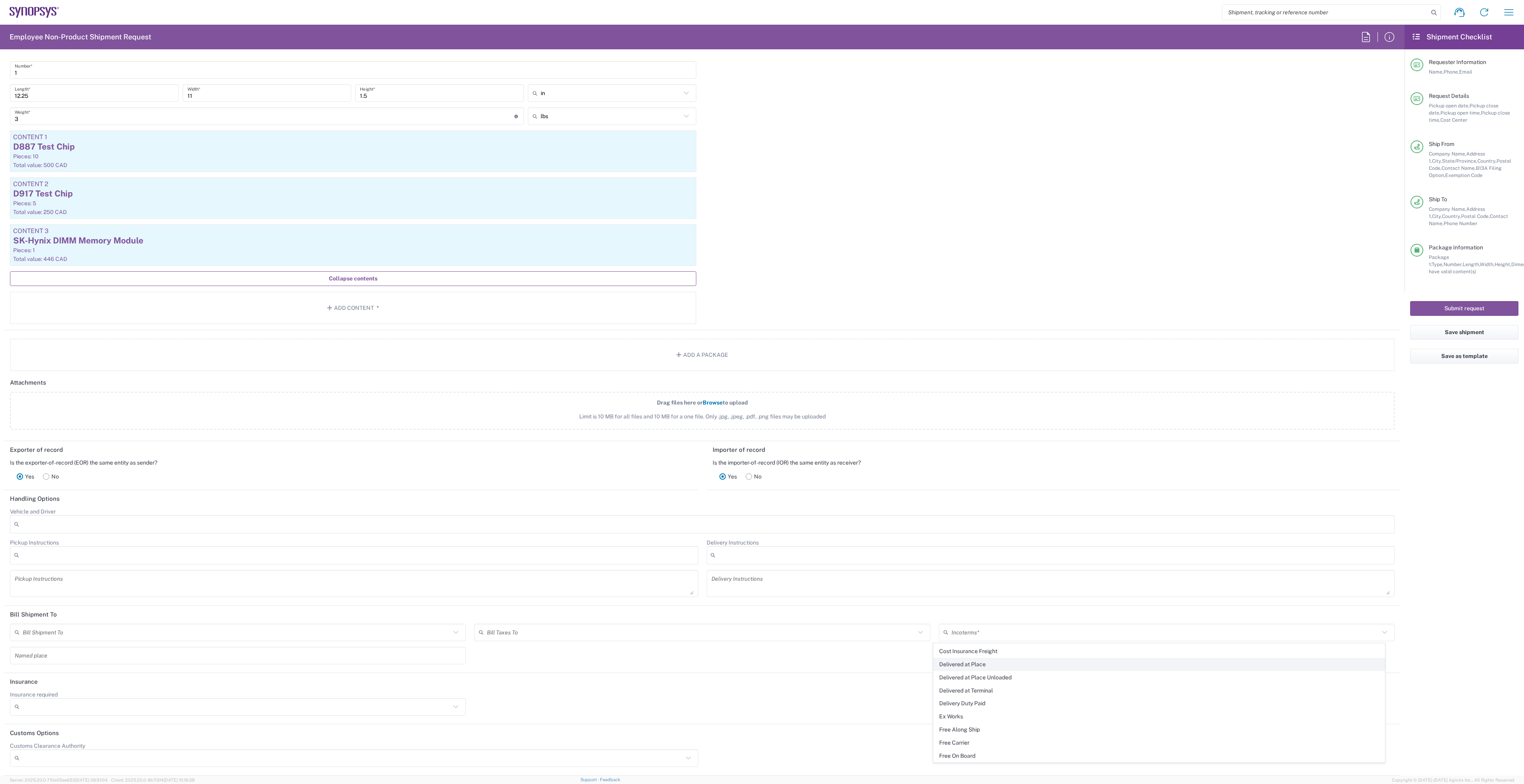
type input "Delivered at Place"
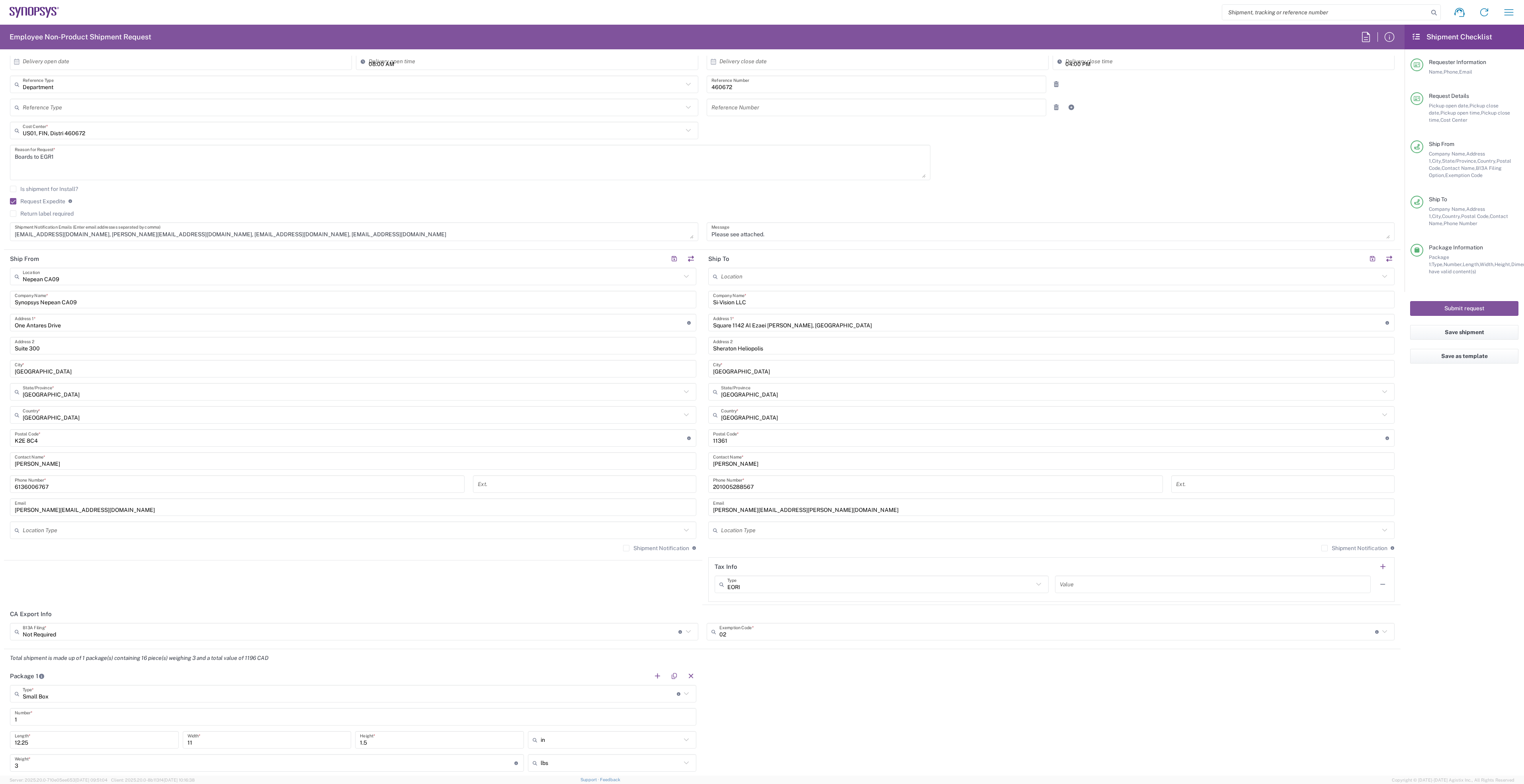
scroll to position [0, 0]
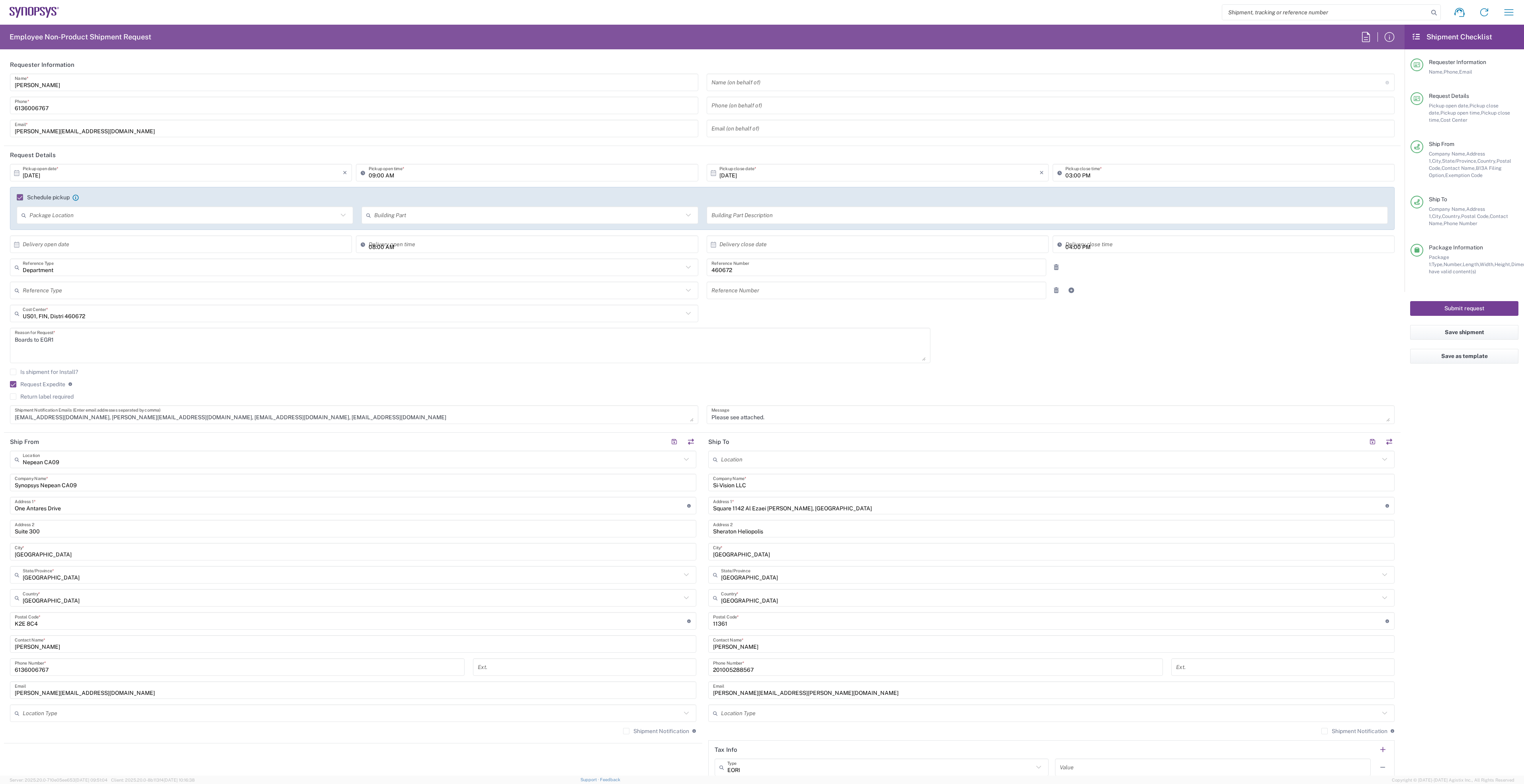
click at [1478, 302] on button "Submit request" at bounding box center [1464, 308] width 108 height 15
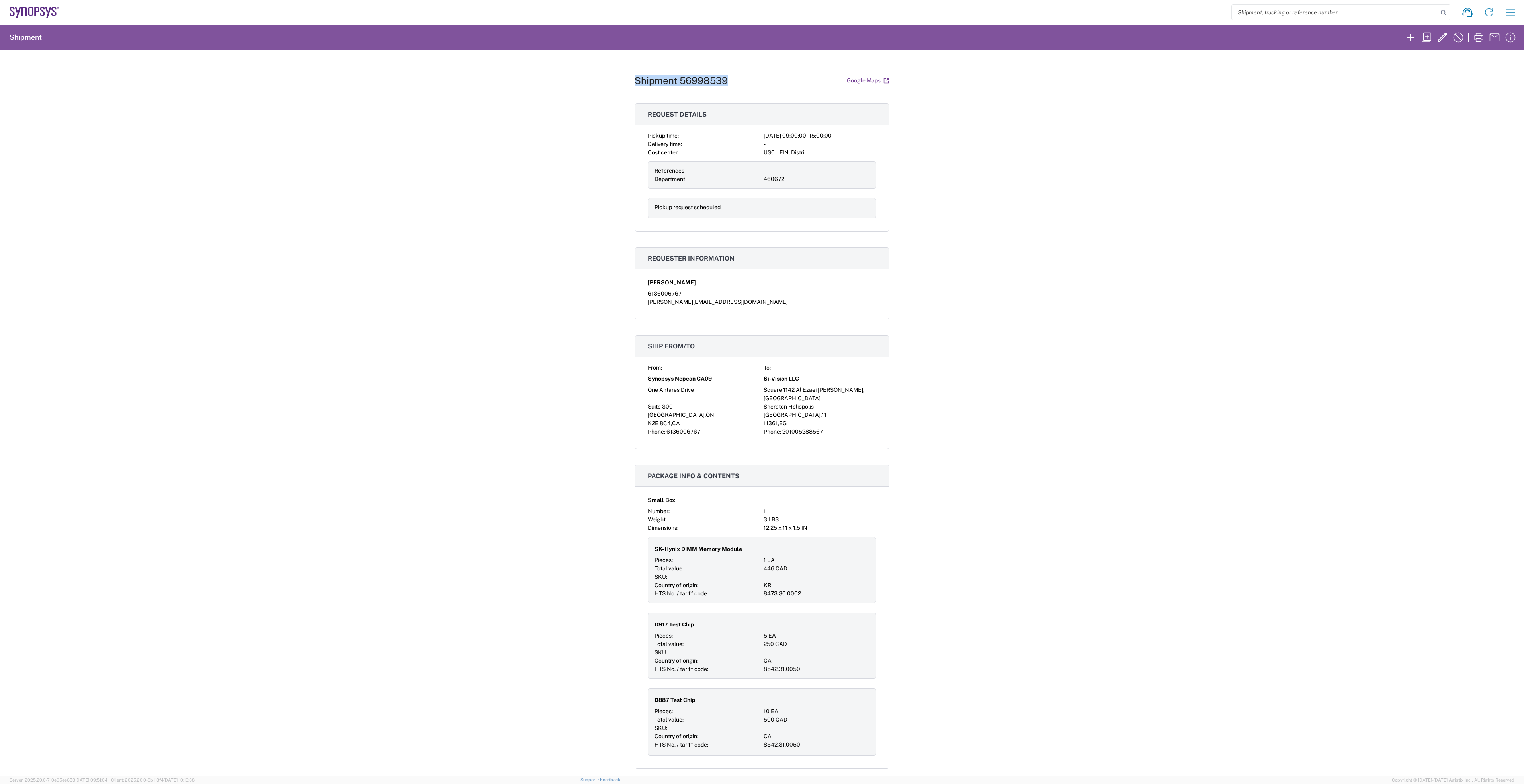
drag, startPoint x: 722, startPoint y: 82, endPoint x: 633, endPoint y: 82, distance: 89.0
click at [635, 82] on h1 "Shipment 56998539" at bounding box center [681, 81] width 93 height 12
copy h1 "Shipment 56998539"
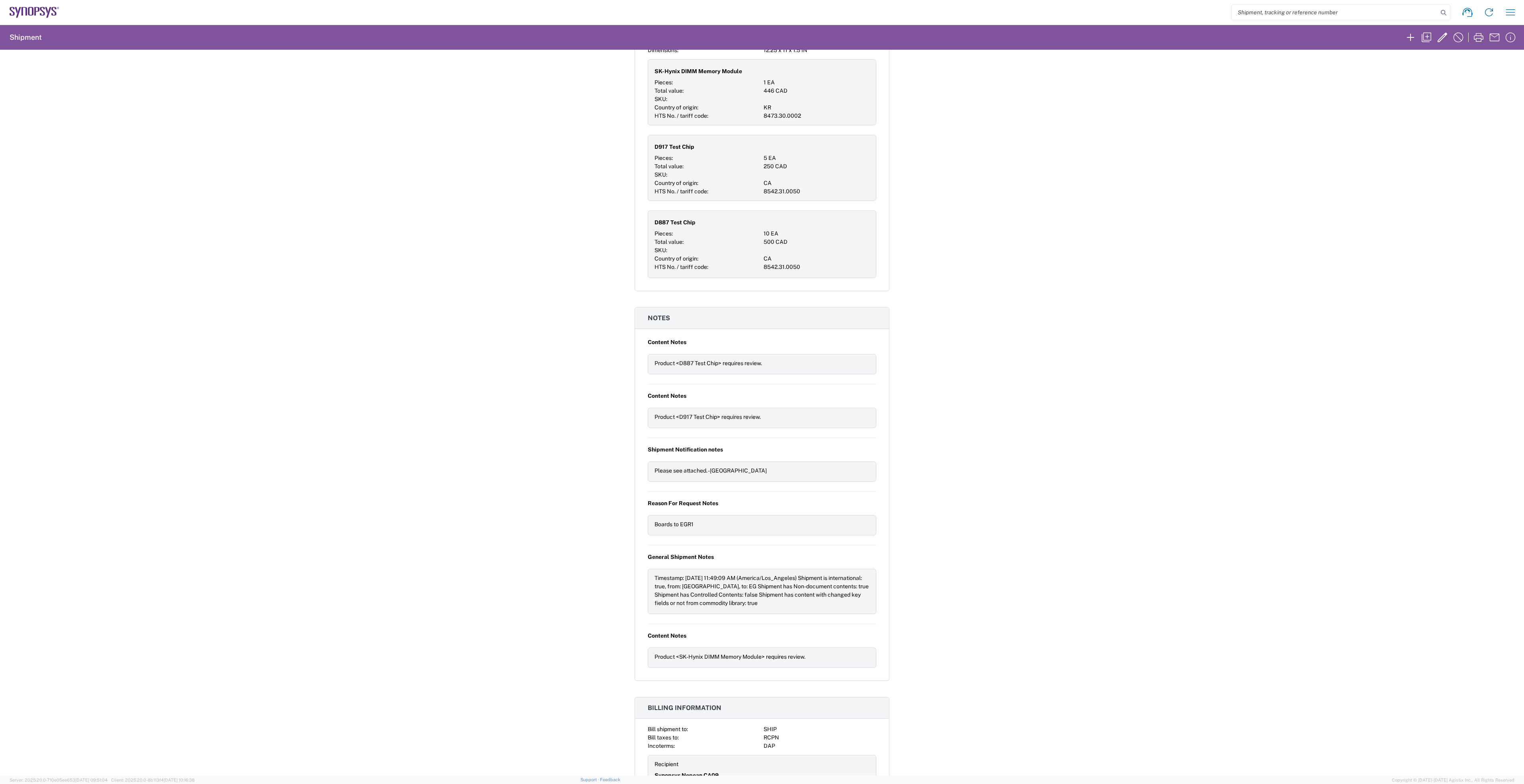
scroll to position [546, 0]
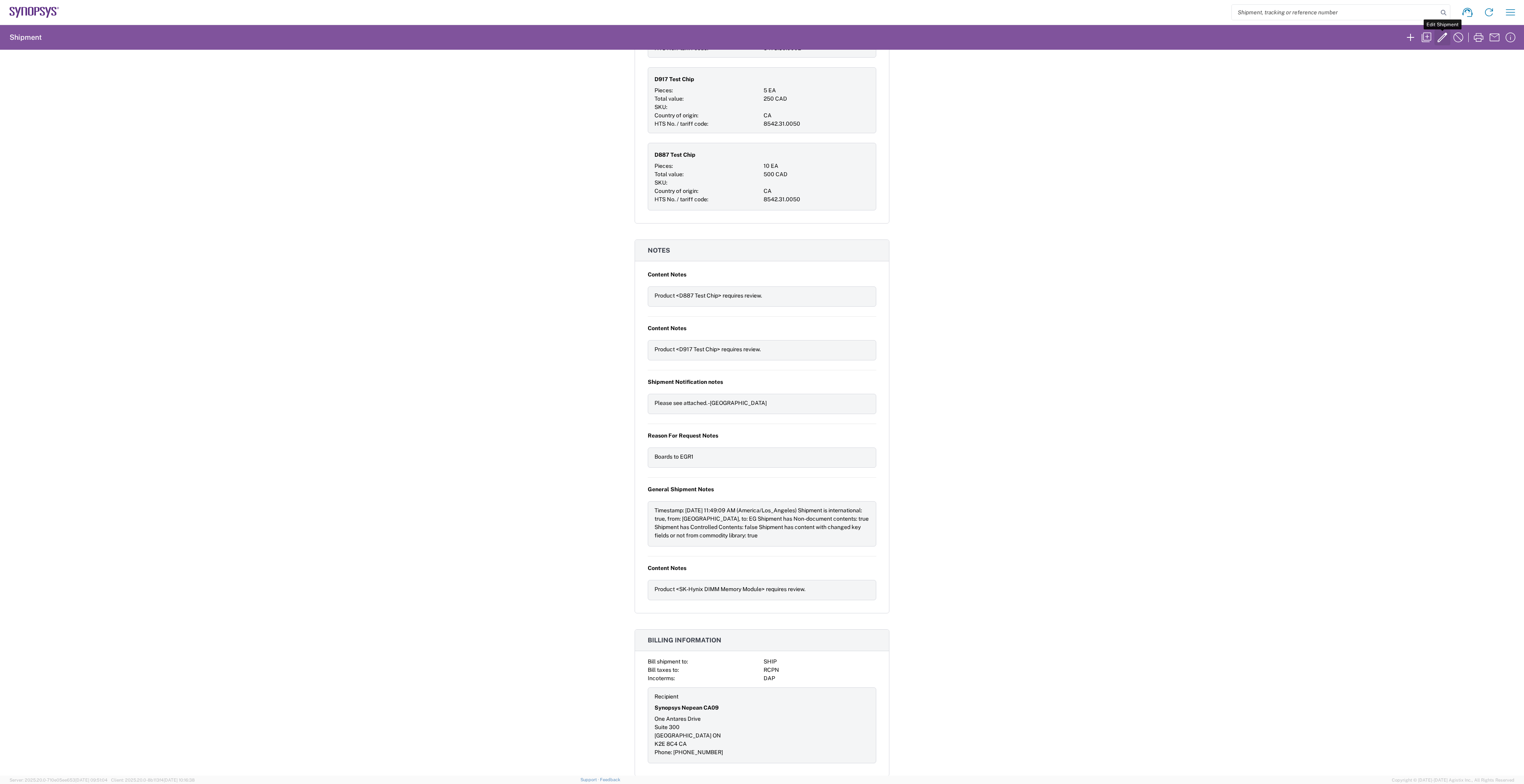
click at [1438, 35] on icon "button" at bounding box center [1442, 37] width 13 height 13
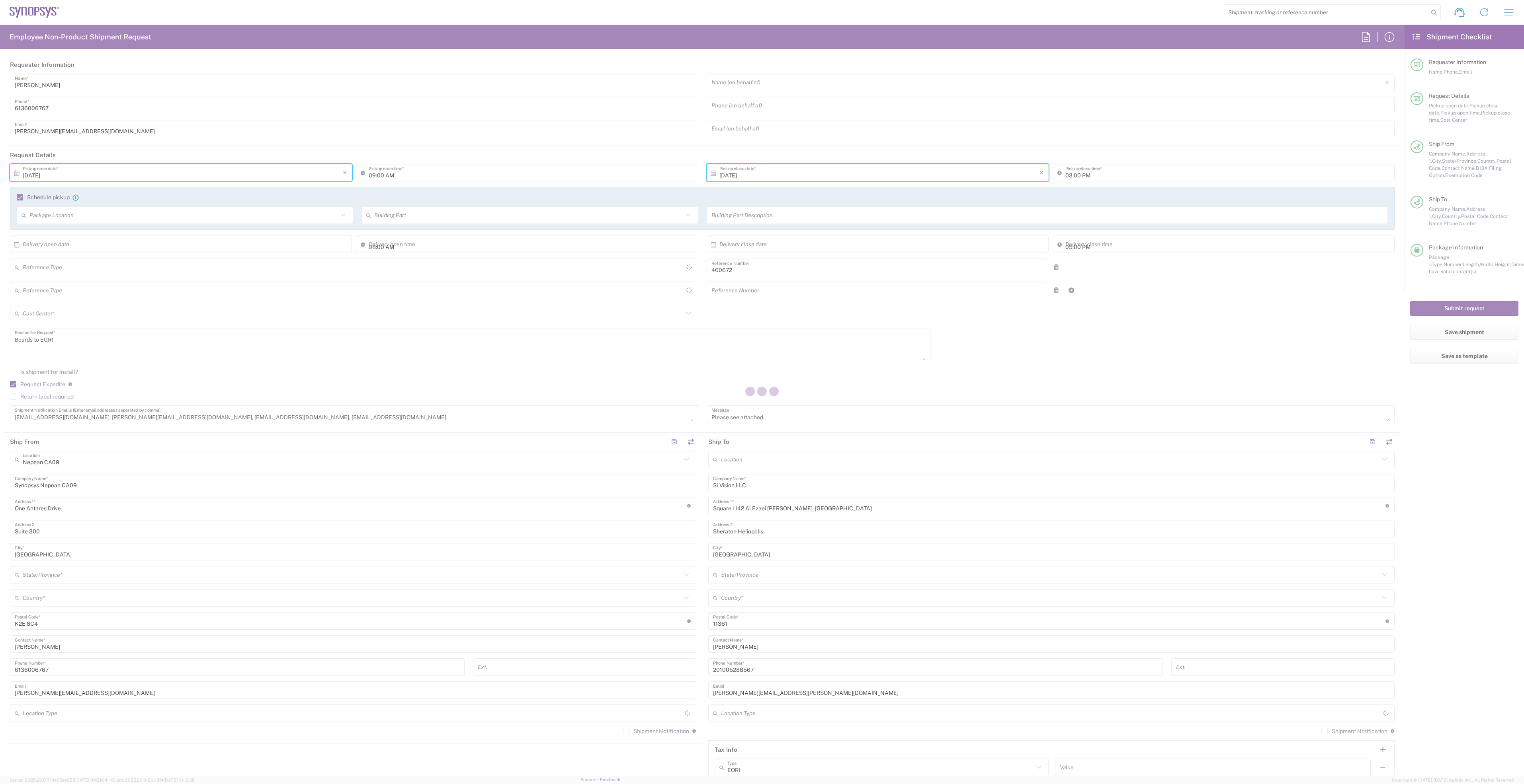
type input "Department"
type input "[GEOGRAPHIC_DATA]"
type input "Delivered at Place"
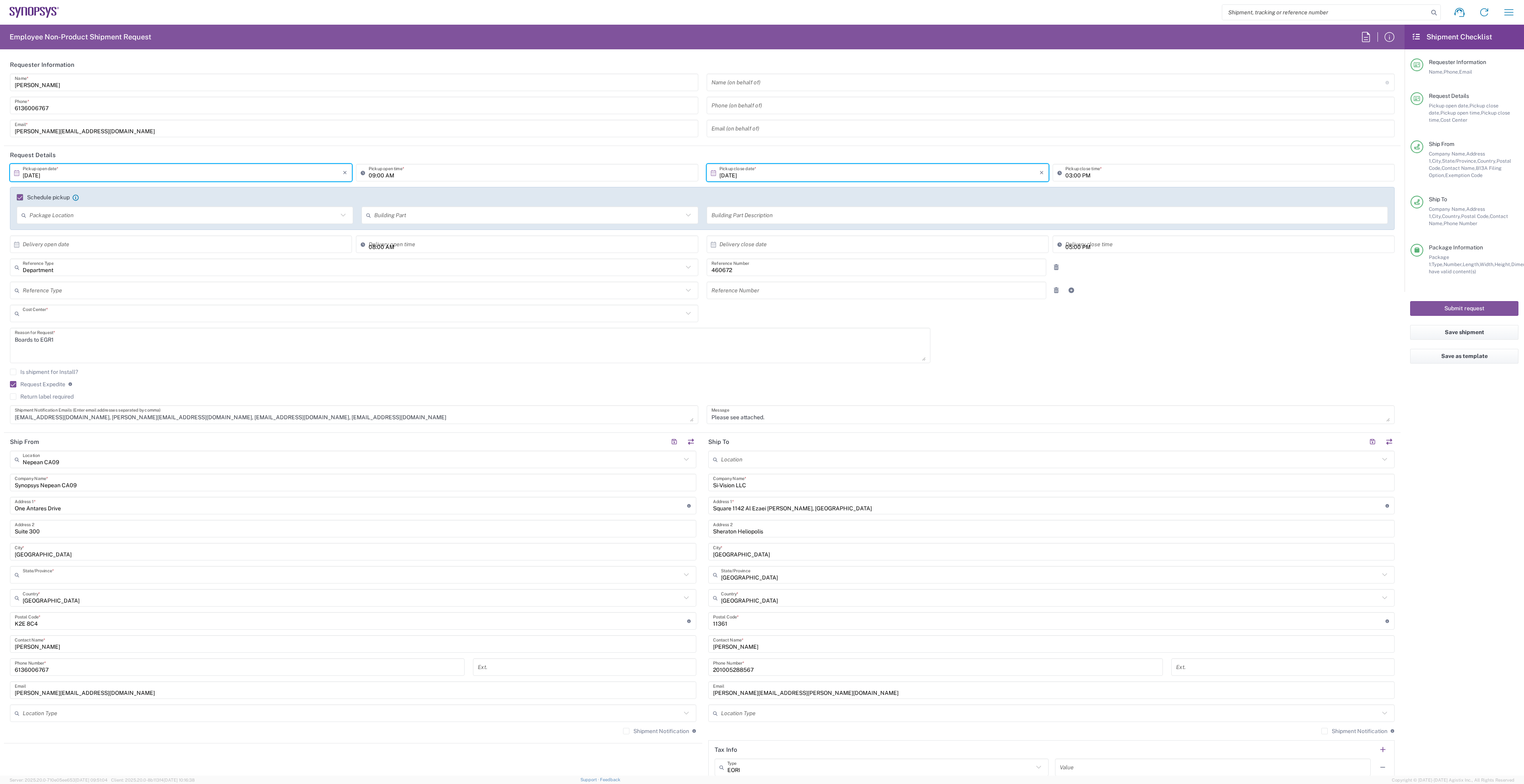
type input "US01, FIN, Distri 460672"
type input "[GEOGRAPHIC_DATA]"
type input "Small Box"
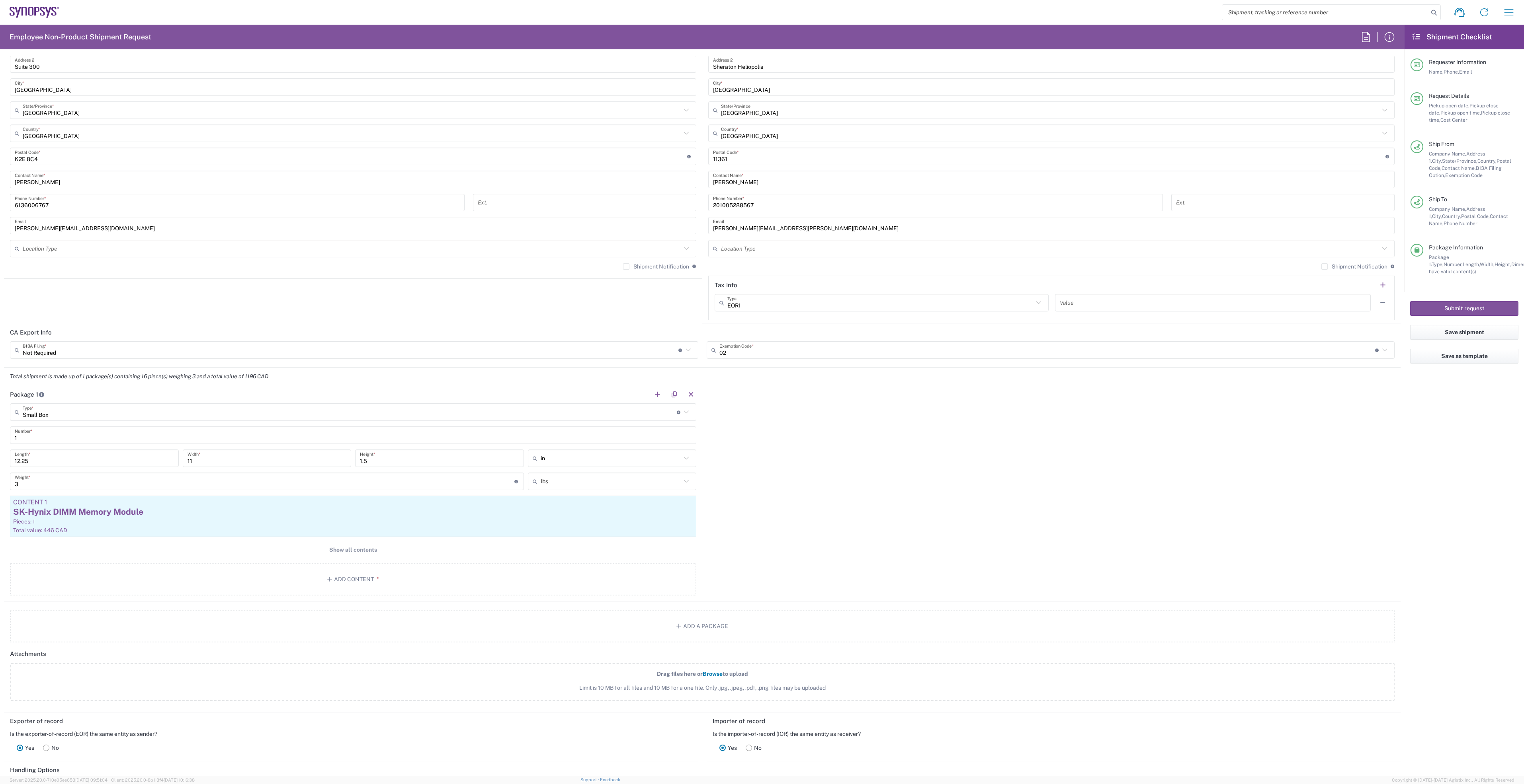
scroll to position [537, 0]
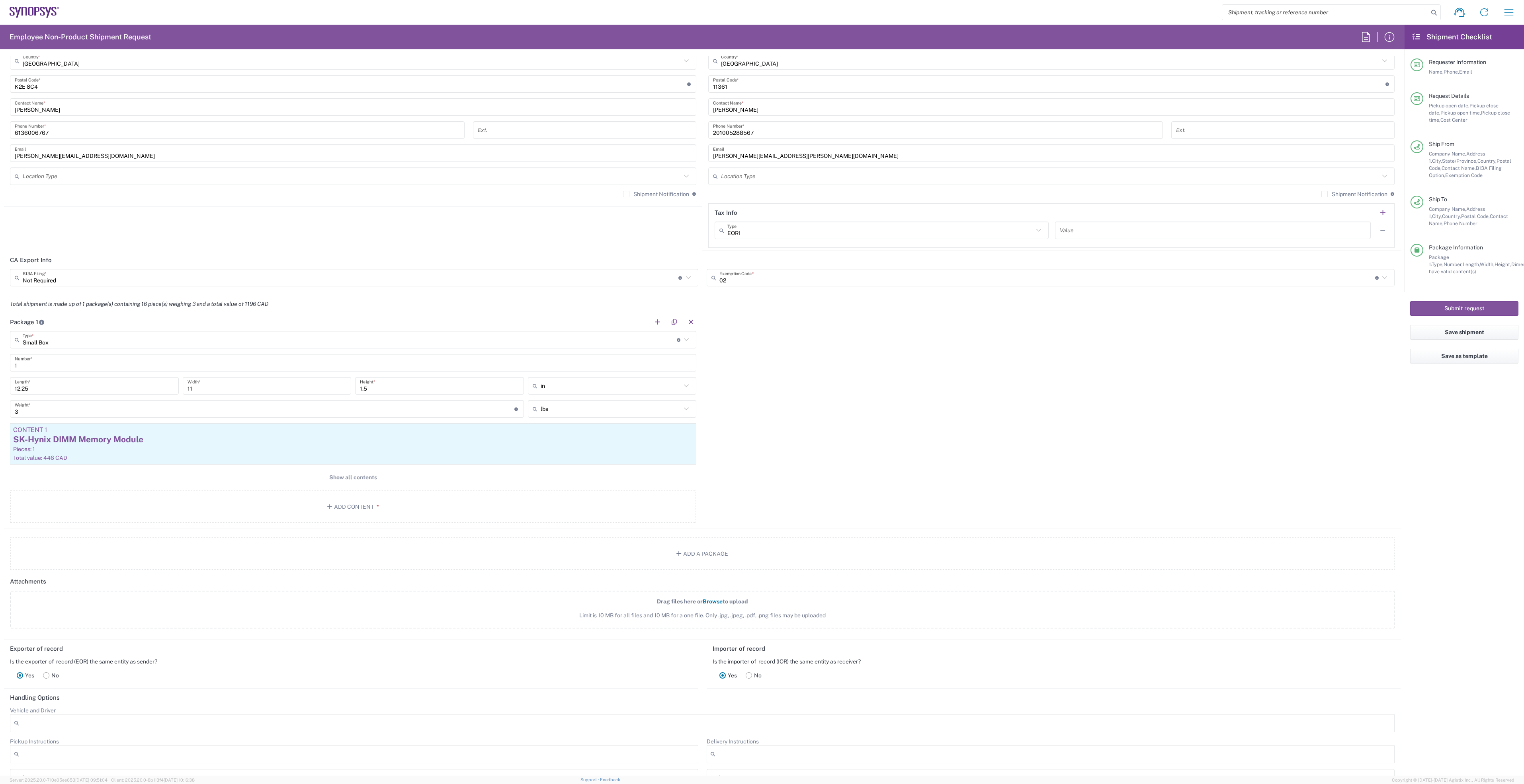
click at [684, 341] on icon at bounding box center [686, 339] width 10 height 10
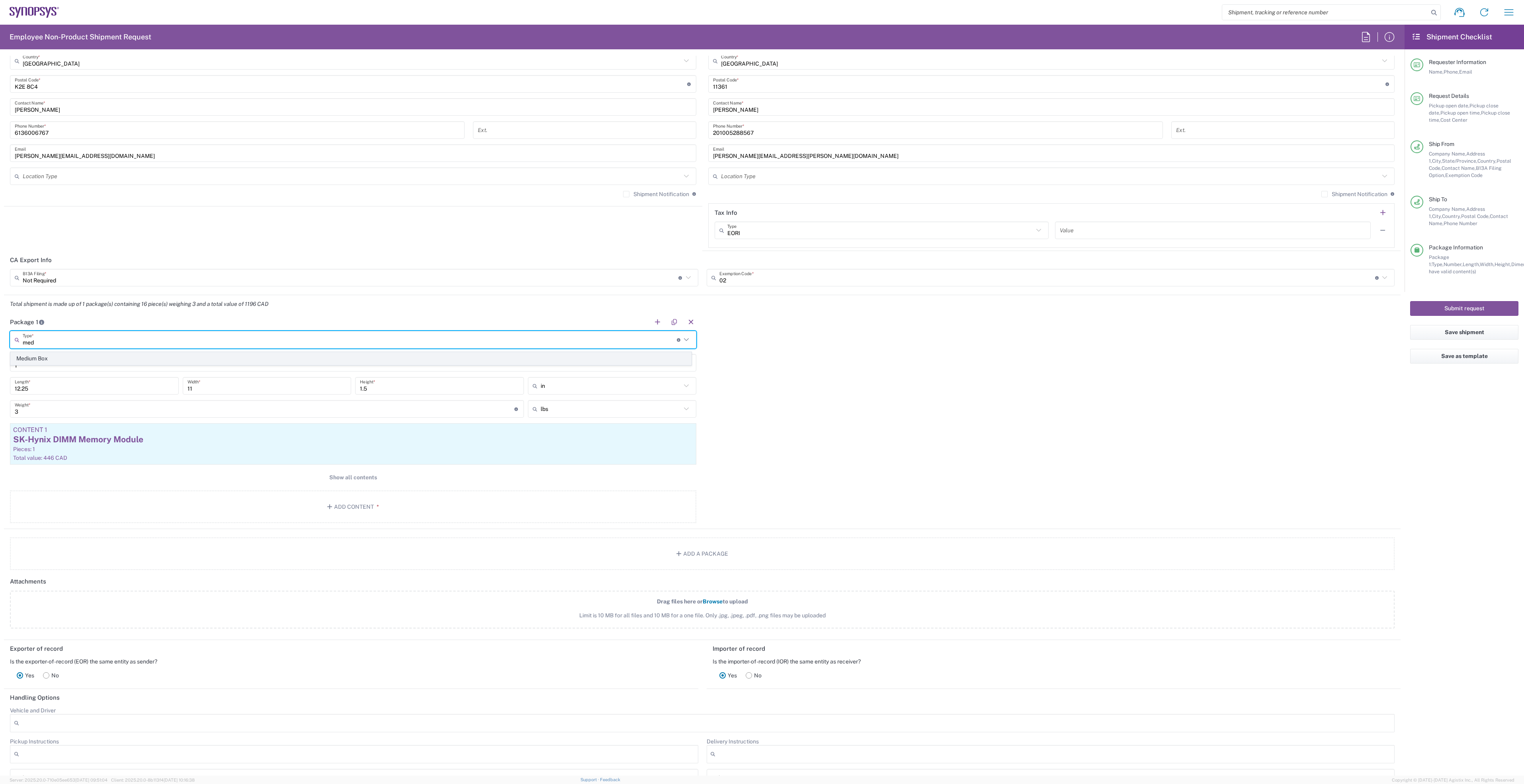
click at [106, 357] on span "Medium Box" at bounding box center [351, 358] width 680 height 12
type input "Medium Box"
type input "13"
type input "11.5"
type input "2.5"
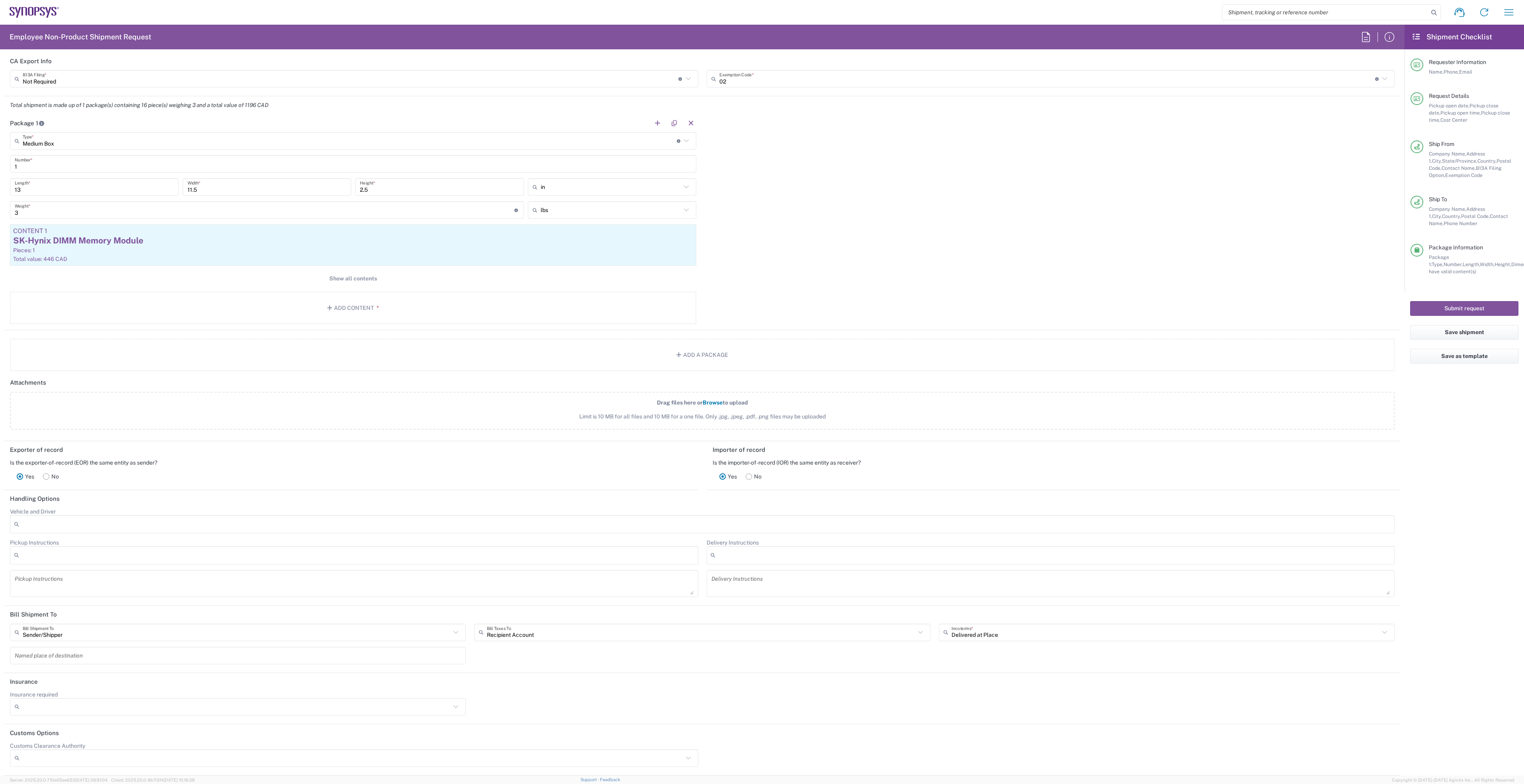
scroll to position [739, 0]
click at [1471, 311] on button "Submit request" at bounding box center [1464, 308] width 108 height 15
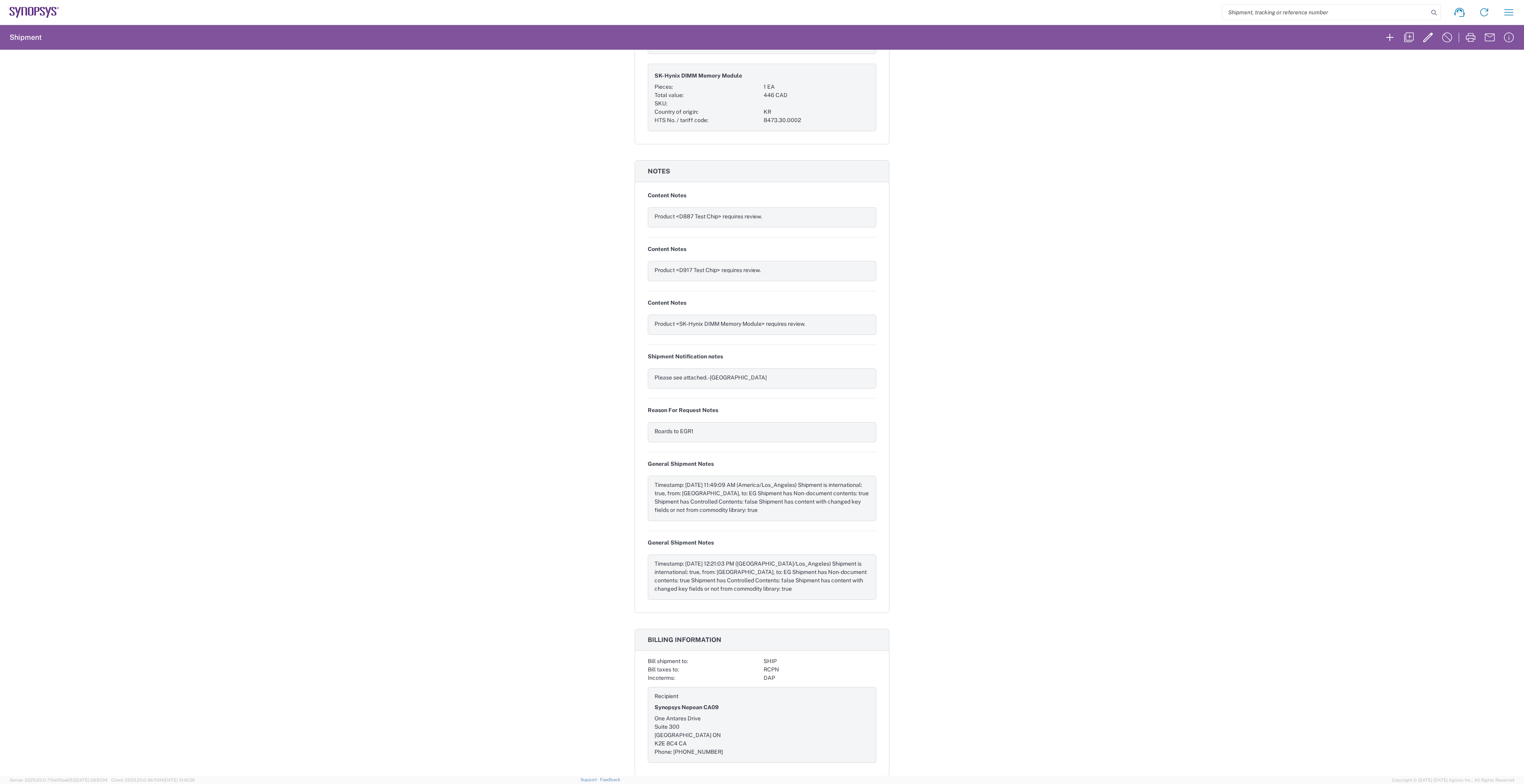
scroll to position [386, 0]
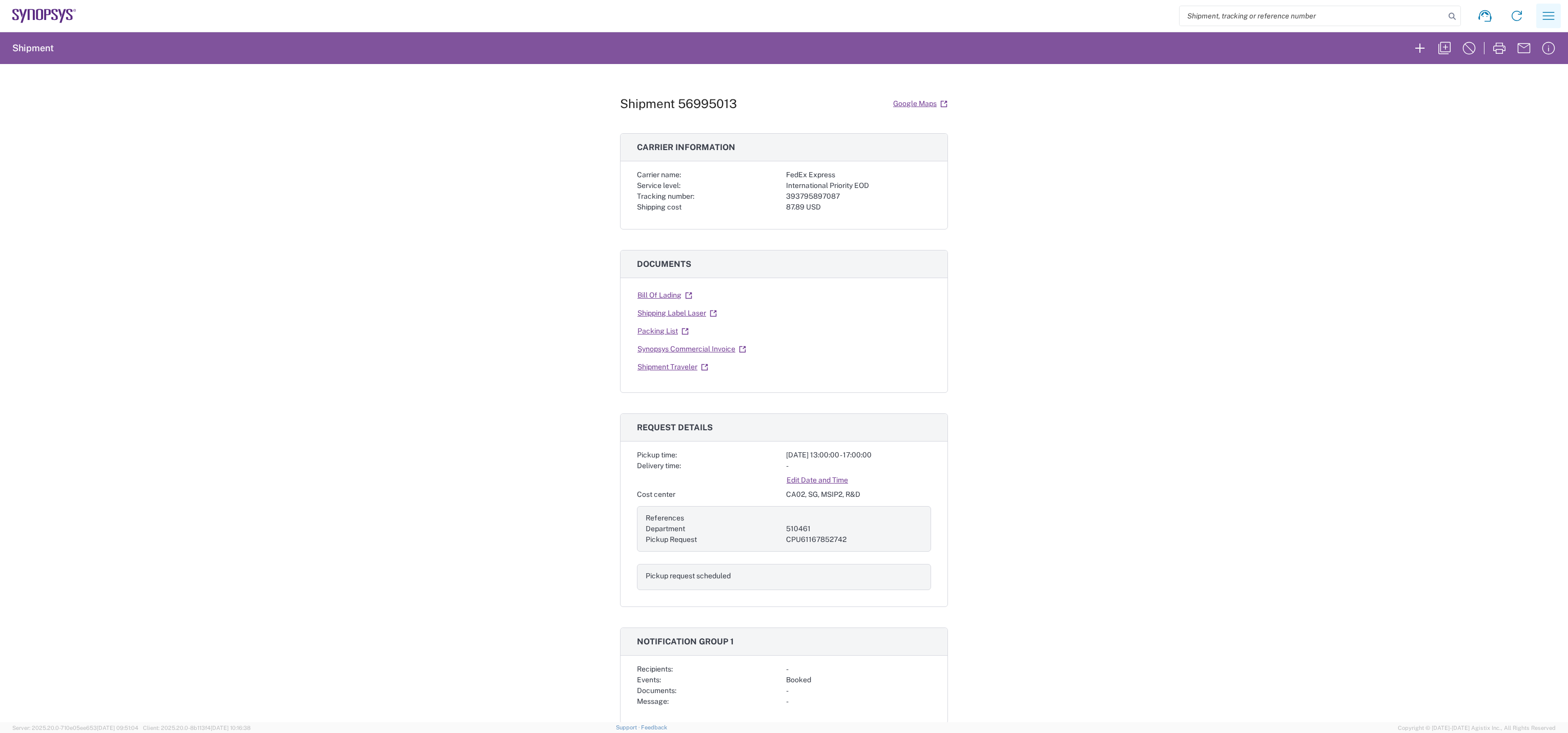
click at [1547, 19] on icon "button" at bounding box center [1548, 15] width 11 height 8
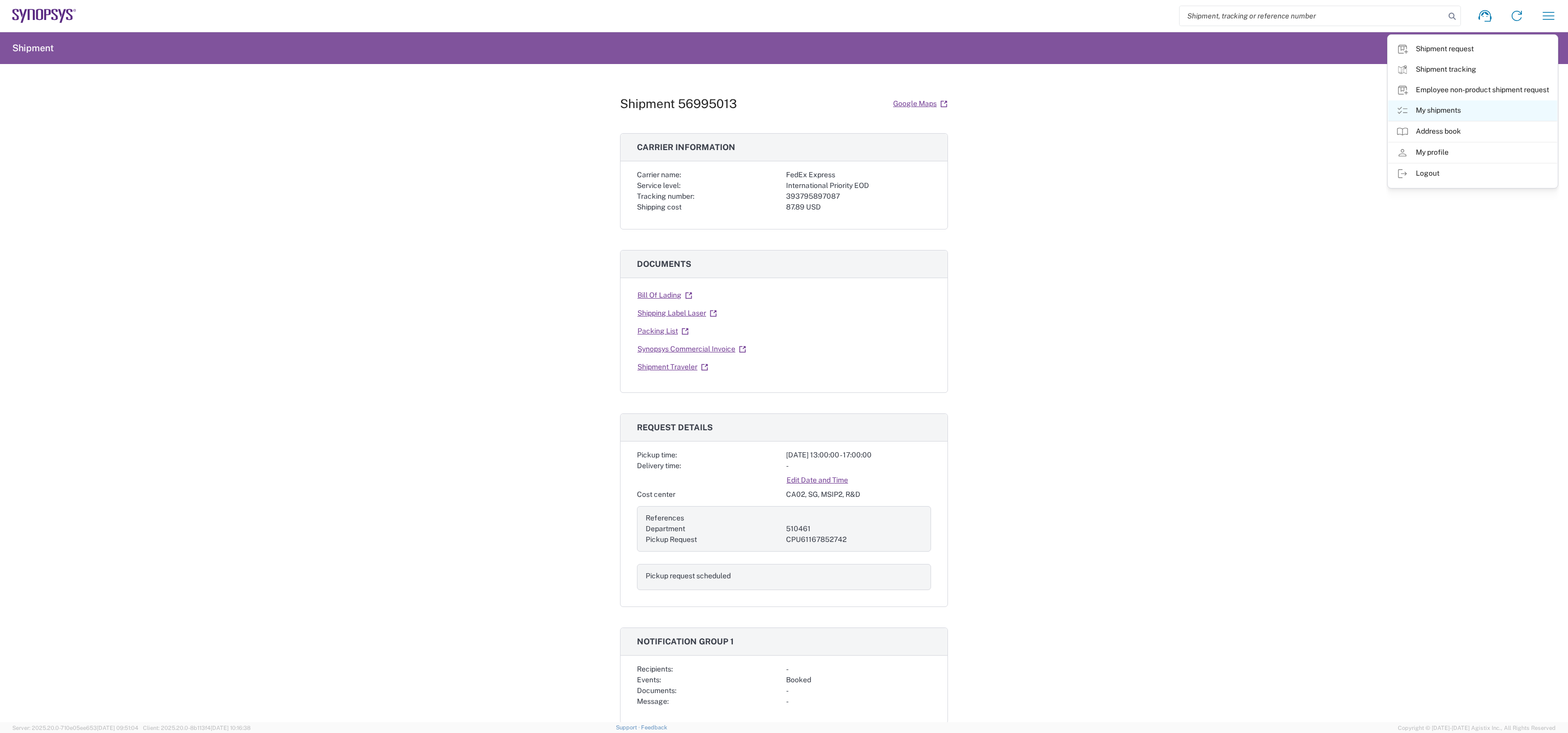
click at [1415, 110] on link "My shipments" at bounding box center [1473, 110] width 169 height 21
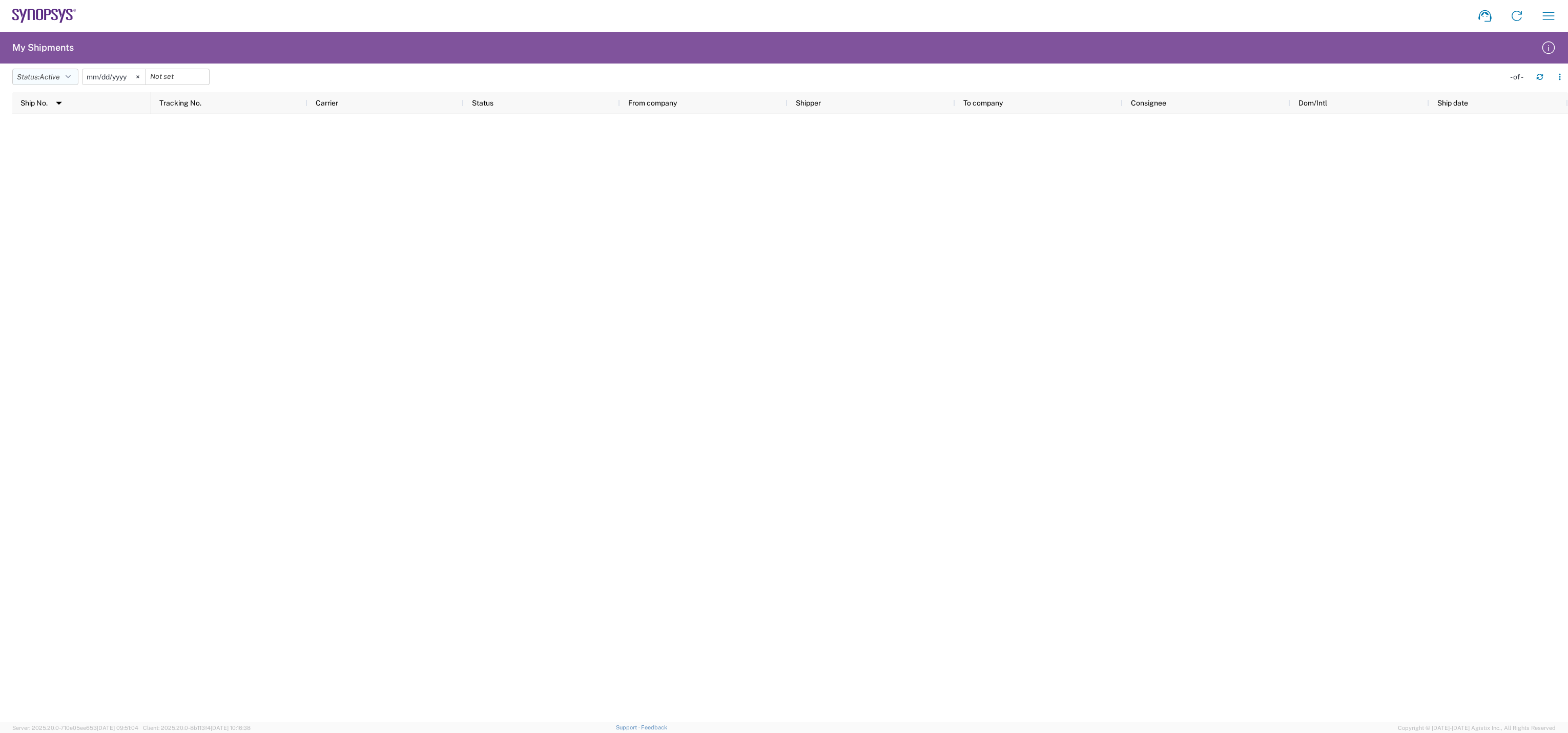
click at [71, 73] on icon "button" at bounding box center [68, 76] width 5 height 7
click at [69, 129] on span "All" at bounding box center [72, 131] width 120 height 16
click at [125, 80] on svg-icon at bounding box center [126, 77] width 15 height 15
